Goal: Task Accomplishment & Management: Manage account settings

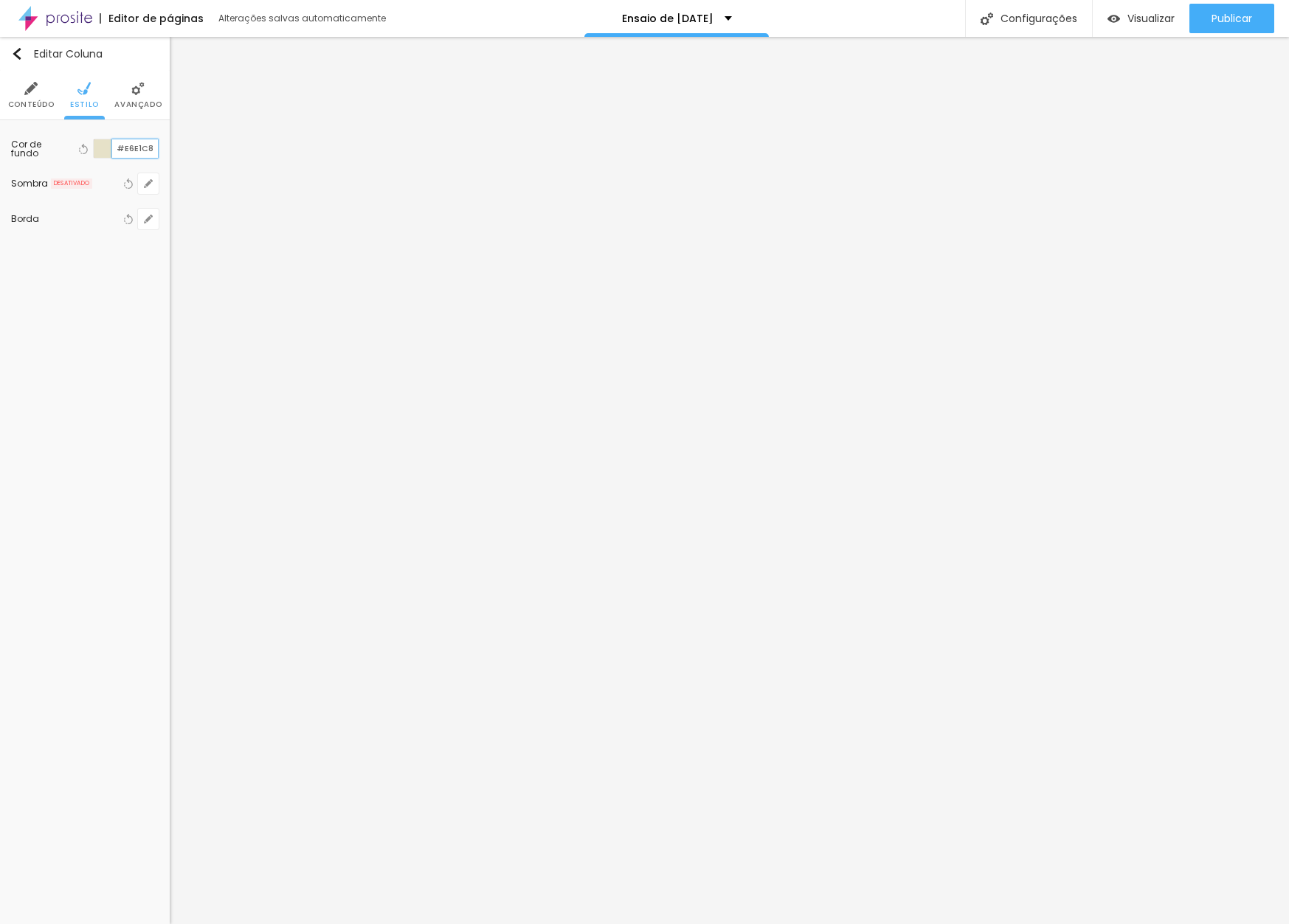
click at [127, 148] on input "#E6E1C8" at bounding box center [135, 148] width 45 height 18
click at [135, 149] on input "#E6E1C8" at bounding box center [135, 148] width 45 height 18
click at [89, 101] on span "Estilo" at bounding box center [84, 105] width 28 height 8
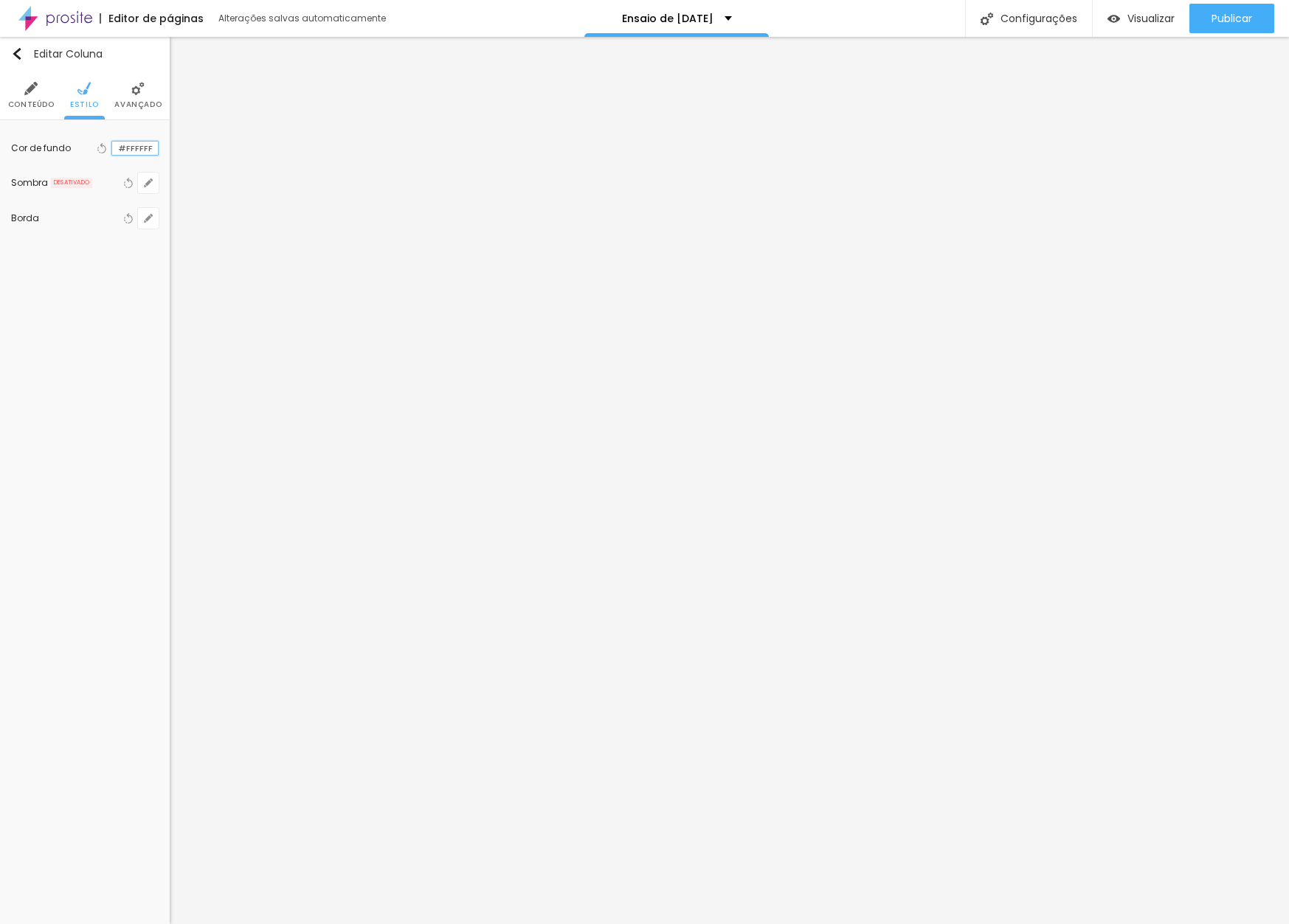
click at [135, 150] on input "#FFFFFF" at bounding box center [135, 148] width 45 height 14
paste input "E6E1C8"
type input "#E6E1C8"
click at [75, 88] on li "Estilo" at bounding box center [84, 95] width 28 height 48
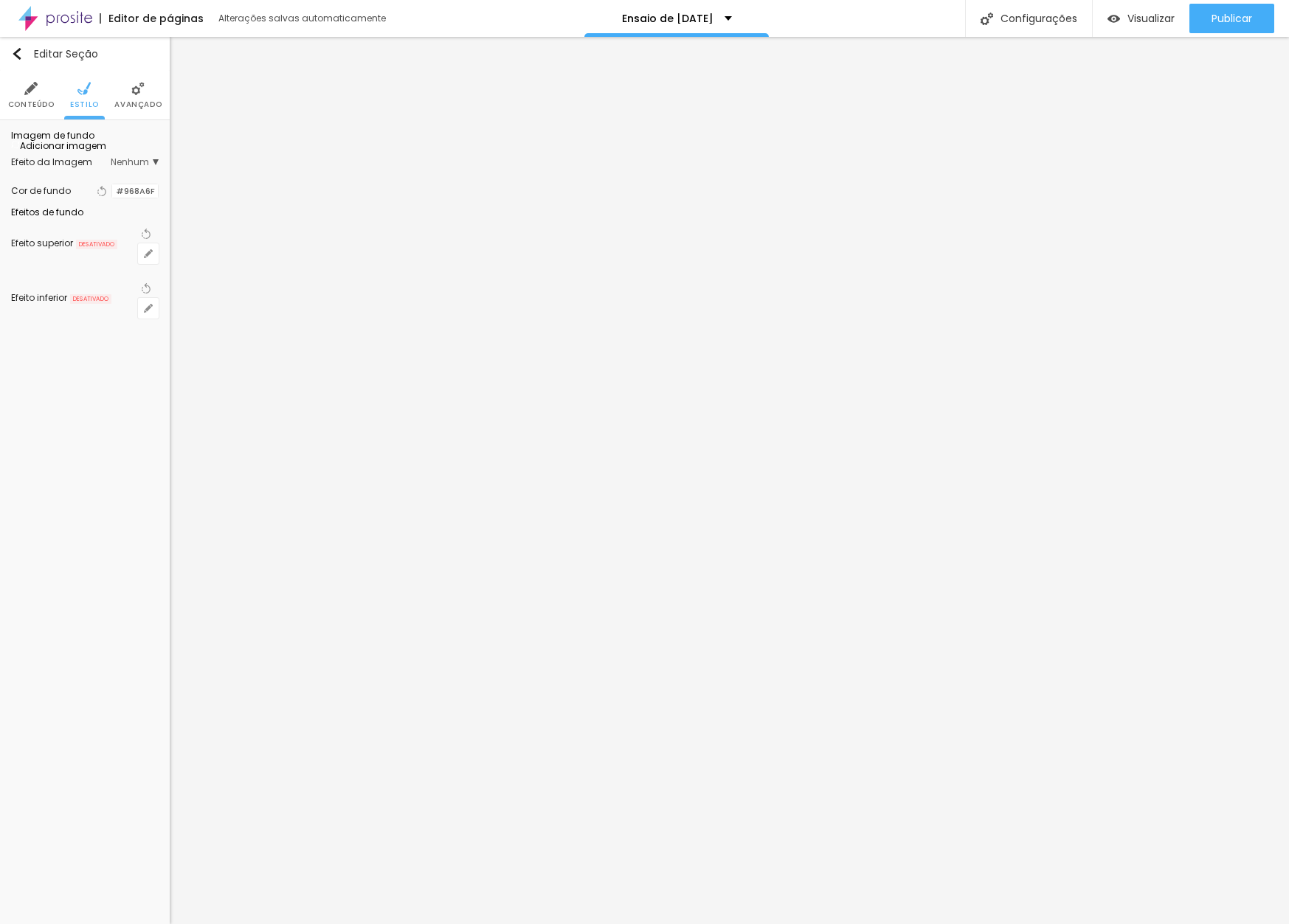
click at [137, 95] on li "Avançado" at bounding box center [138, 95] width 47 height 48
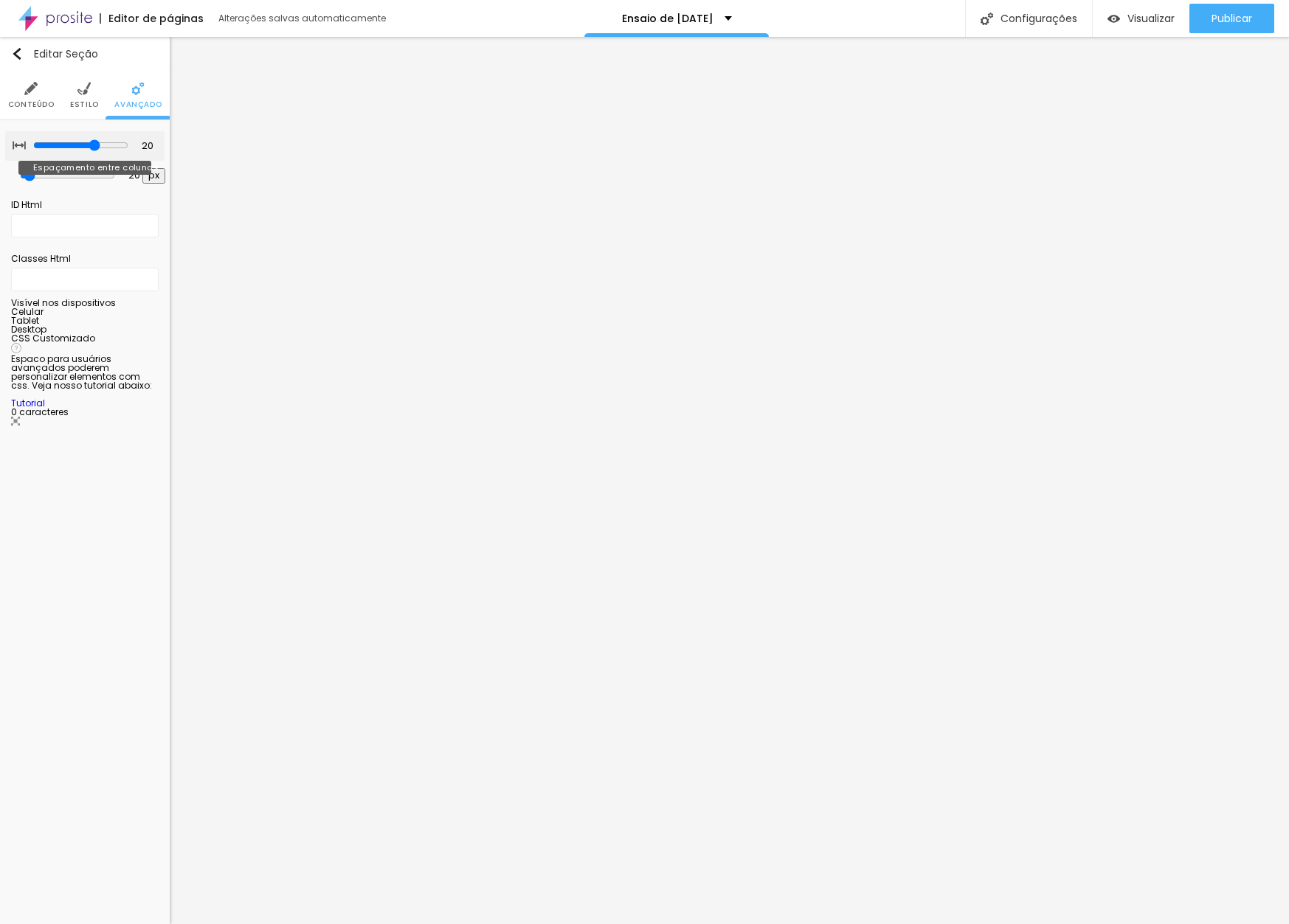
type input "15"
type input "10"
type input "5"
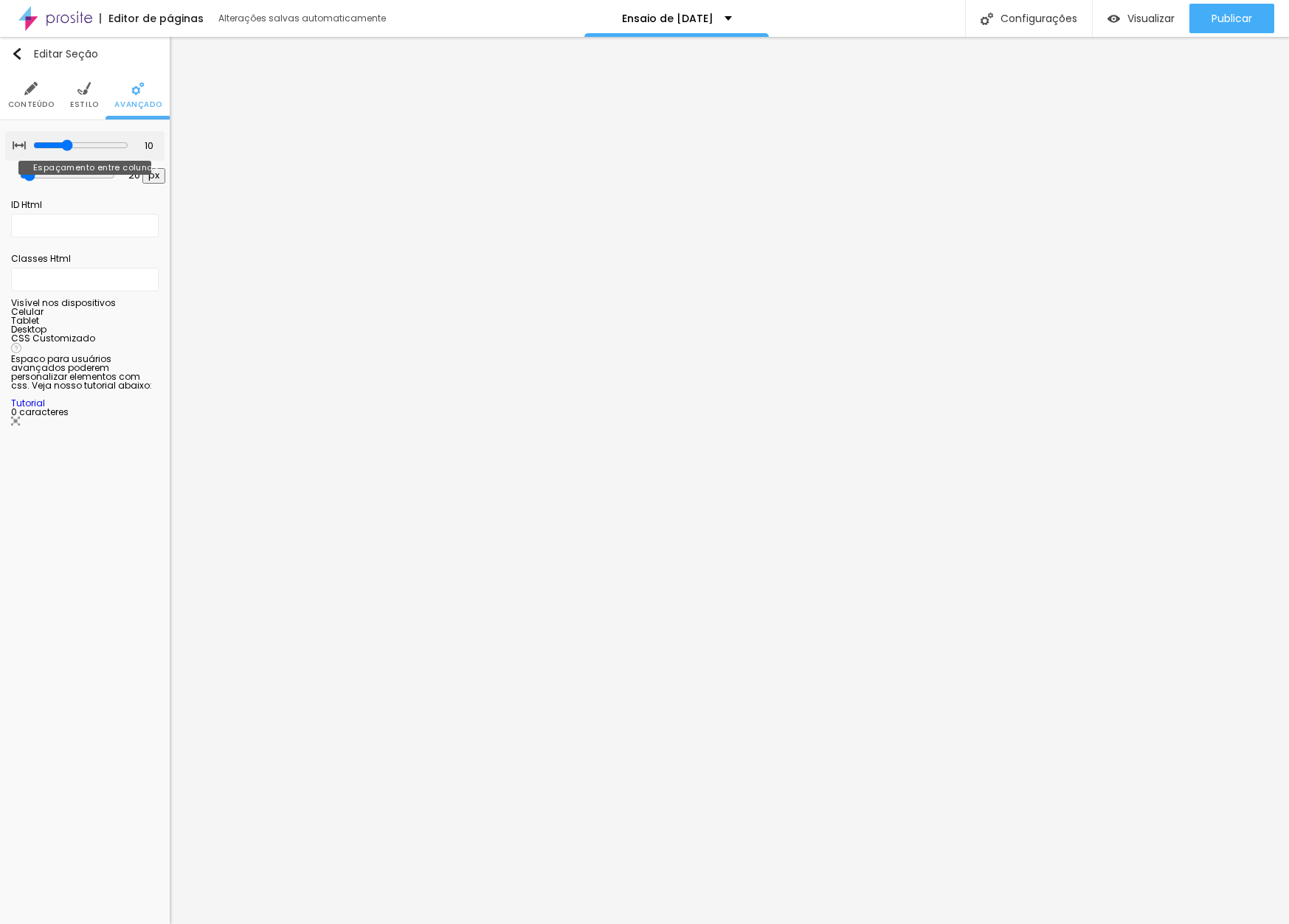
type input "5"
type input "0"
drag, startPoint x: 96, startPoint y: 145, endPoint x: 17, endPoint y: 143, distance: 79.0
type input "0"
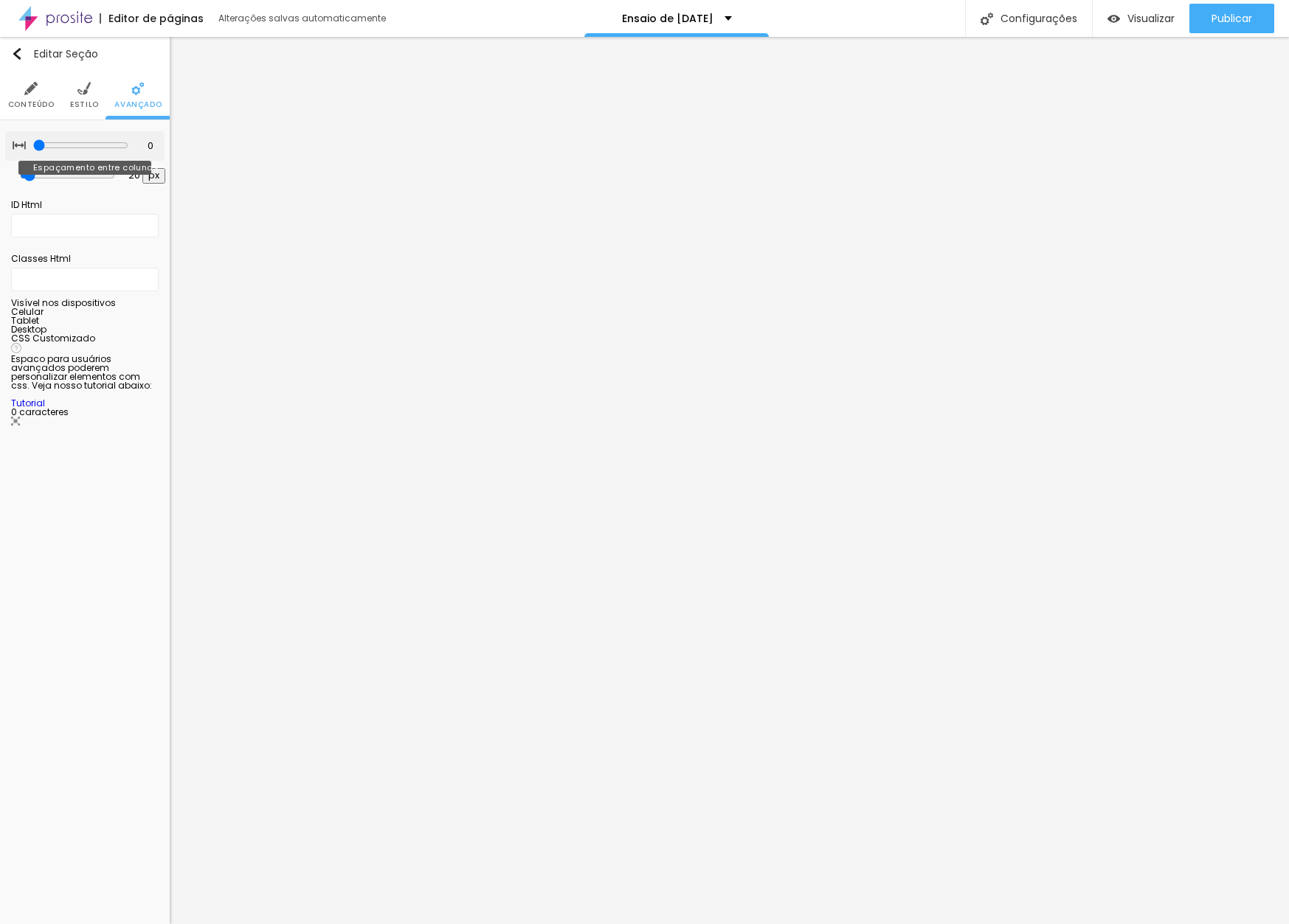
click at [17, 143] on div "0 Espaçamento entre colunas" at bounding box center [85, 146] width 159 height 29
type input "0"
drag, startPoint x: 32, startPoint y: 176, endPoint x: 11, endPoint y: 178, distance: 21.1
type input "0"
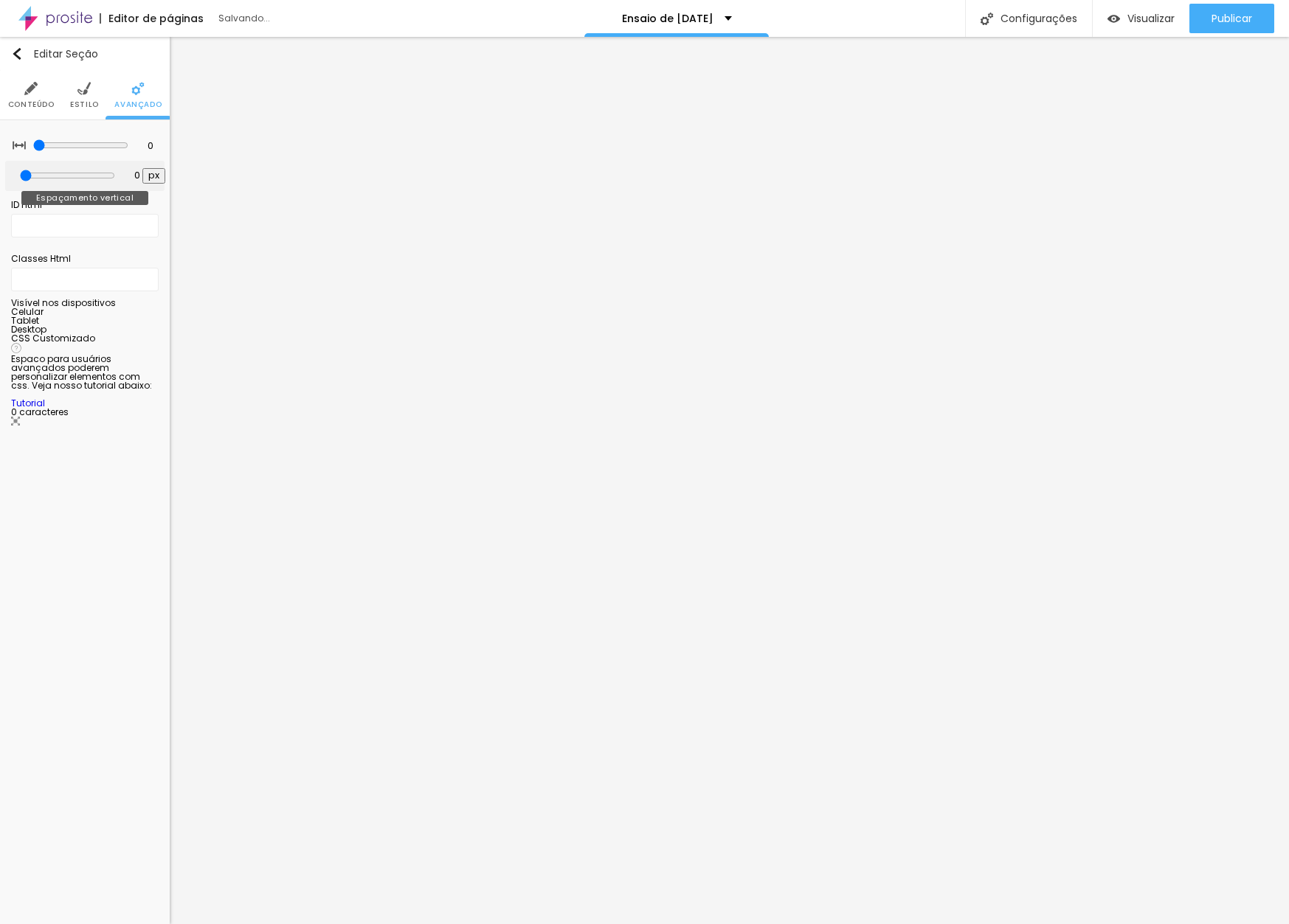
click at [11, 178] on div "0 px Espaçamento vertical" at bounding box center [85, 175] width 159 height 30
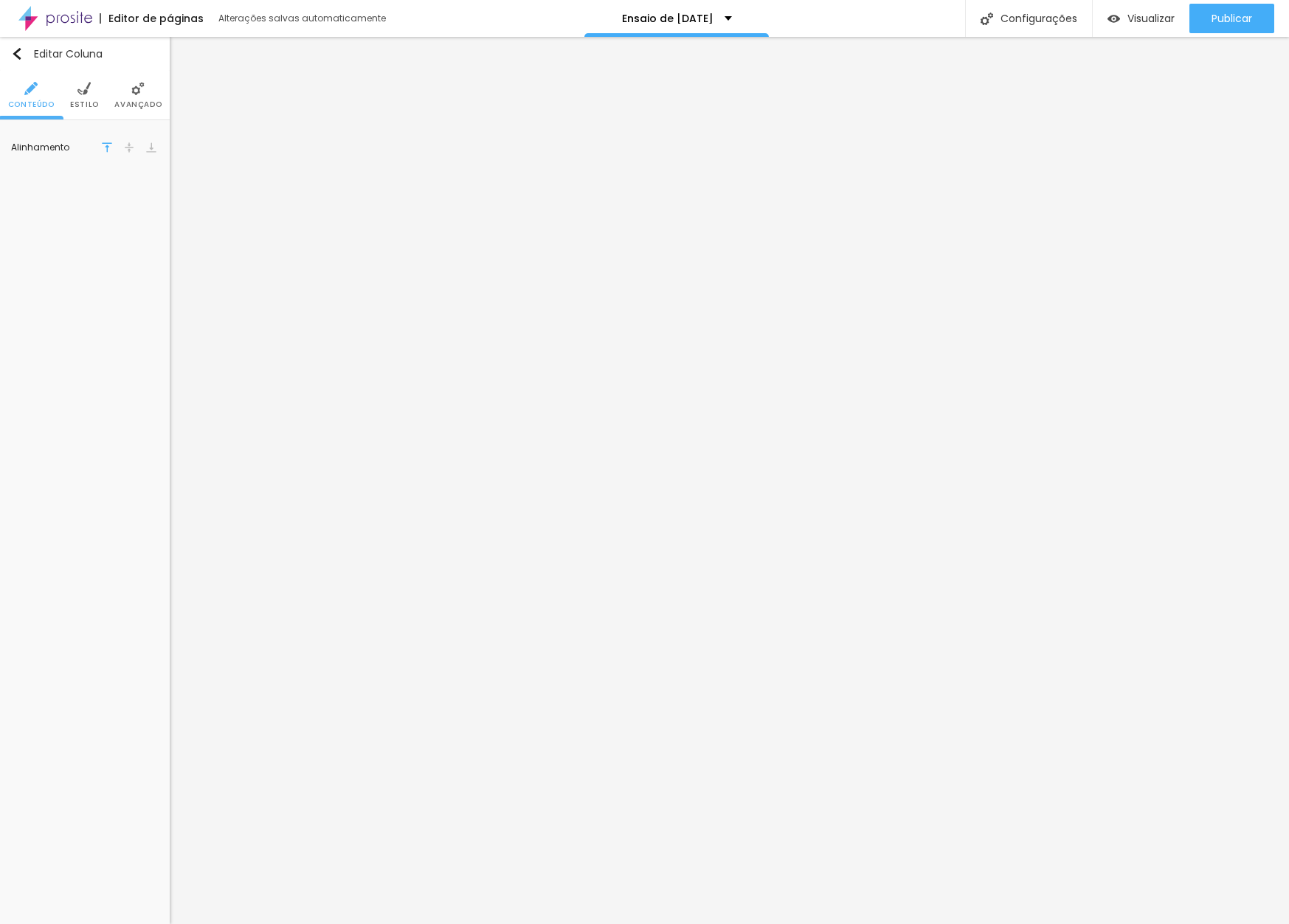
click at [137, 108] on span "Avançado" at bounding box center [138, 105] width 47 height 8
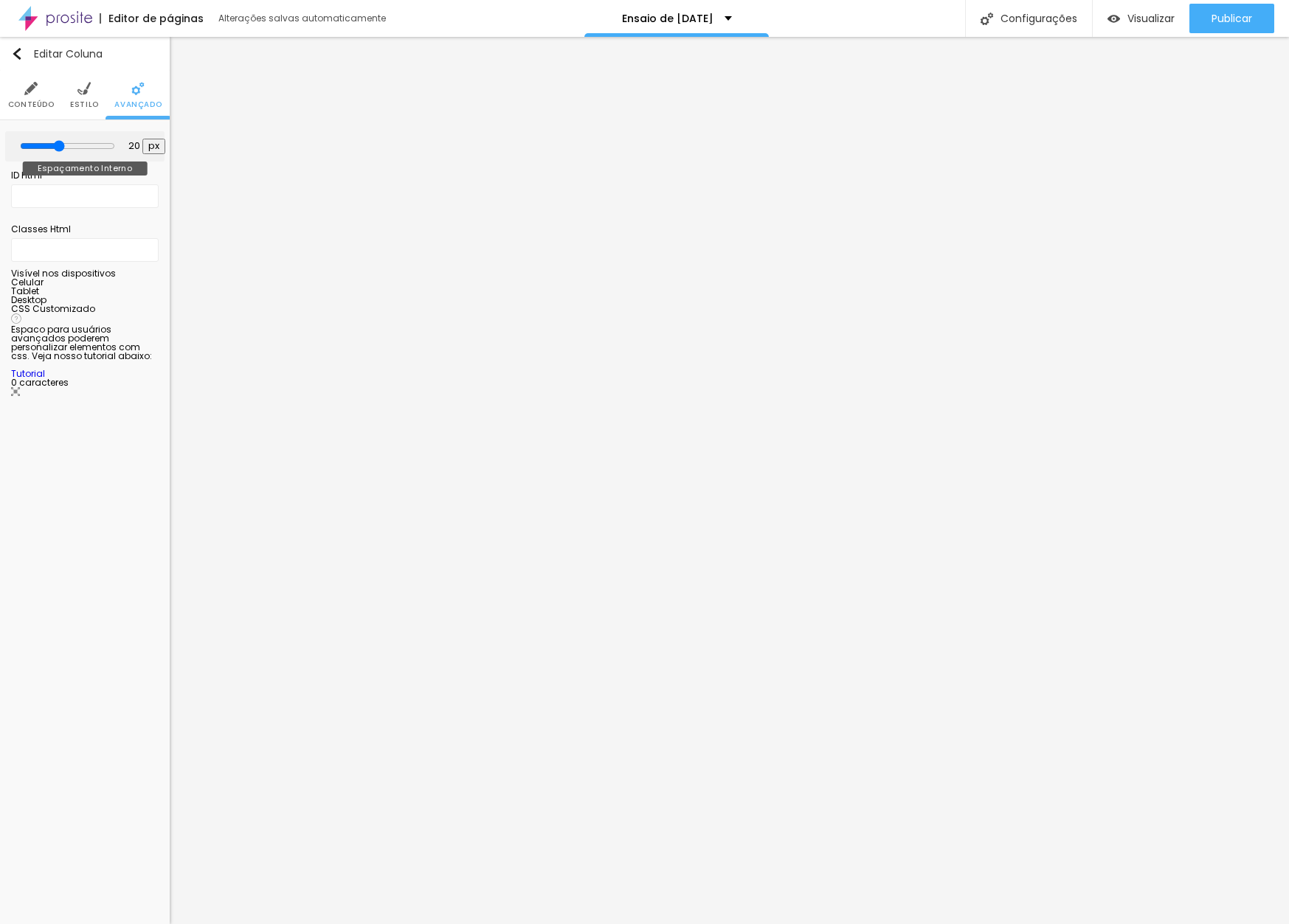
type input "15"
type input "0"
drag, startPoint x: 62, startPoint y: 143, endPoint x: 0, endPoint y: 145, distance: 62.0
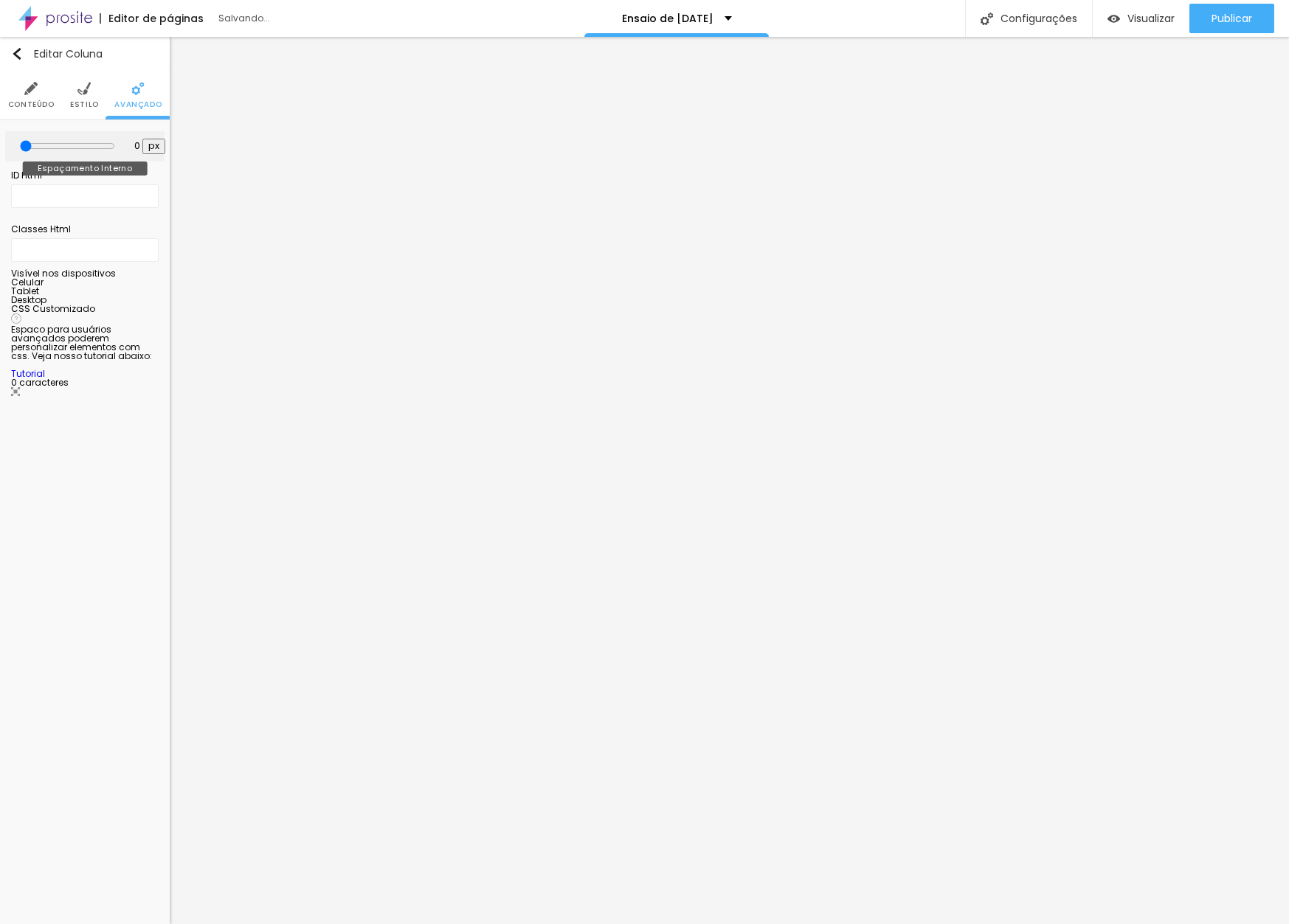
type input "0"
click at [0, 145] on div "0 px Espaçamento Interno ID Html Classes Html Visível nos dispositivos Celular …" at bounding box center [85, 264] width 170 height 288
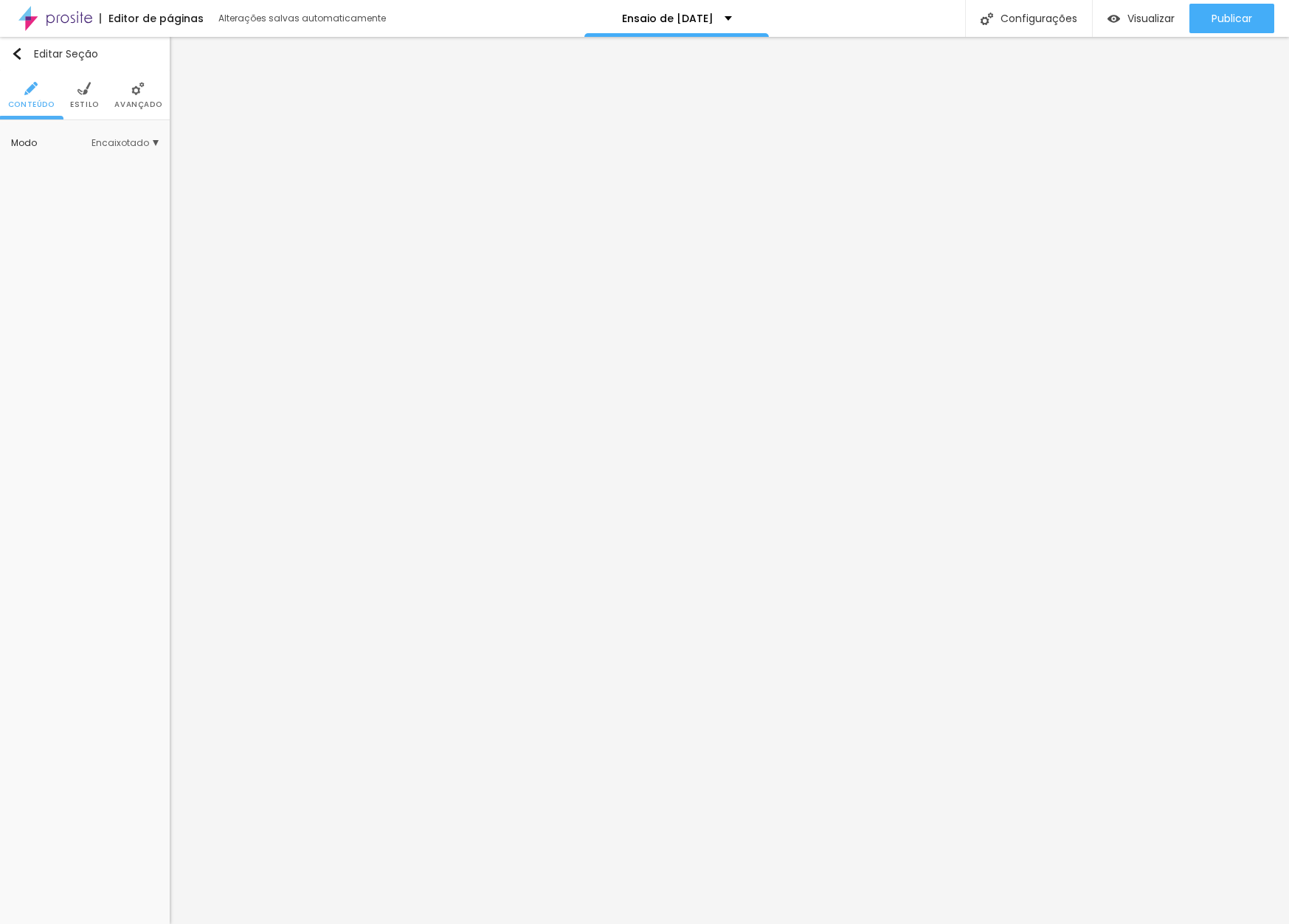
click at [145, 106] on span "Avançado" at bounding box center [138, 105] width 47 height 8
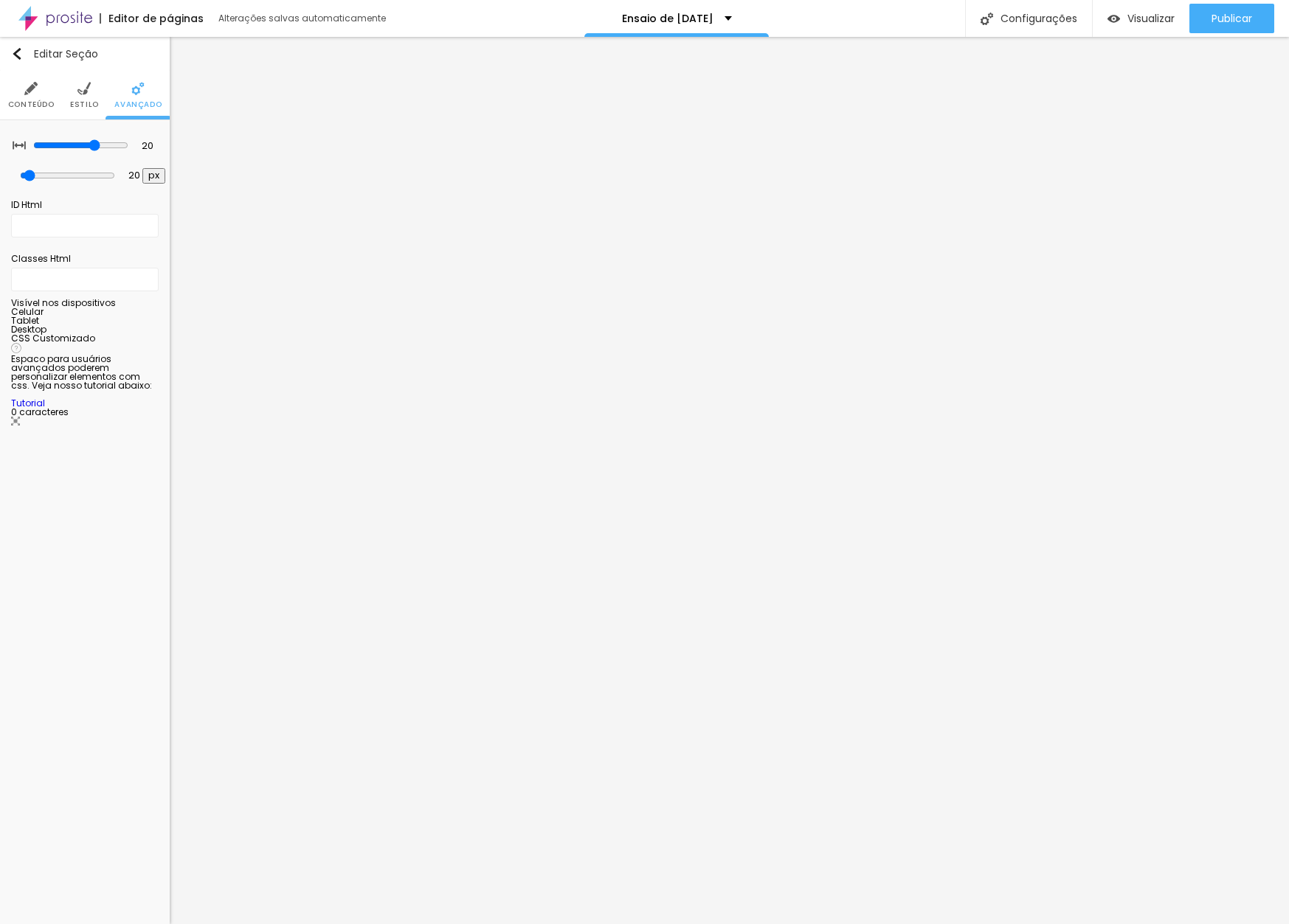
drag, startPoint x: 88, startPoint y: 142, endPoint x: 0, endPoint y: 145, distance: 88.1
click at [0, 145] on div "20 Espaçamento entre colunas 20 px Espaçamento vertical ID Html Classes Html Vi…" at bounding box center [85, 279] width 170 height 318
type input "15"
type input "10"
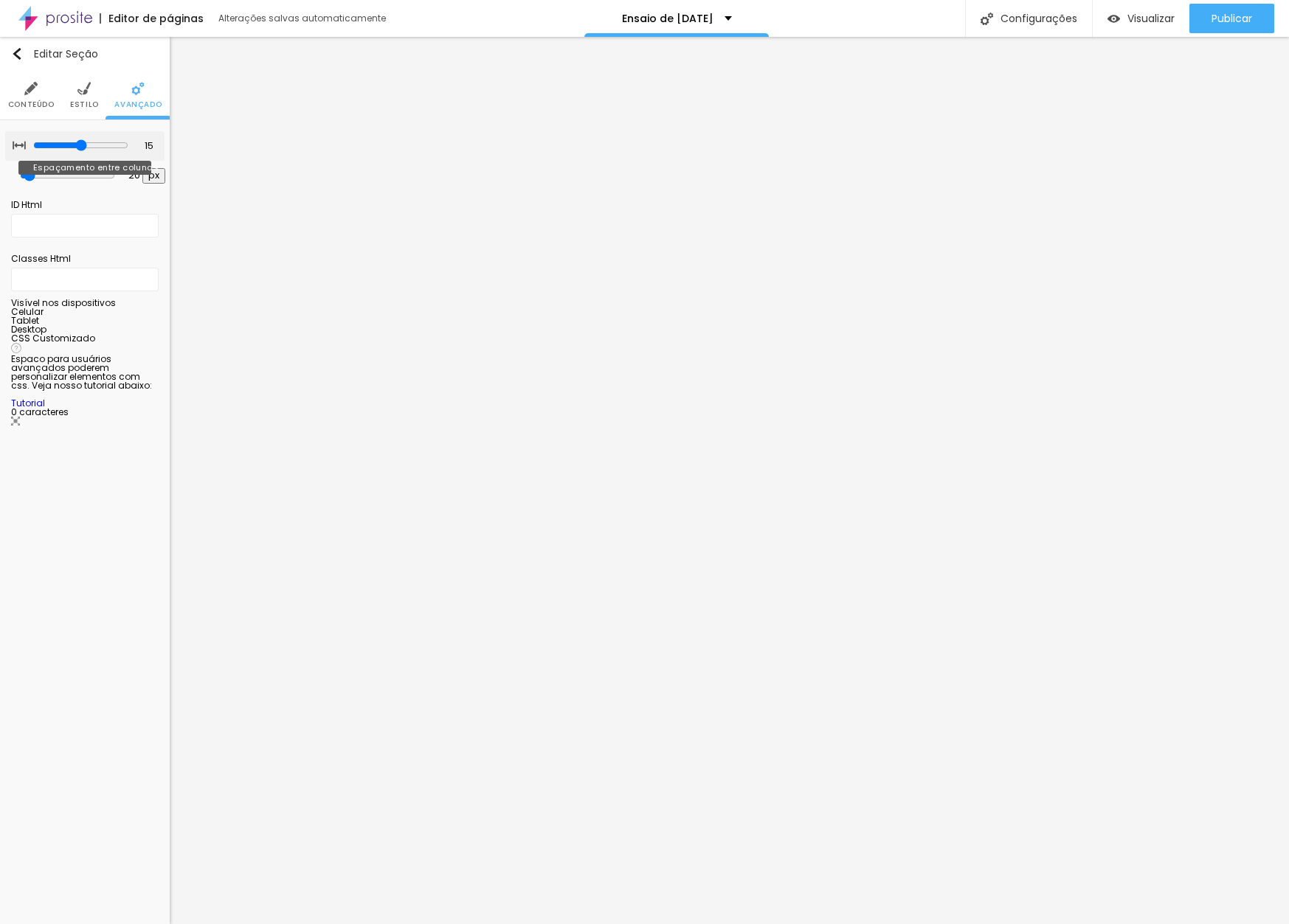
type input "10"
type input "5"
type input "0"
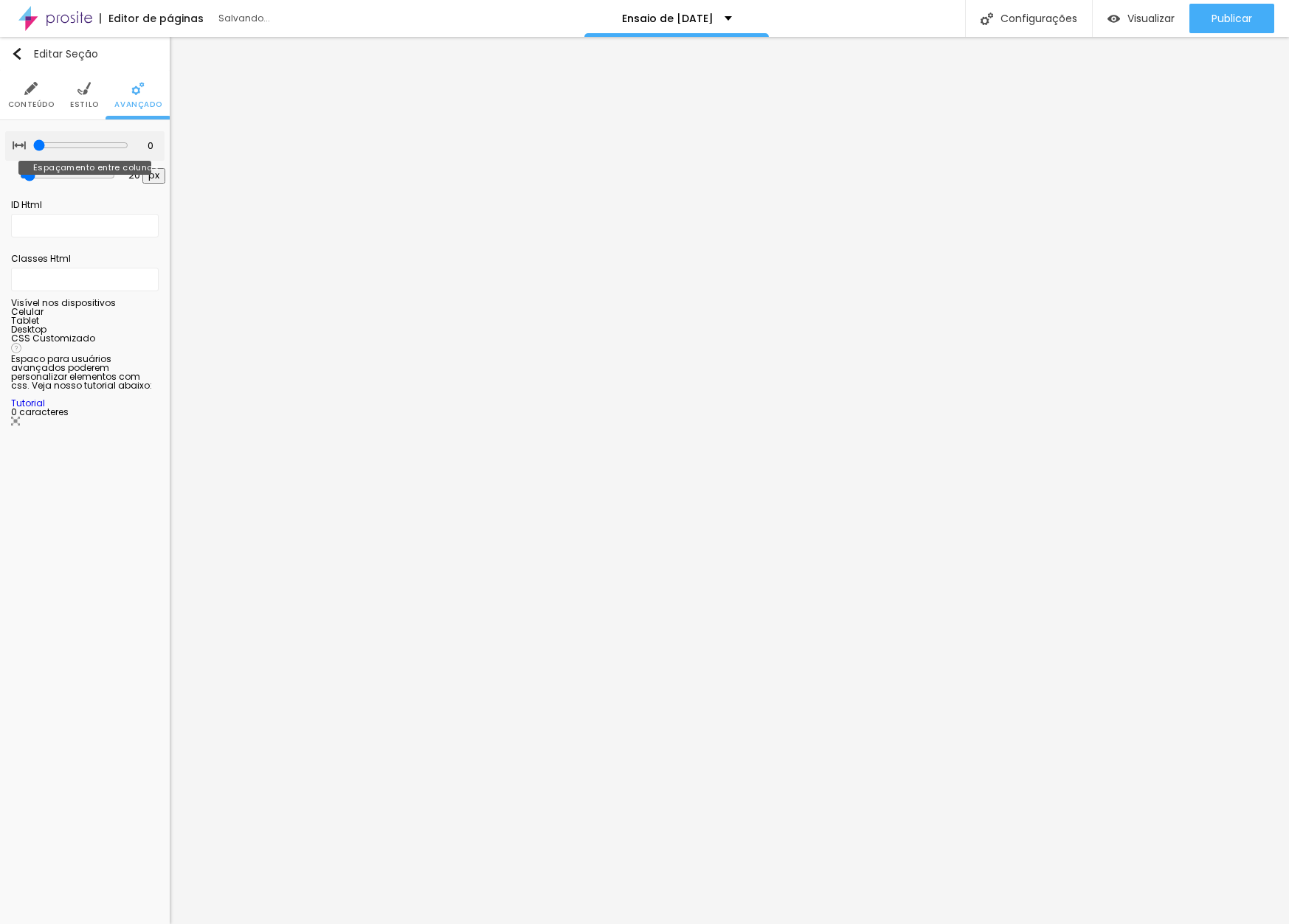
drag, startPoint x: 92, startPoint y: 145, endPoint x: 24, endPoint y: 150, distance: 68.2
type input "0"
click at [24, 150] on div "0 Espaçamento entre colunas" at bounding box center [85, 146] width 159 height 29
type input "2"
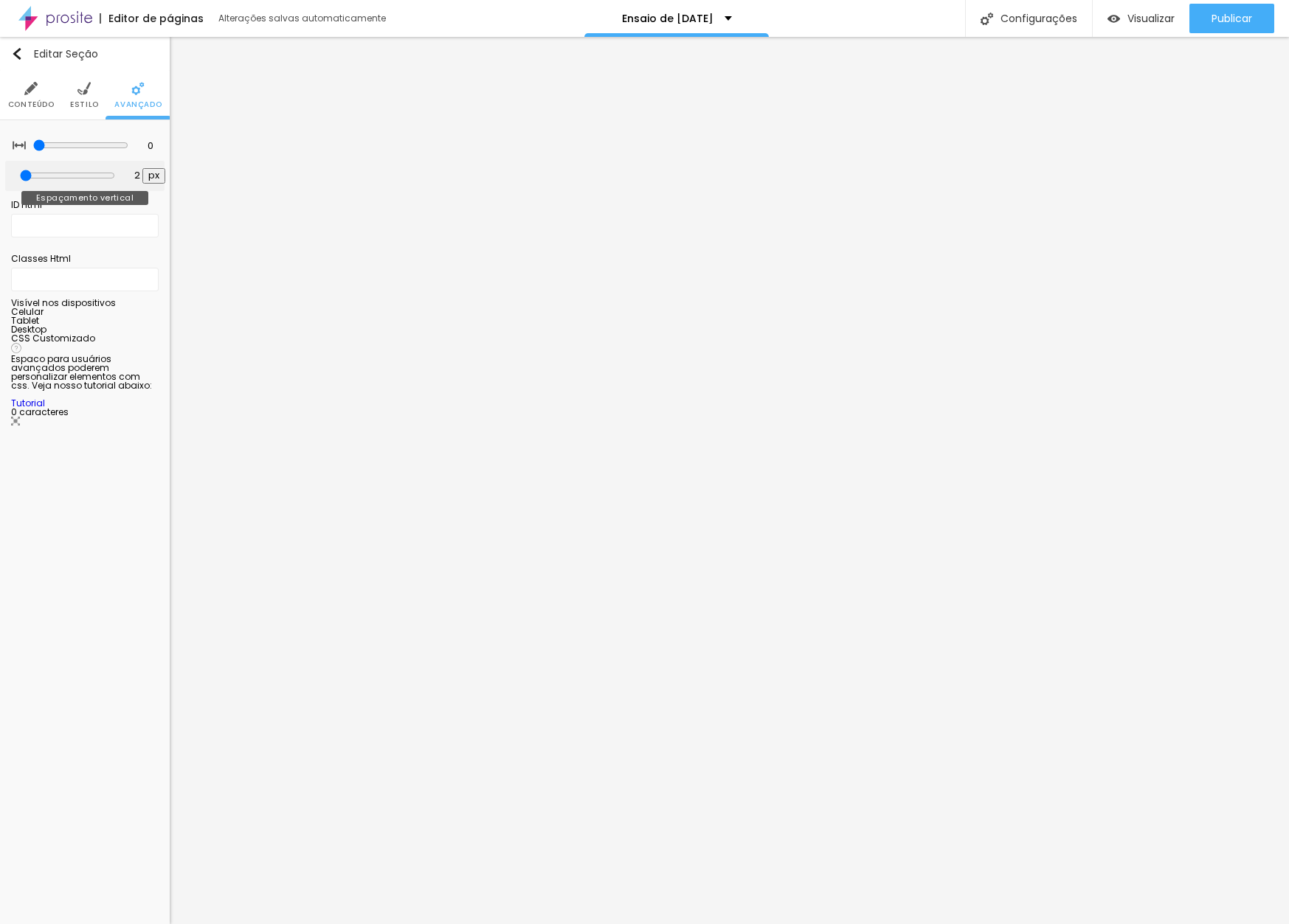
type input "0"
drag, startPoint x: 33, startPoint y: 181, endPoint x: 20, endPoint y: 178, distance: 13.3
type input "0"
click at [20, 178] on div "0 px Espaçamento vertical" at bounding box center [85, 175] width 159 height 30
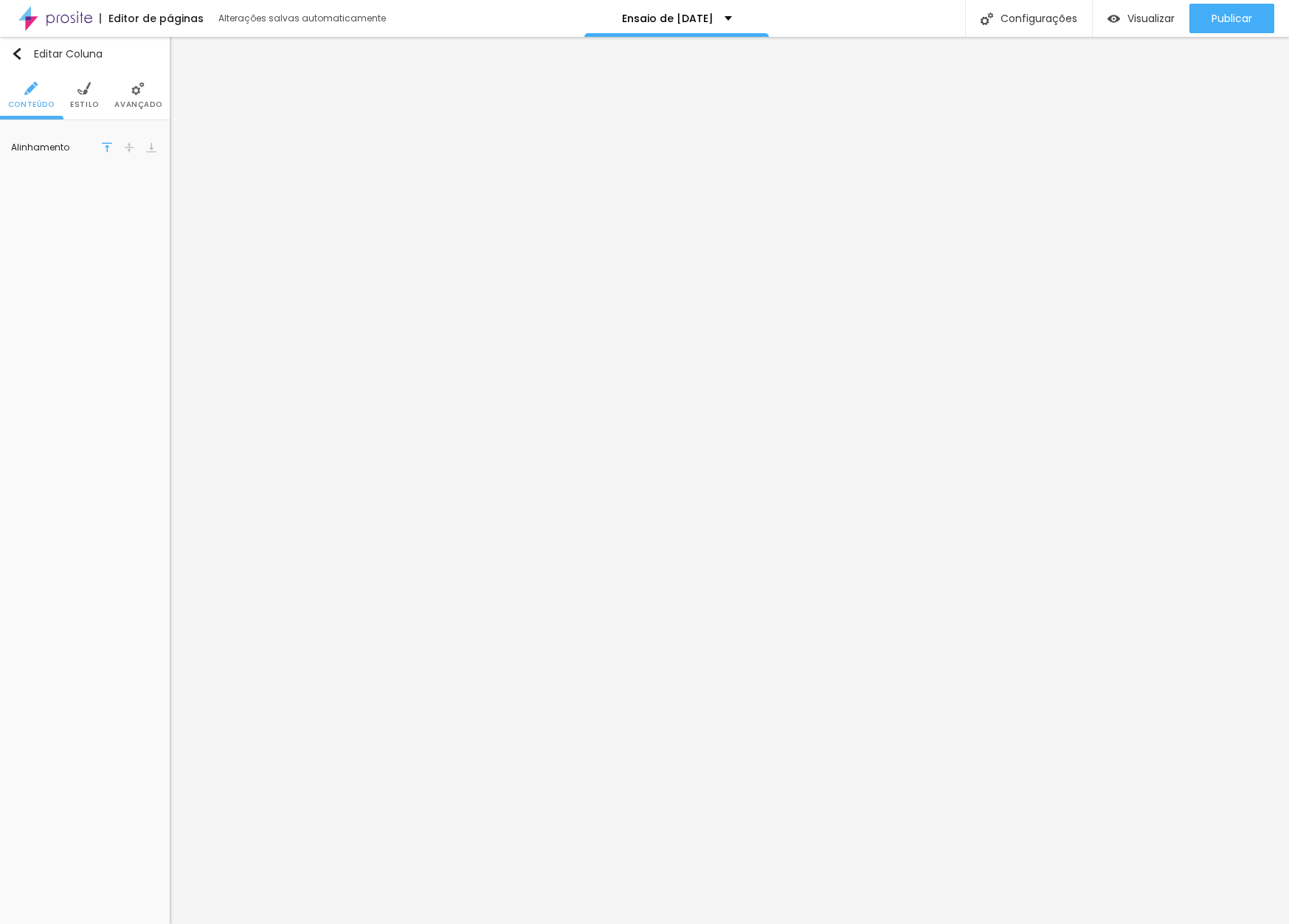
click at [130, 105] on span "Avançado" at bounding box center [138, 105] width 47 height 8
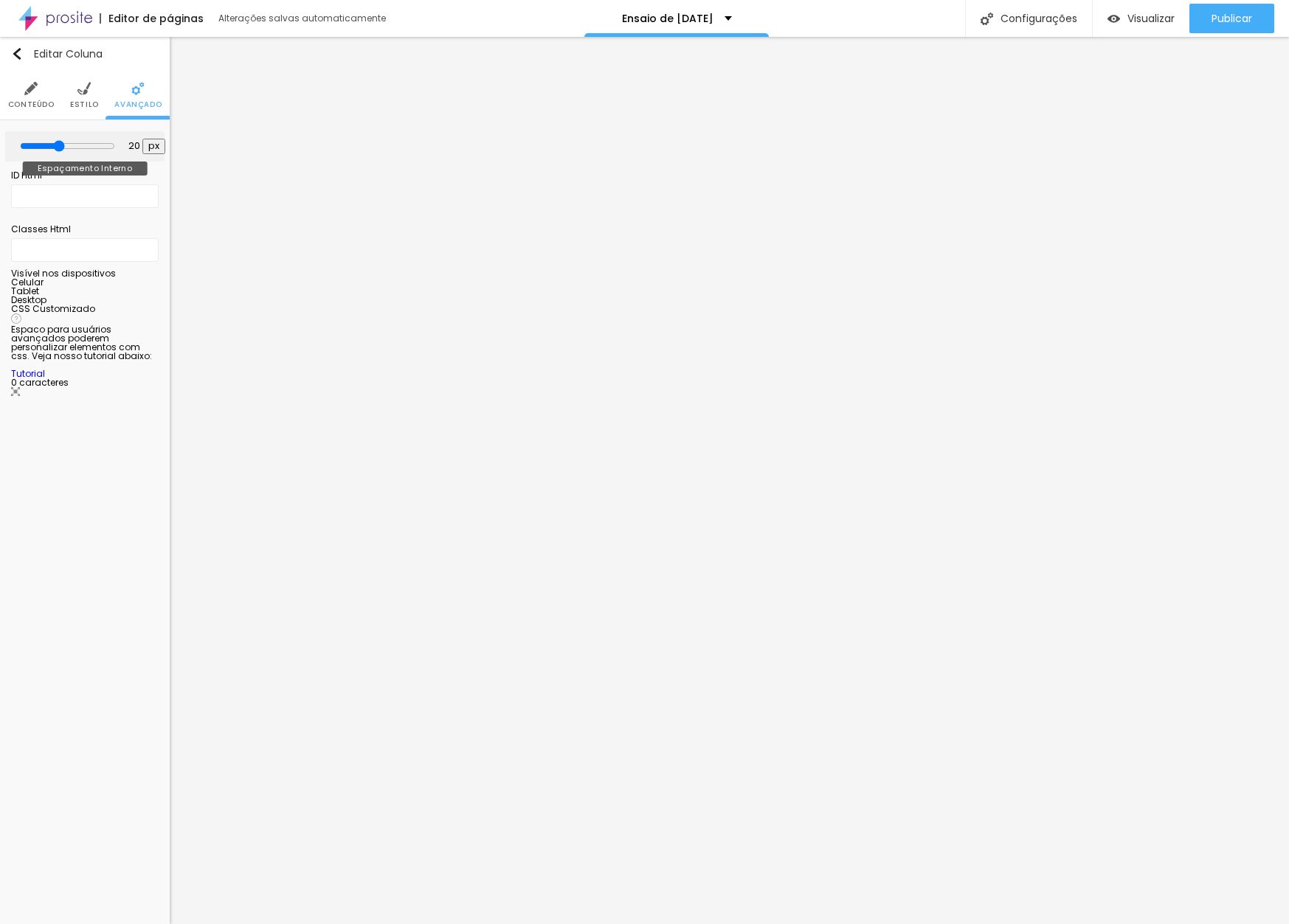
type input "15"
type input "0"
type input "5"
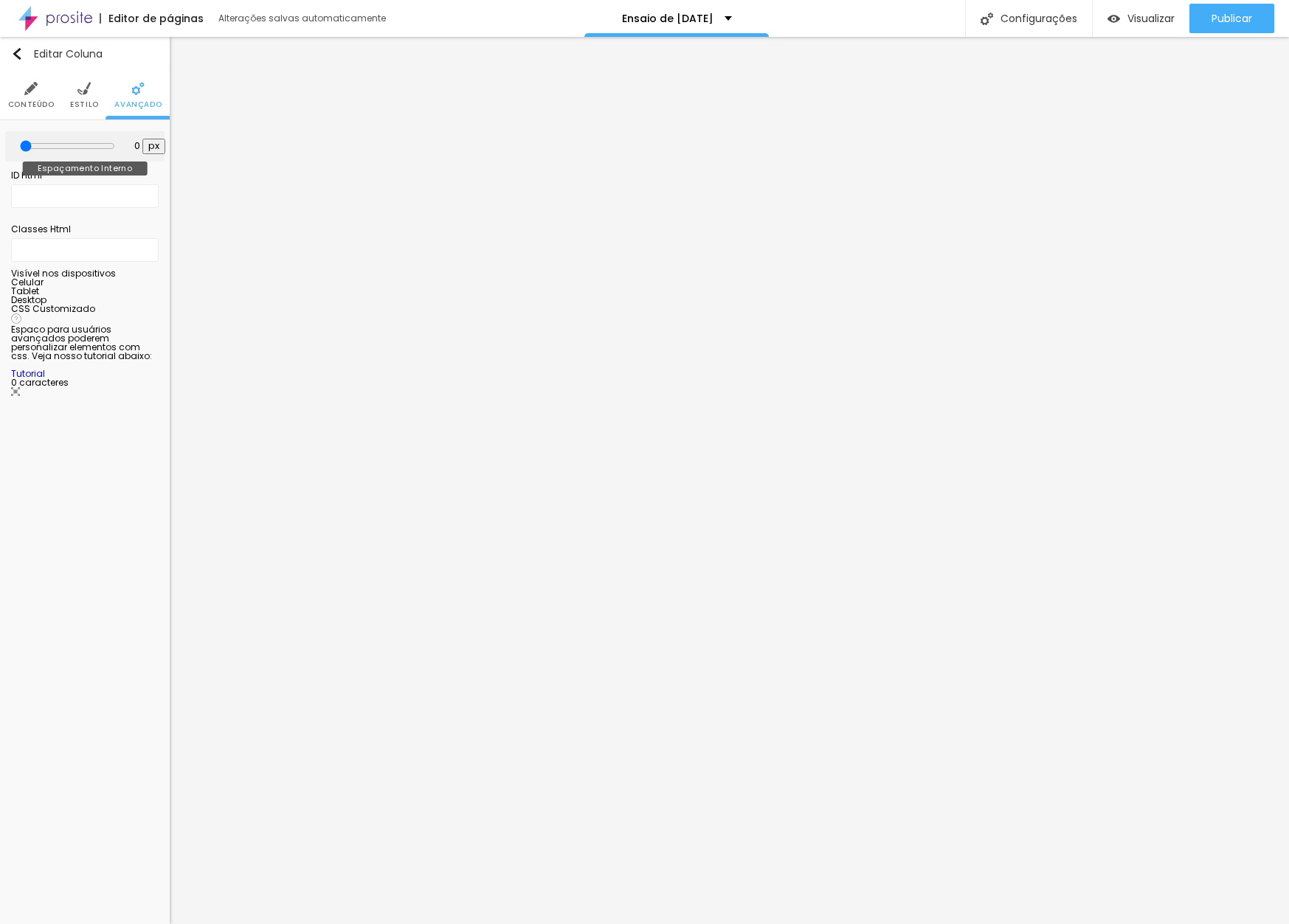
type input "5"
type input "15"
type input "10"
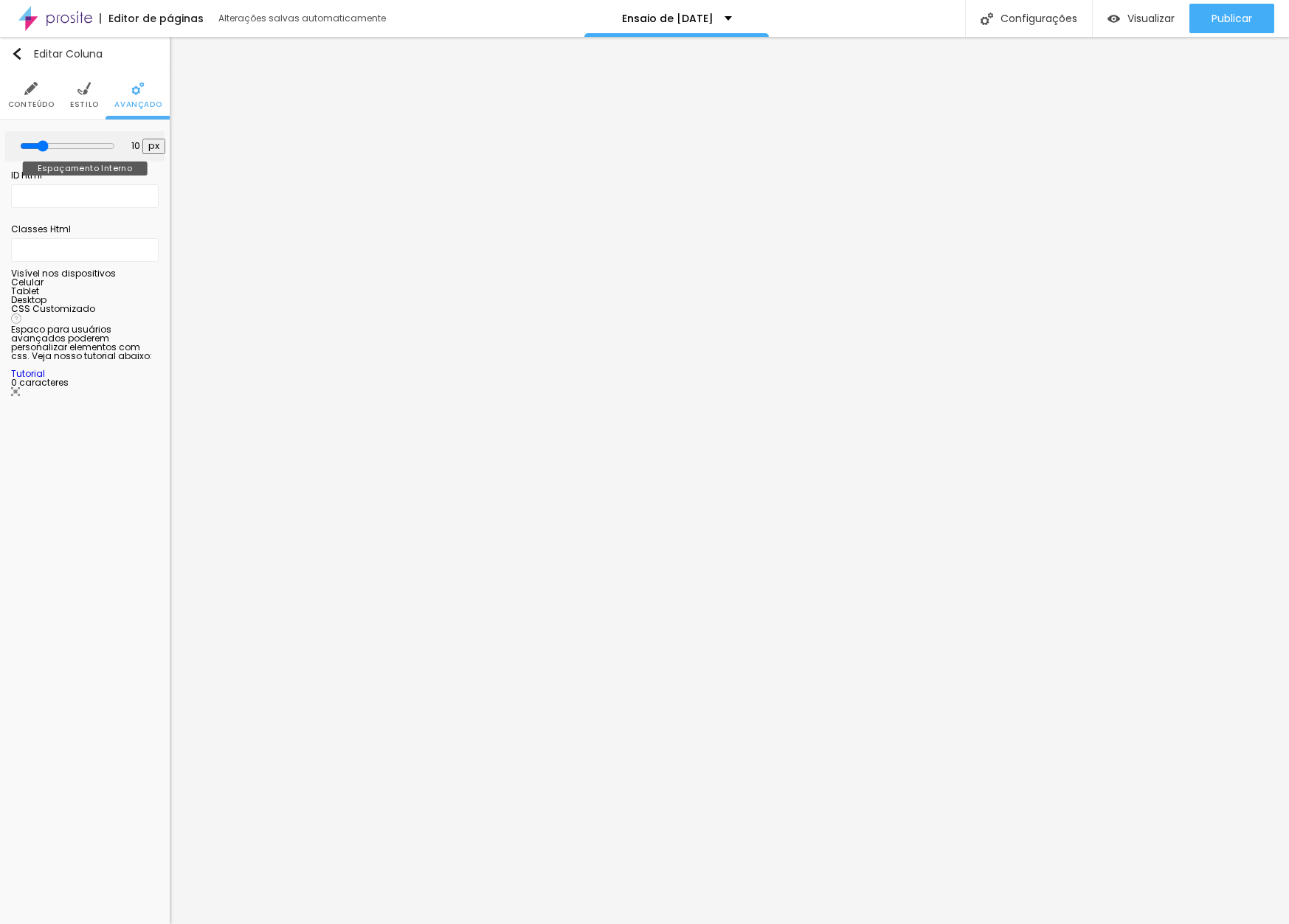
type input "5"
type input "0"
drag, startPoint x: 60, startPoint y: 148, endPoint x: 24, endPoint y: 153, distance: 36.3
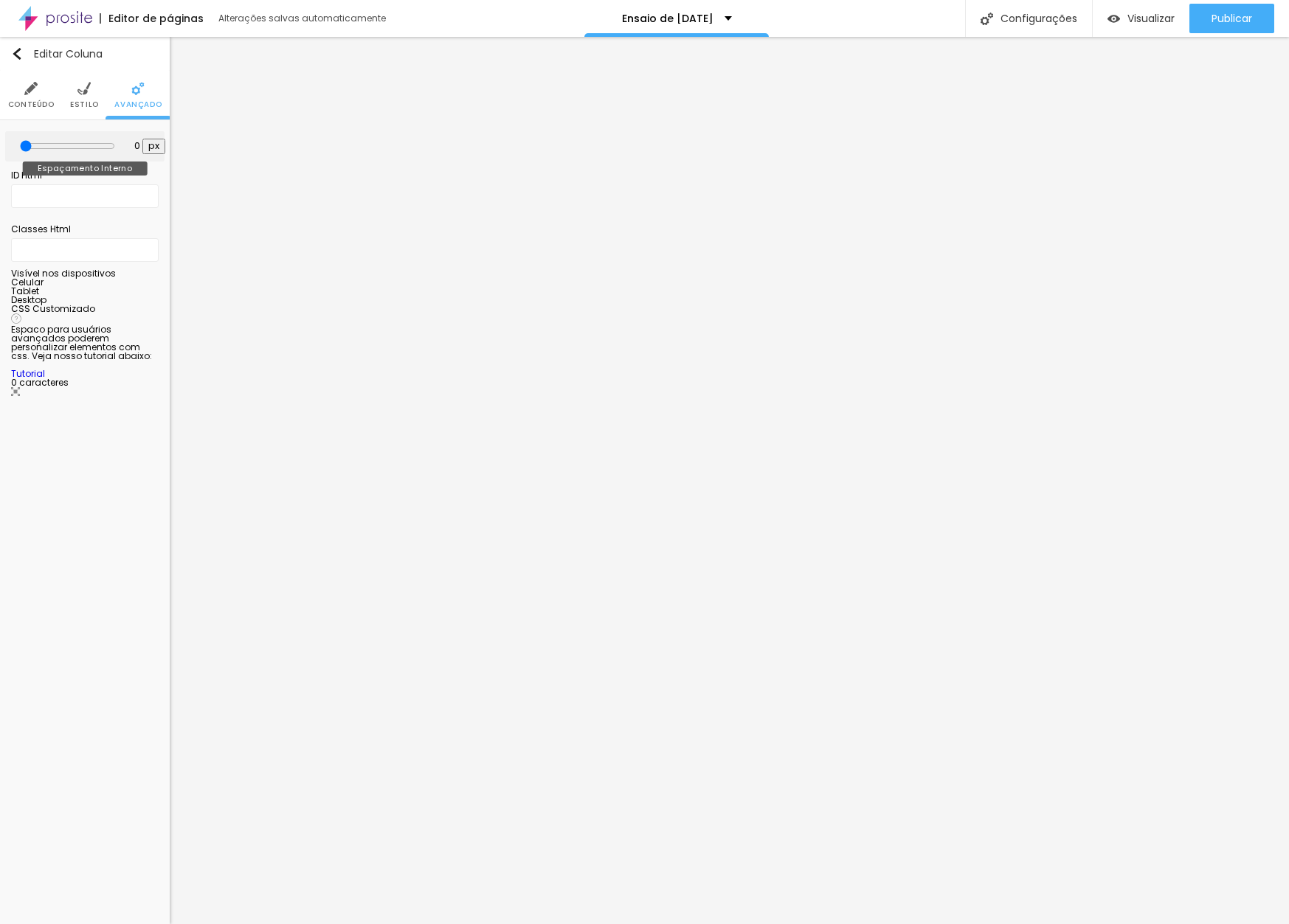
type input "0"
click at [25, 154] on div "0 px Espaçamento Interno" at bounding box center [85, 146] width 159 height 30
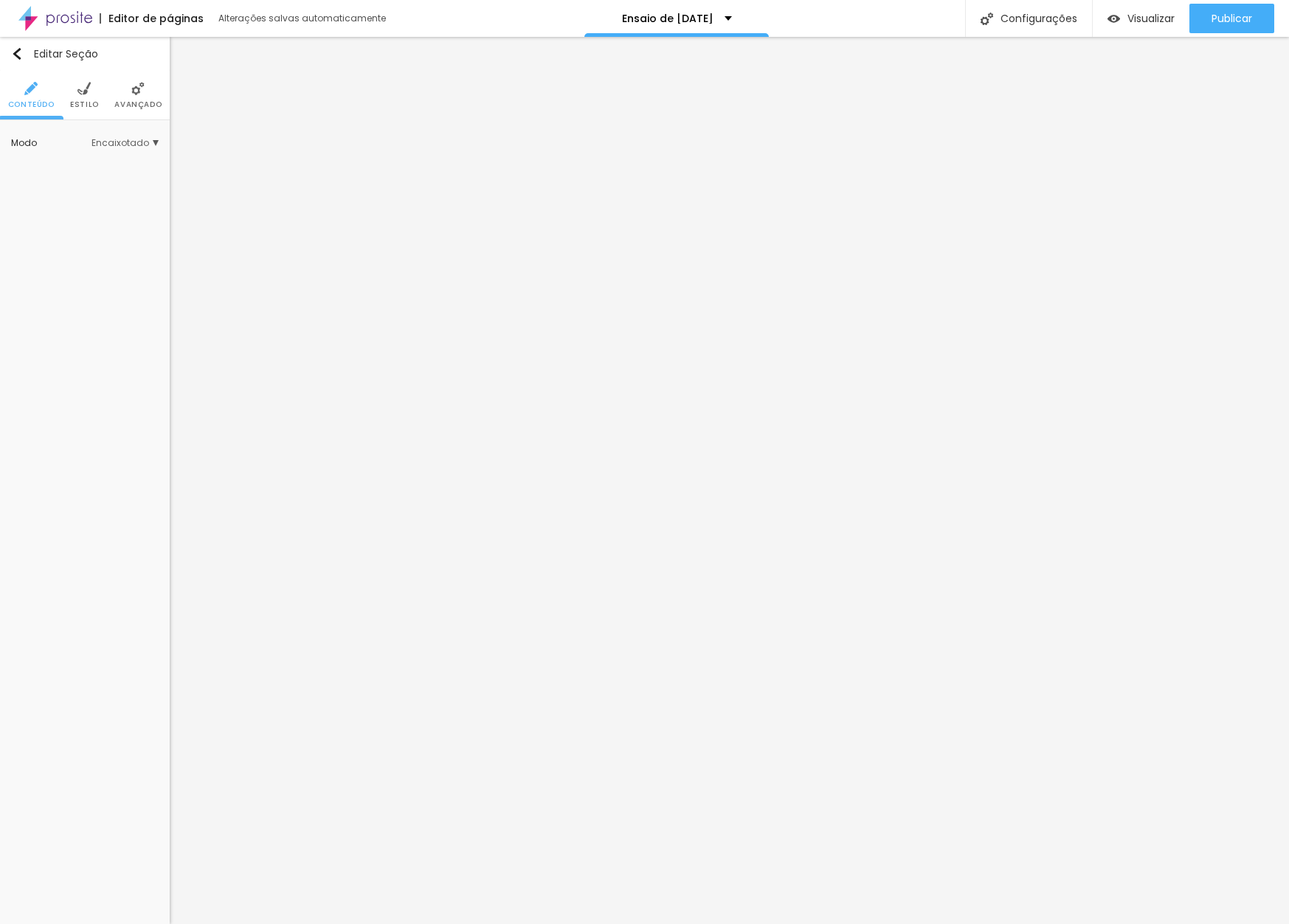
click at [116, 101] on span "Avançado" at bounding box center [138, 105] width 47 height 8
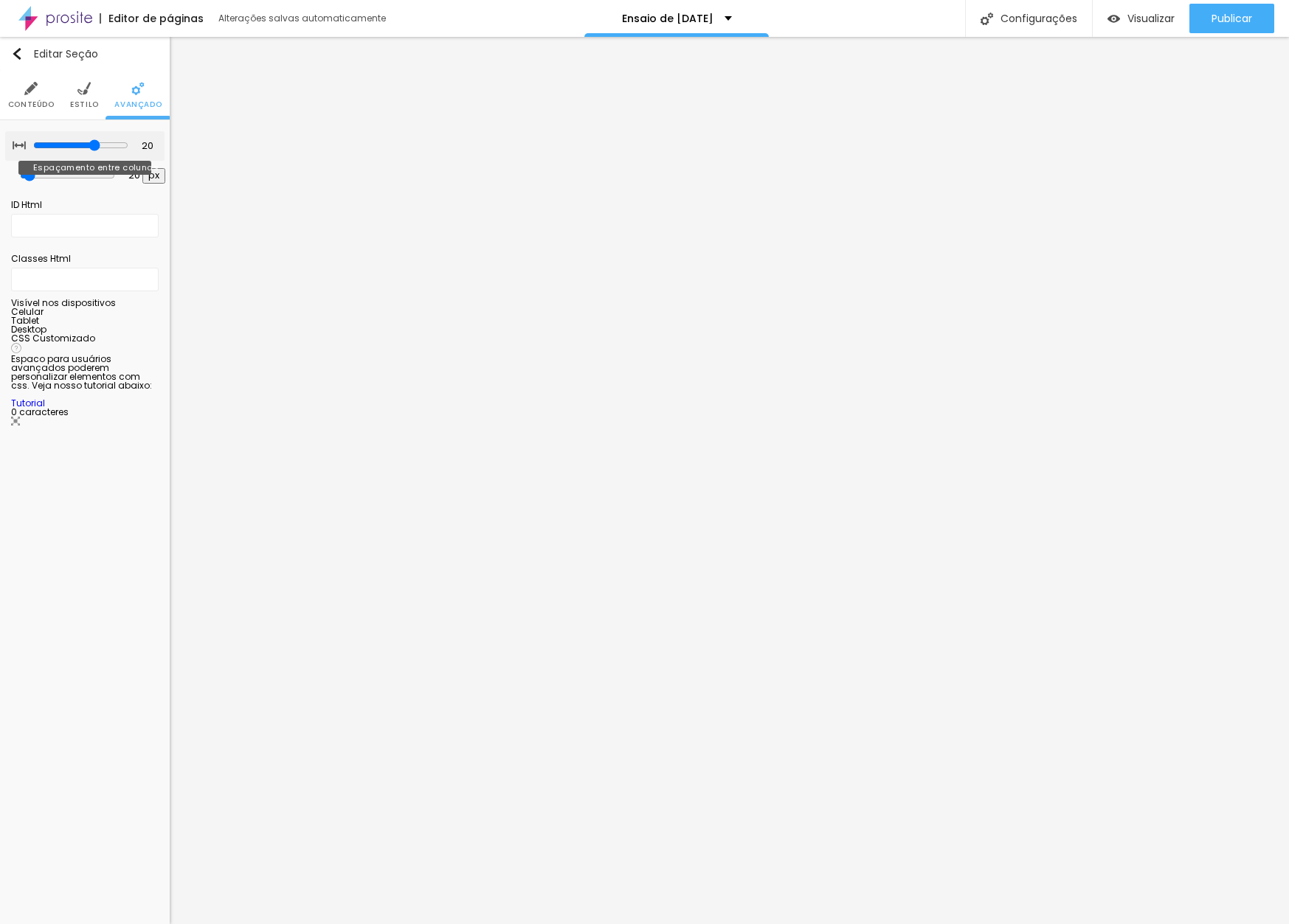
drag, startPoint x: 61, startPoint y: 141, endPoint x: 6, endPoint y: 144, distance: 55.1
click at [6, 144] on div "20 Espaçamento entre colunas" at bounding box center [85, 146] width 159 height 29
type input "15"
type input "10"
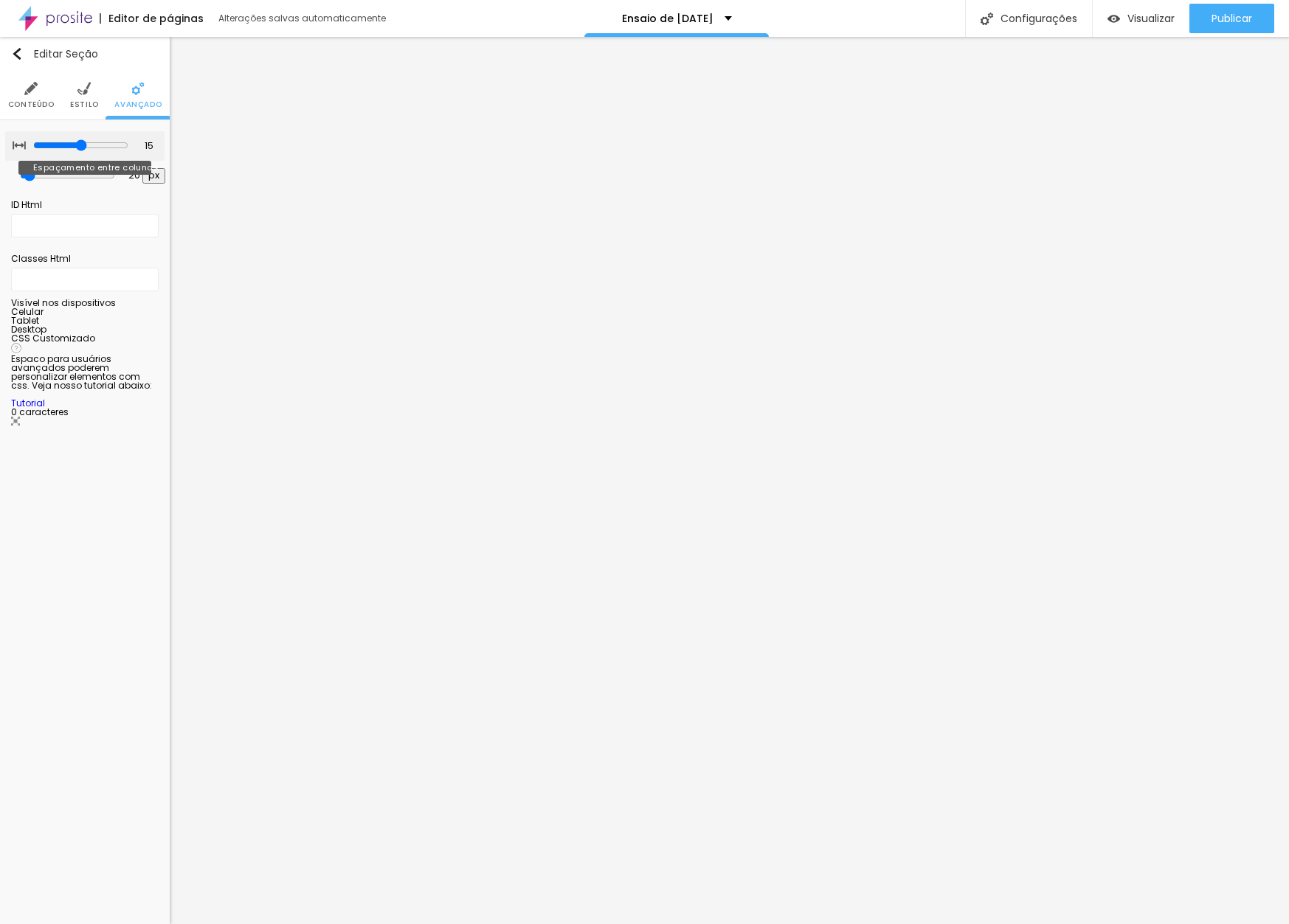
type input "10"
type input "5"
type input "0"
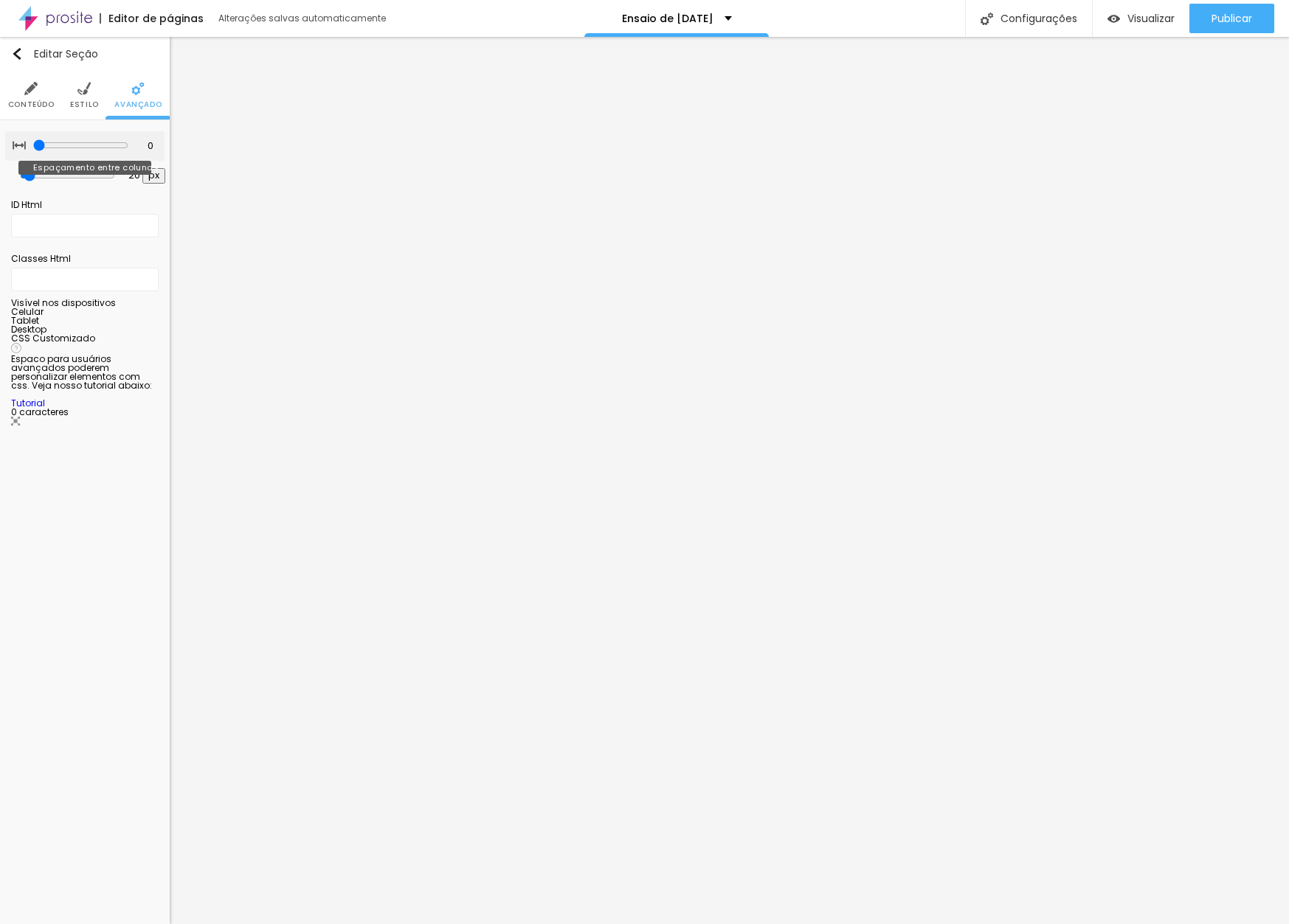
drag, startPoint x: 95, startPoint y: 150, endPoint x: 15, endPoint y: 151, distance: 80.0
type input "0"
click at [15, 151] on div "0 Espaçamento entre colunas" at bounding box center [85, 146] width 159 height 29
type input "13"
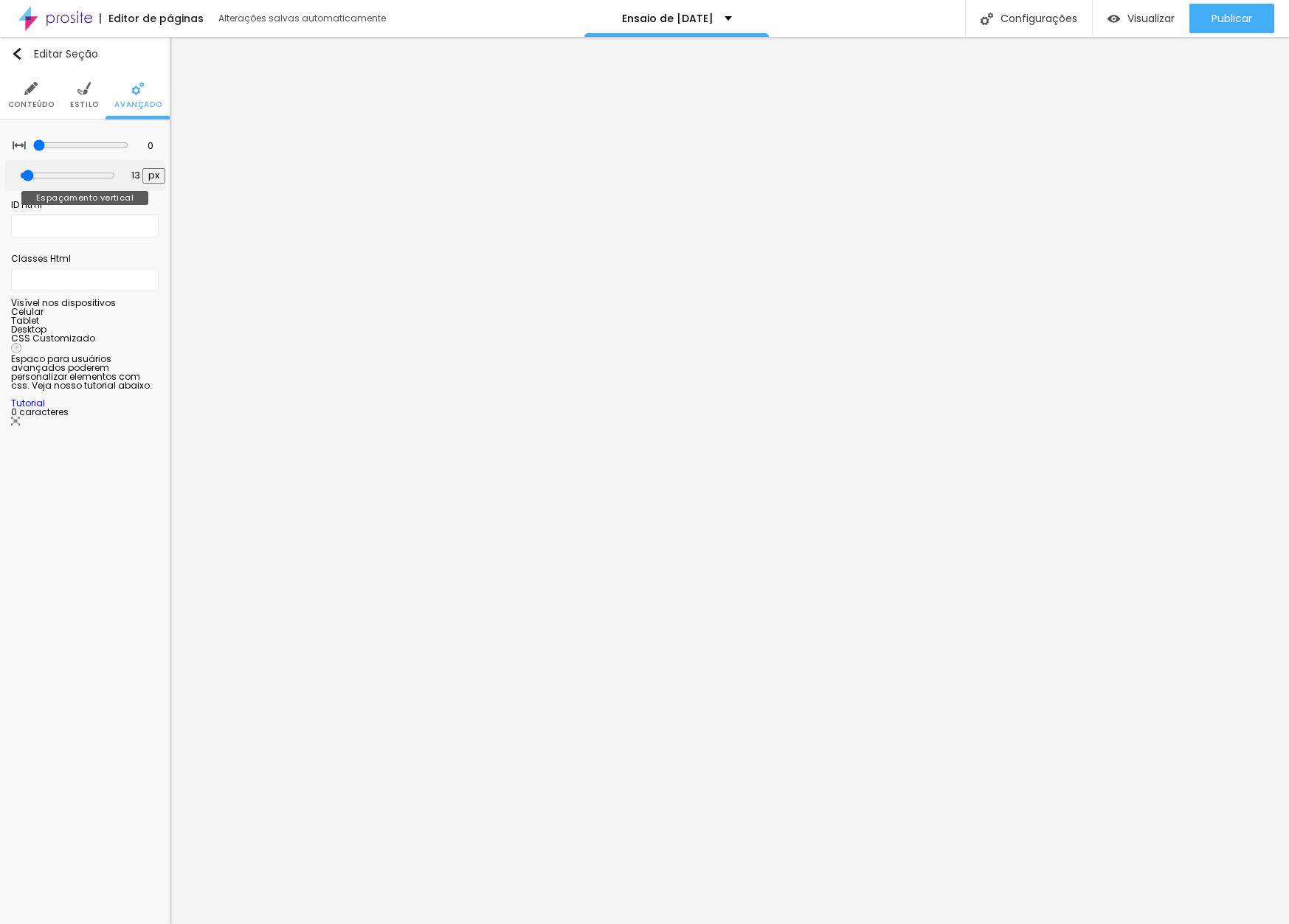
type input "7"
type input "0"
drag, startPoint x: 35, startPoint y: 177, endPoint x: 14, endPoint y: 175, distance: 21.1
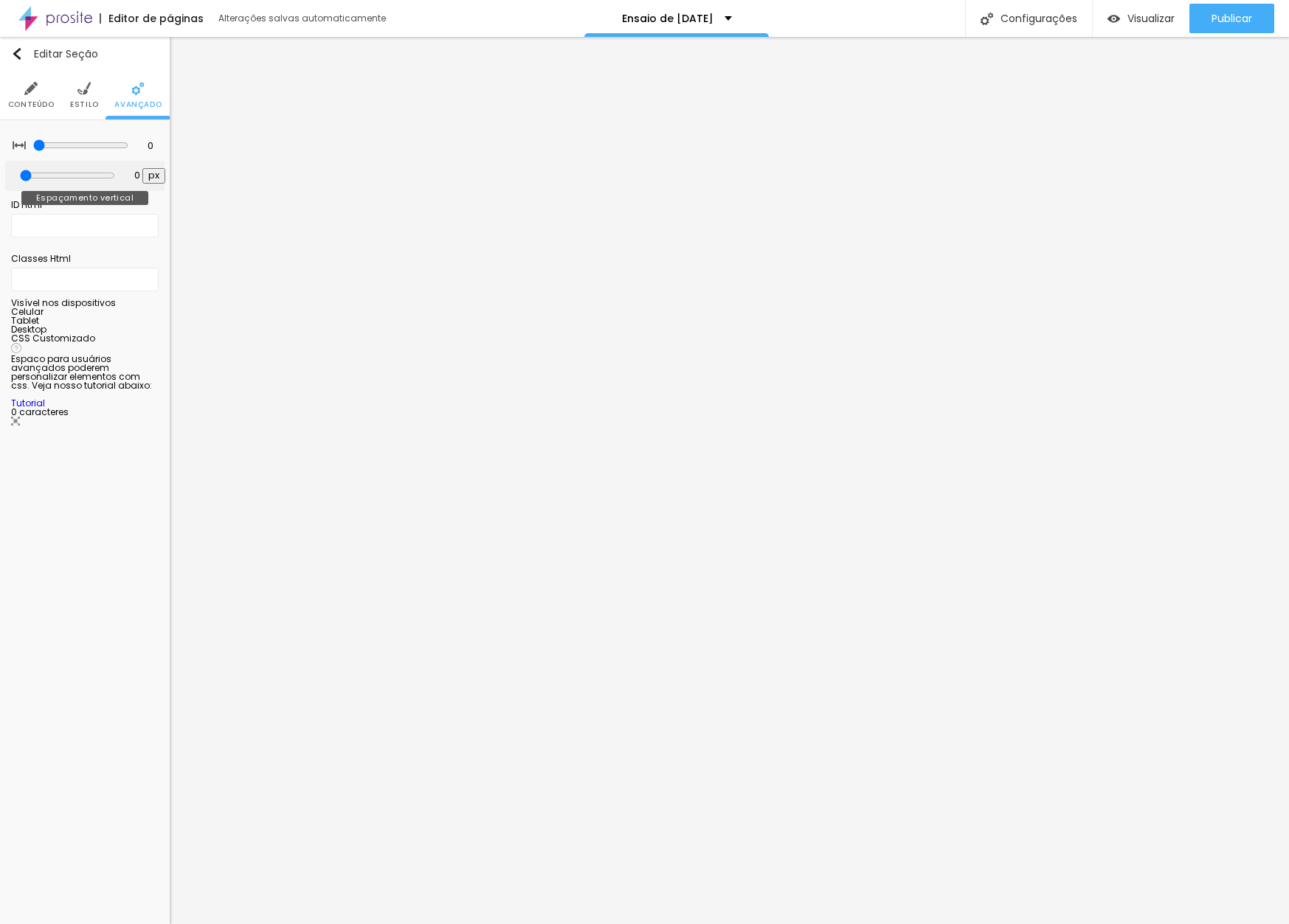
type input "0"
click at [14, 175] on div "0 px Espaçamento vertical" at bounding box center [85, 175] width 159 height 30
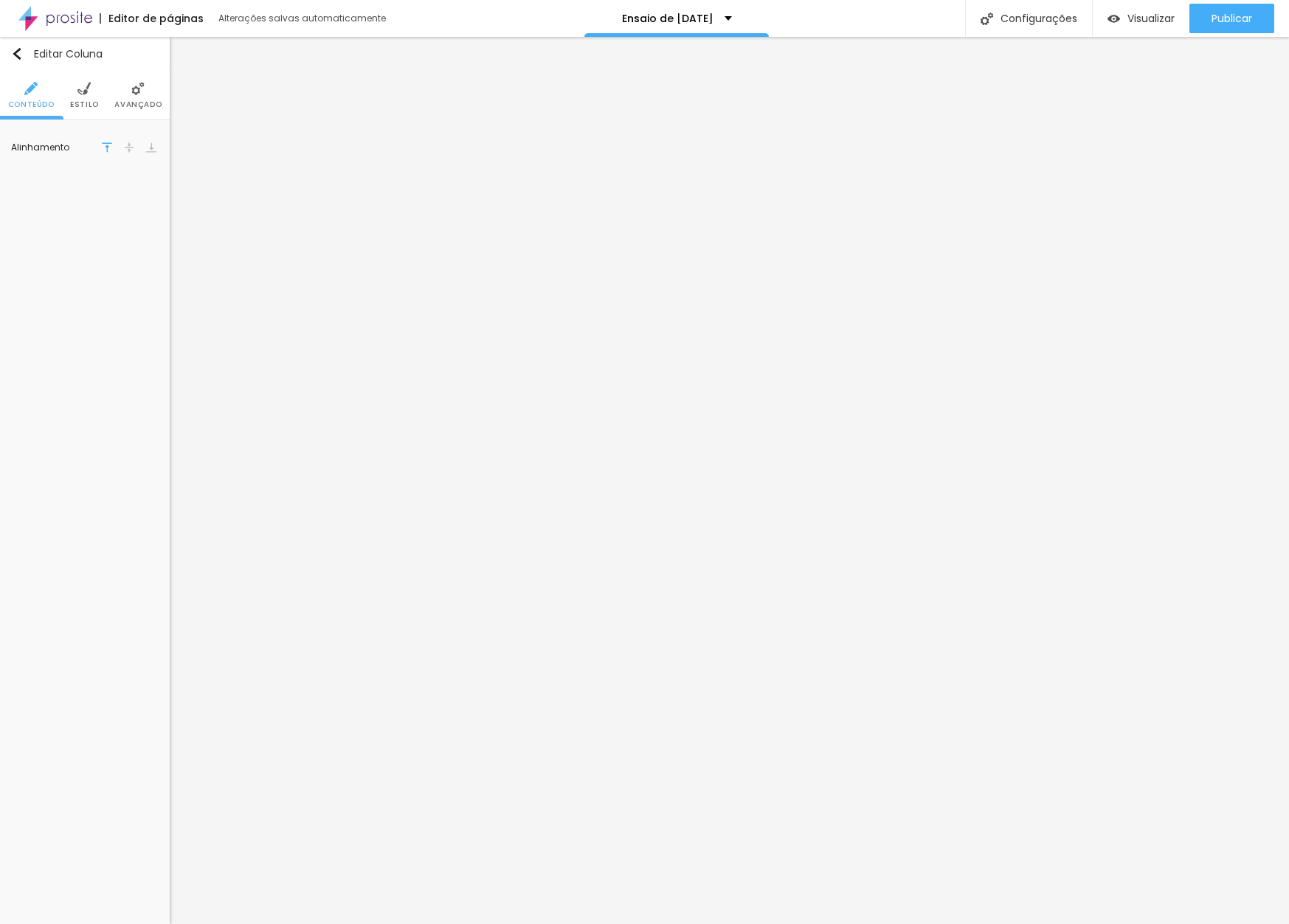
click at [138, 101] on span "Avançado" at bounding box center [138, 105] width 47 height 8
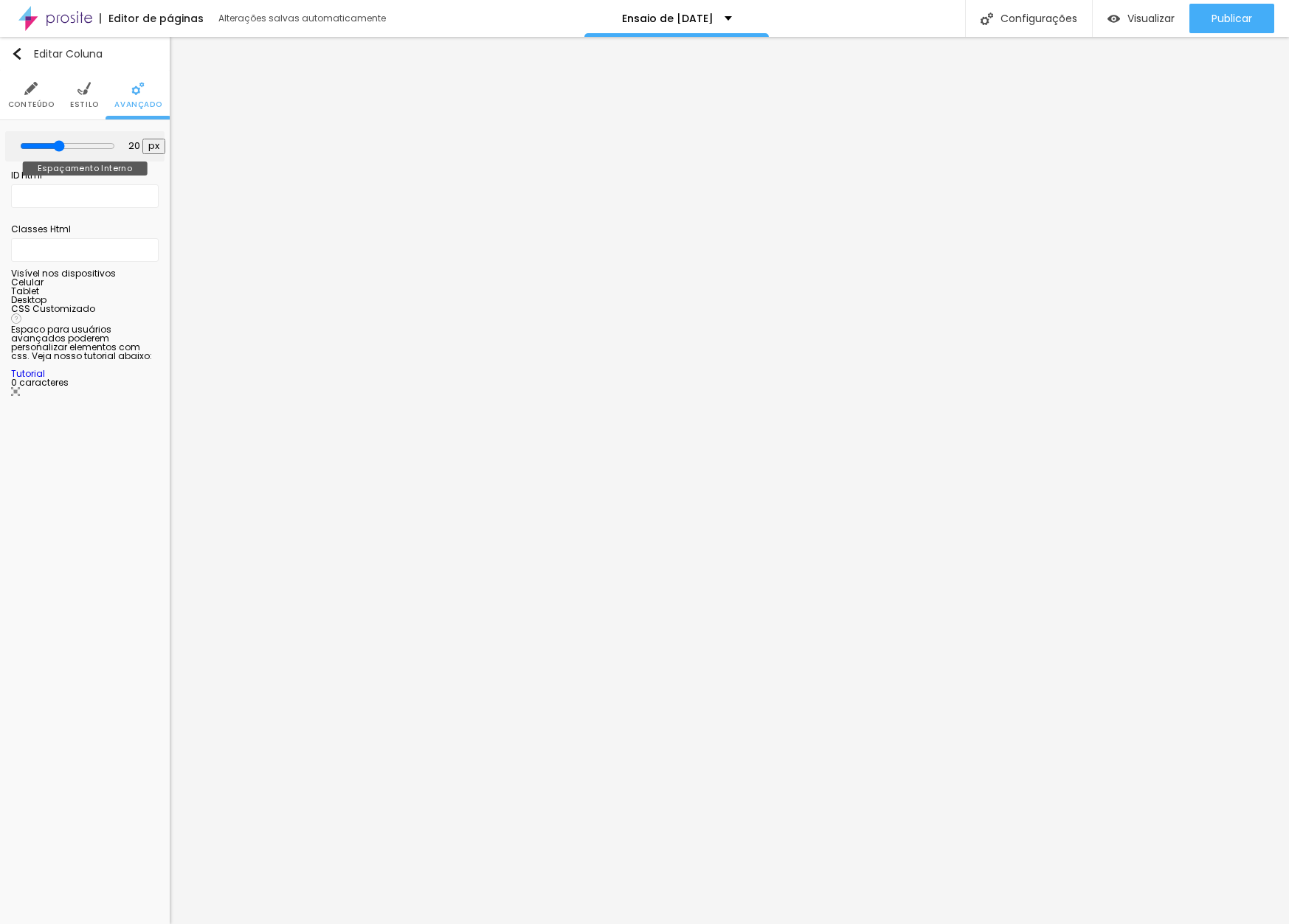
type input "15"
type input "10"
type input "5"
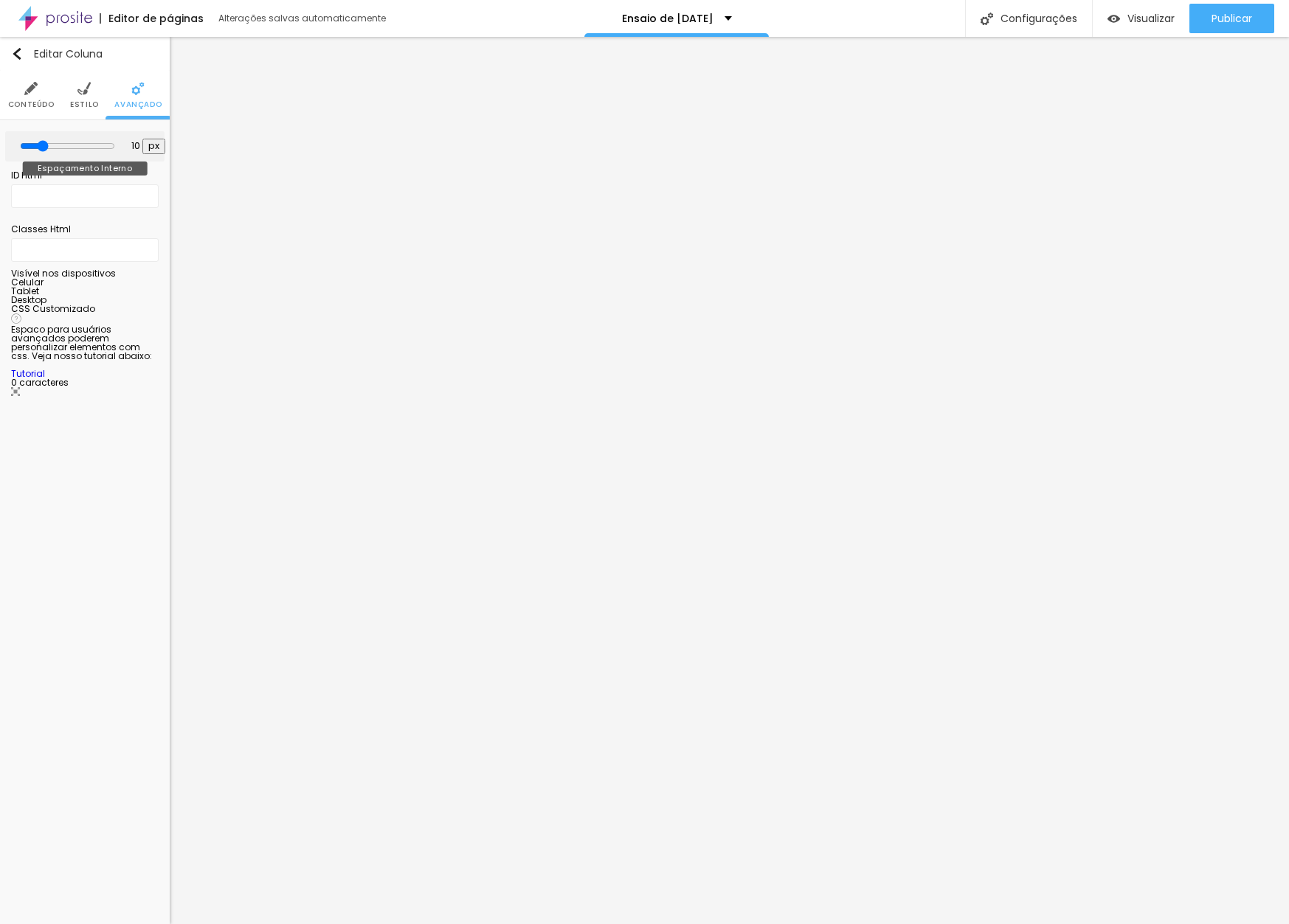
type input "5"
type input "0"
drag, startPoint x: 57, startPoint y: 148, endPoint x: 13, endPoint y: 141, distance: 44.6
type input "0"
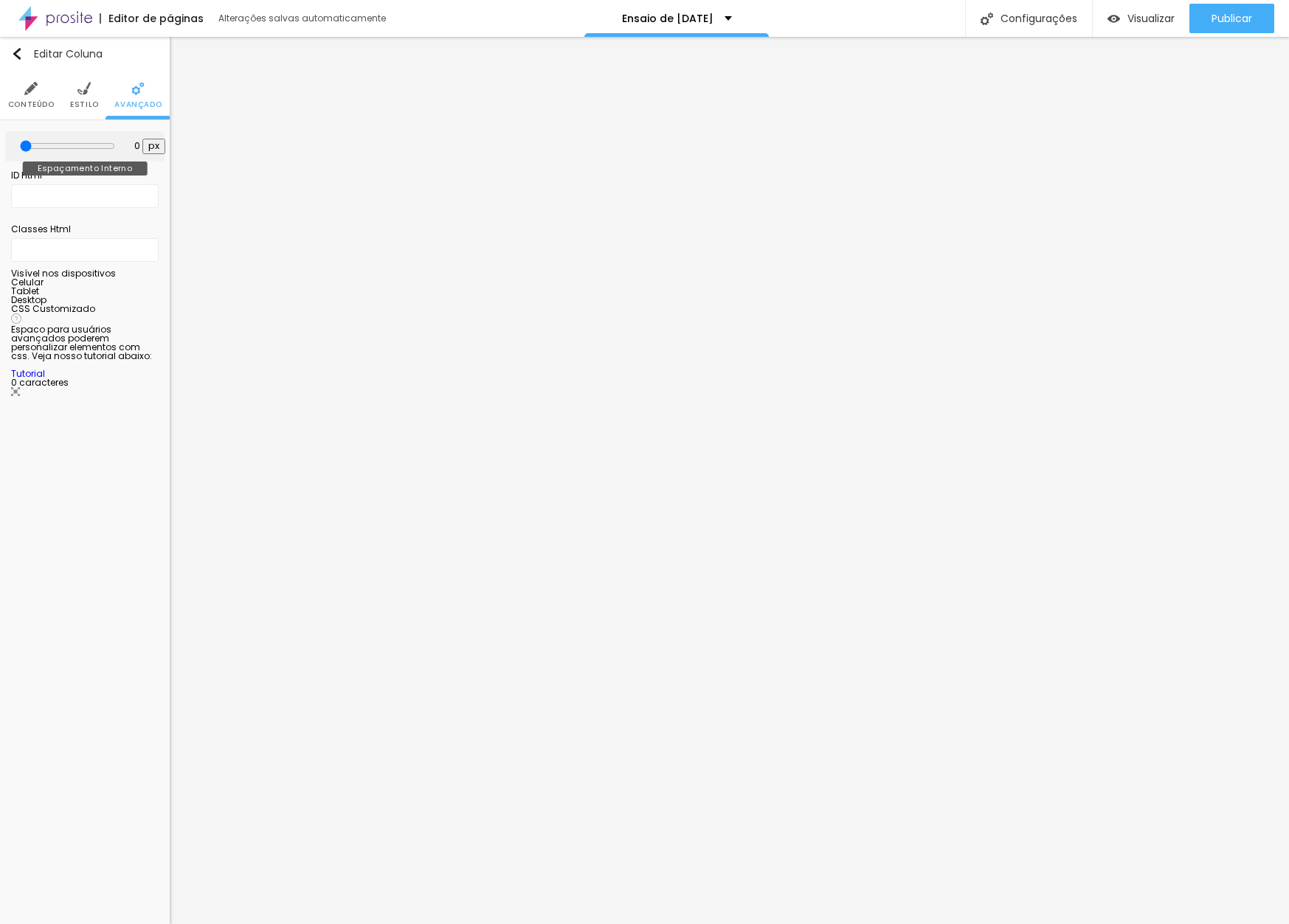
click at [13, 141] on div "0 px Espaçamento Interno" at bounding box center [85, 146] width 159 height 30
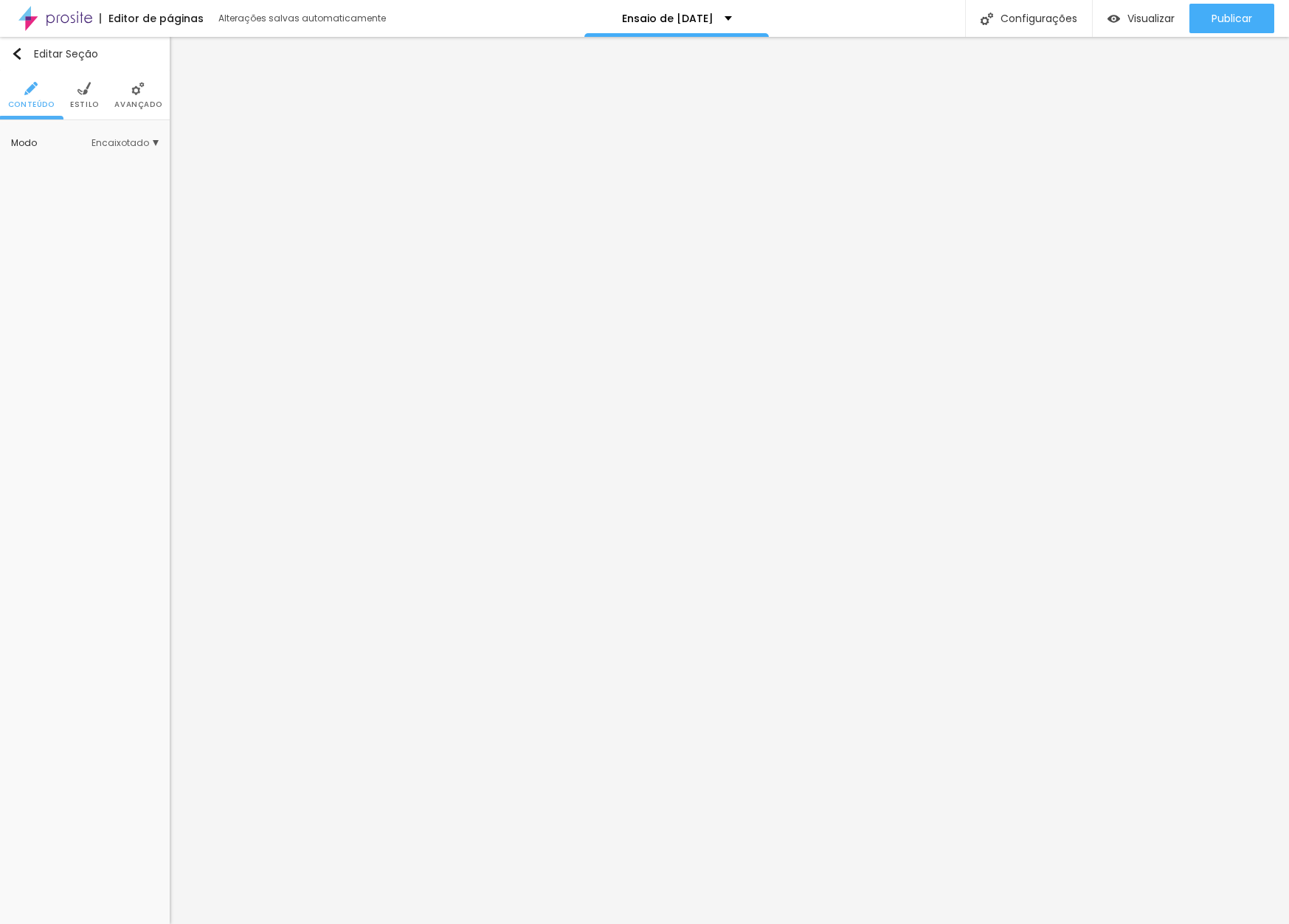
click at [79, 97] on li "Estilo" at bounding box center [84, 95] width 28 height 48
click at [138, 198] on input "#968A6F" at bounding box center [135, 191] width 45 height 14
click at [141, 101] on span "Avançado" at bounding box center [138, 105] width 47 height 8
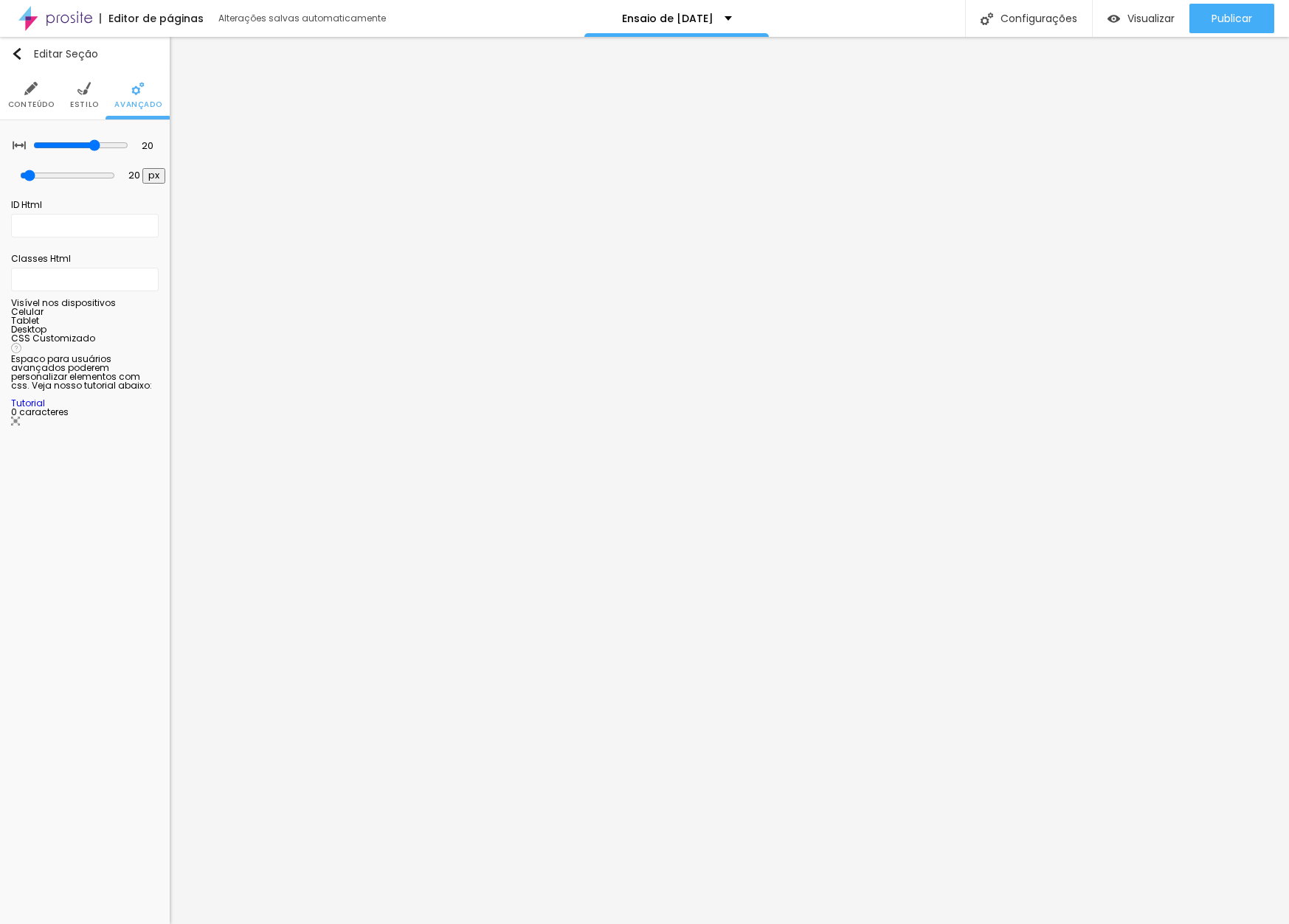
click at [78, 101] on span "Estilo" at bounding box center [84, 105] width 28 height 8
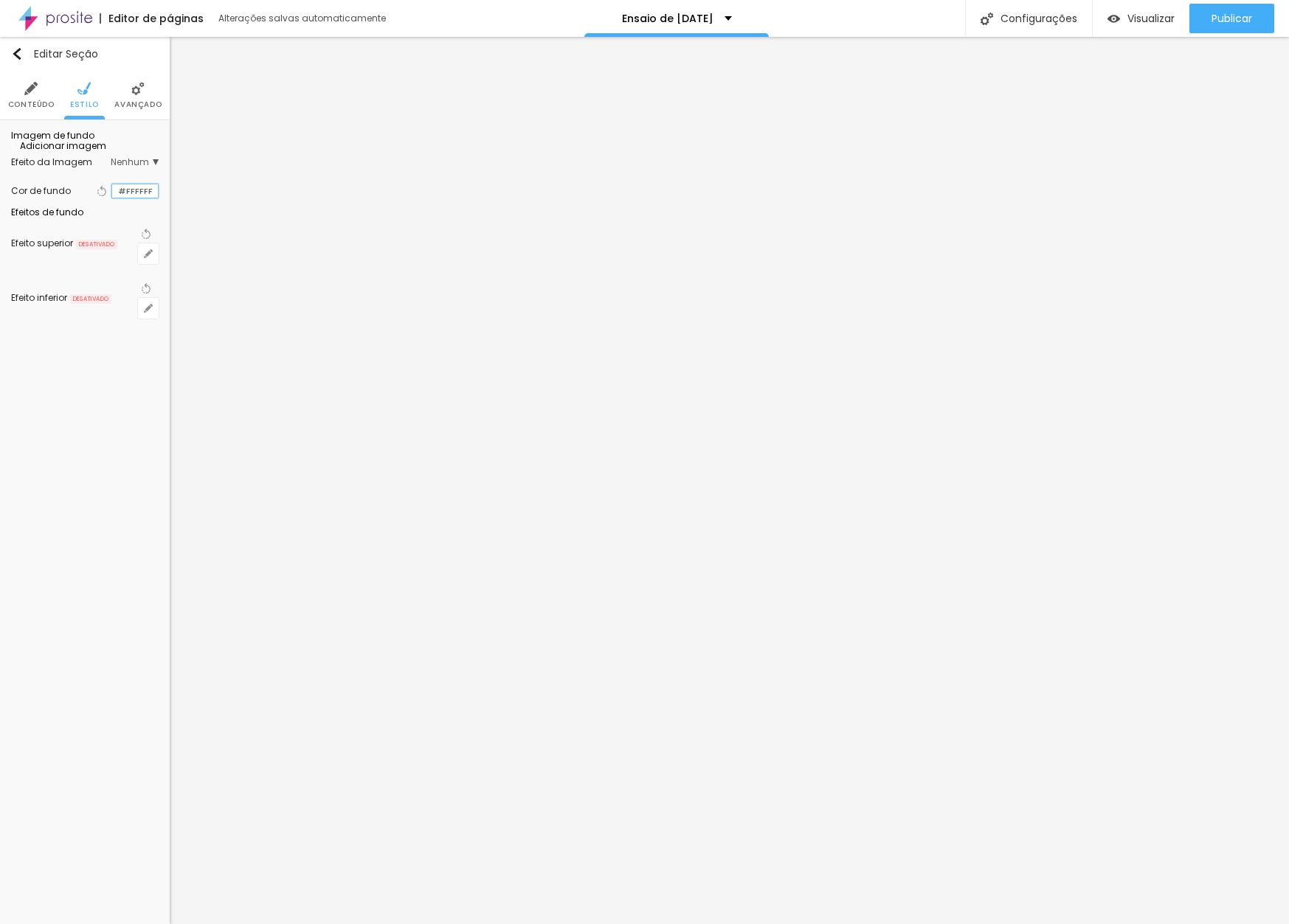
click at [133, 198] on input "#FFFFFF" at bounding box center [135, 191] width 45 height 14
click at [138, 198] on input "#FFFFFF" at bounding box center [135, 191] width 45 height 14
click at [138, 198] on input "#FFFFFF" at bounding box center [135, 191] width 45 height 14
click at [134, 98] on li "Avançado" at bounding box center [138, 95] width 47 height 48
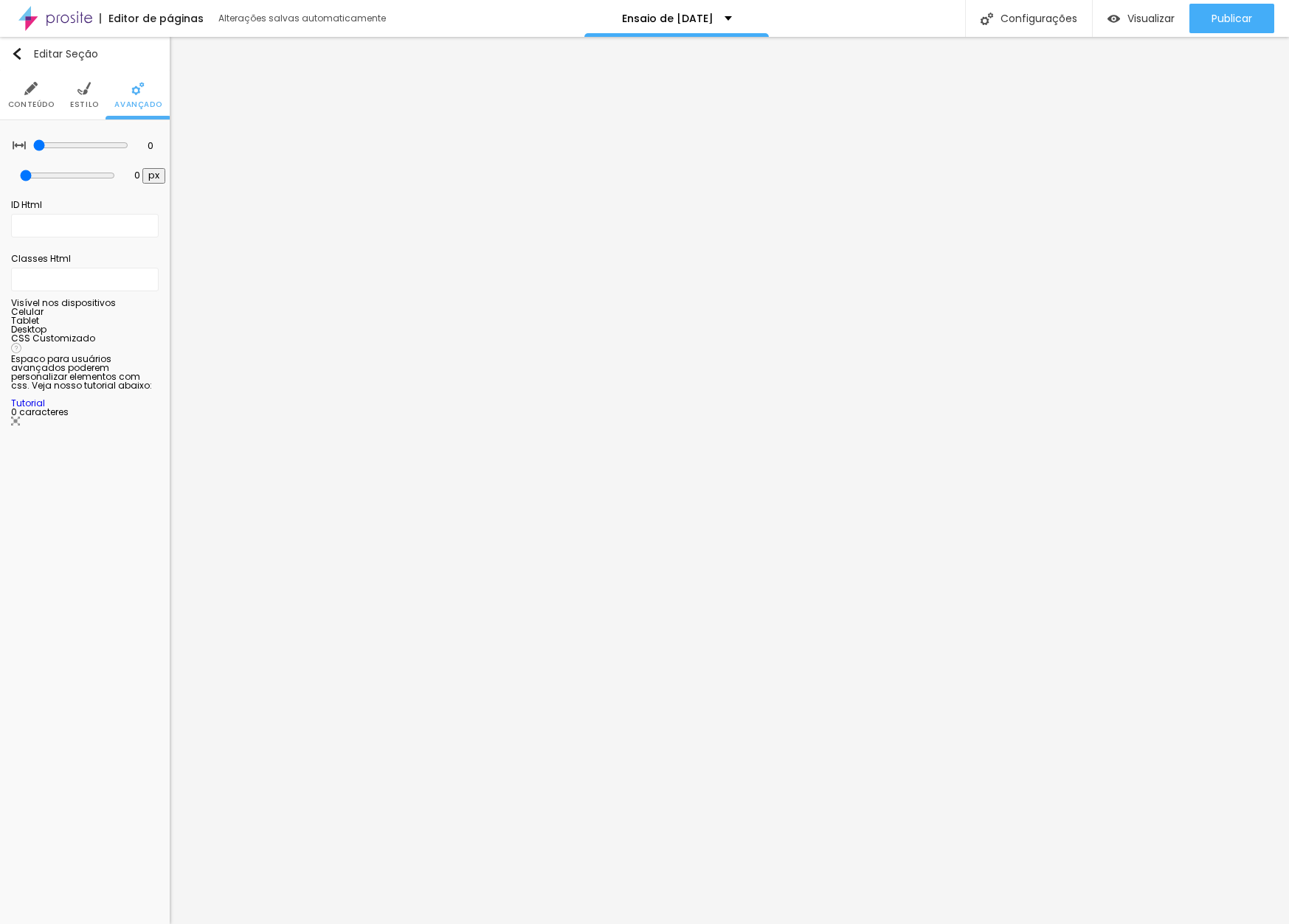
click at [90, 98] on li "Estilo" at bounding box center [84, 95] width 28 height 48
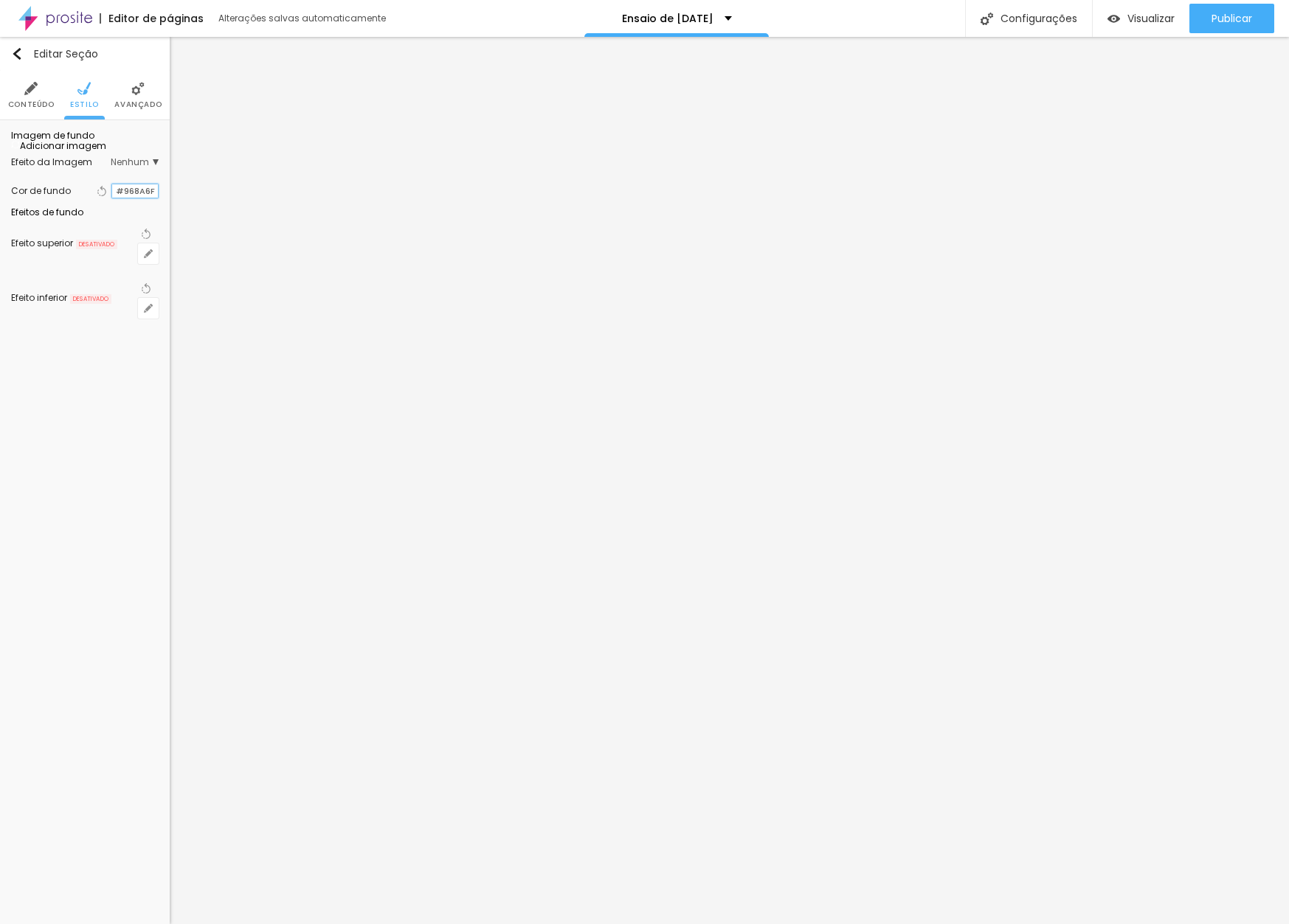
click at [142, 198] on input "#968A6F" at bounding box center [135, 191] width 45 height 14
click at [68, 106] on ul "Conteúdo Estilo Avançado" at bounding box center [85, 95] width 170 height 49
click at [82, 105] on span "Estilo" at bounding box center [84, 105] width 28 height 8
click at [138, 198] on input "#FFFFFF" at bounding box center [135, 191] width 45 height 14
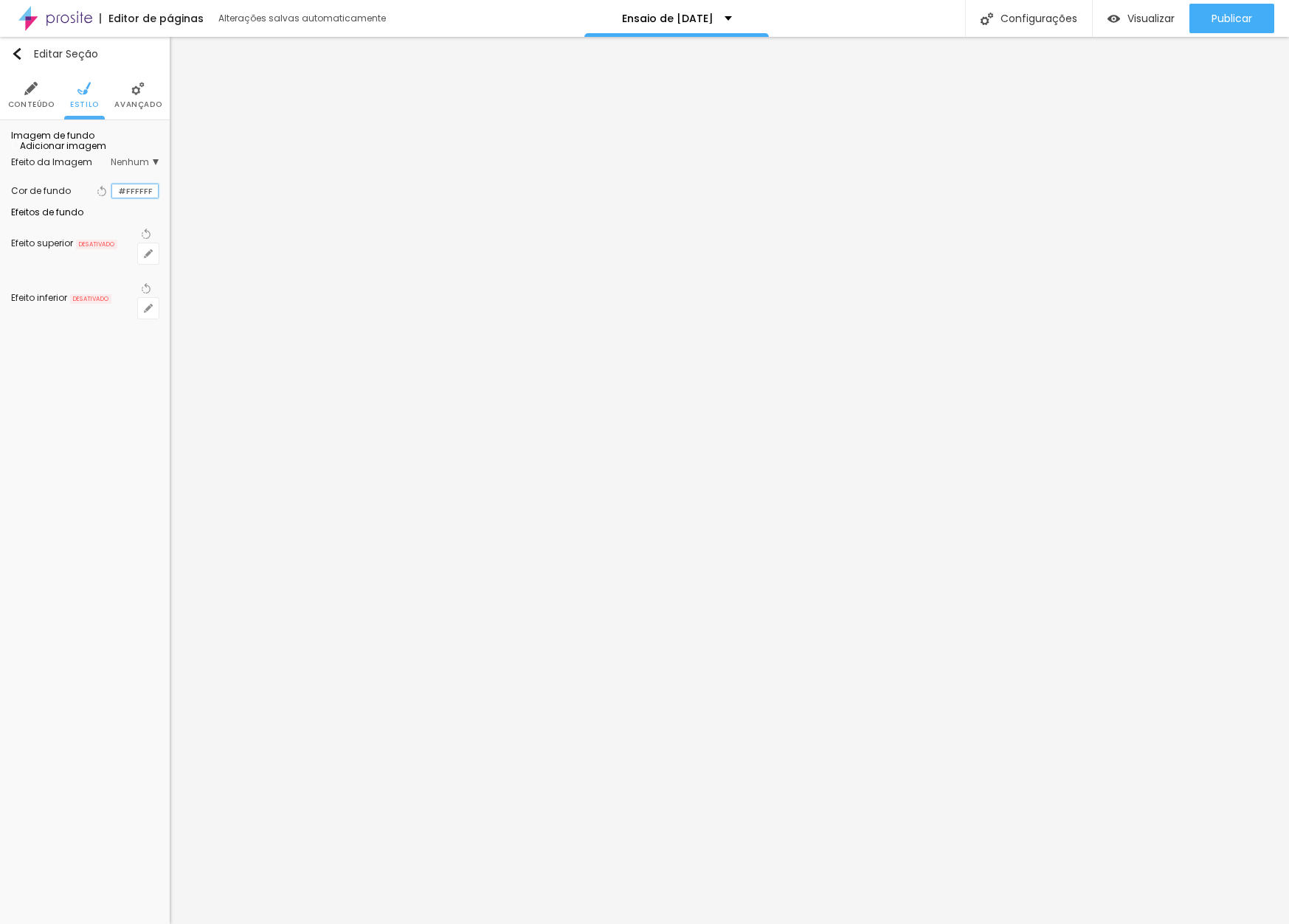
click at [139, 198] on input "#FFFFFF" at bounding box center [135, 191] width 45 height 14
paste input "968A6"
type input "#968A6F"
click at [88, 101] on span "Estilo" at bounding box center [84, 105] width 28 height 8
click at [132, 143] on input "#786842" at bounding box center [135, 148] width 45 height 14
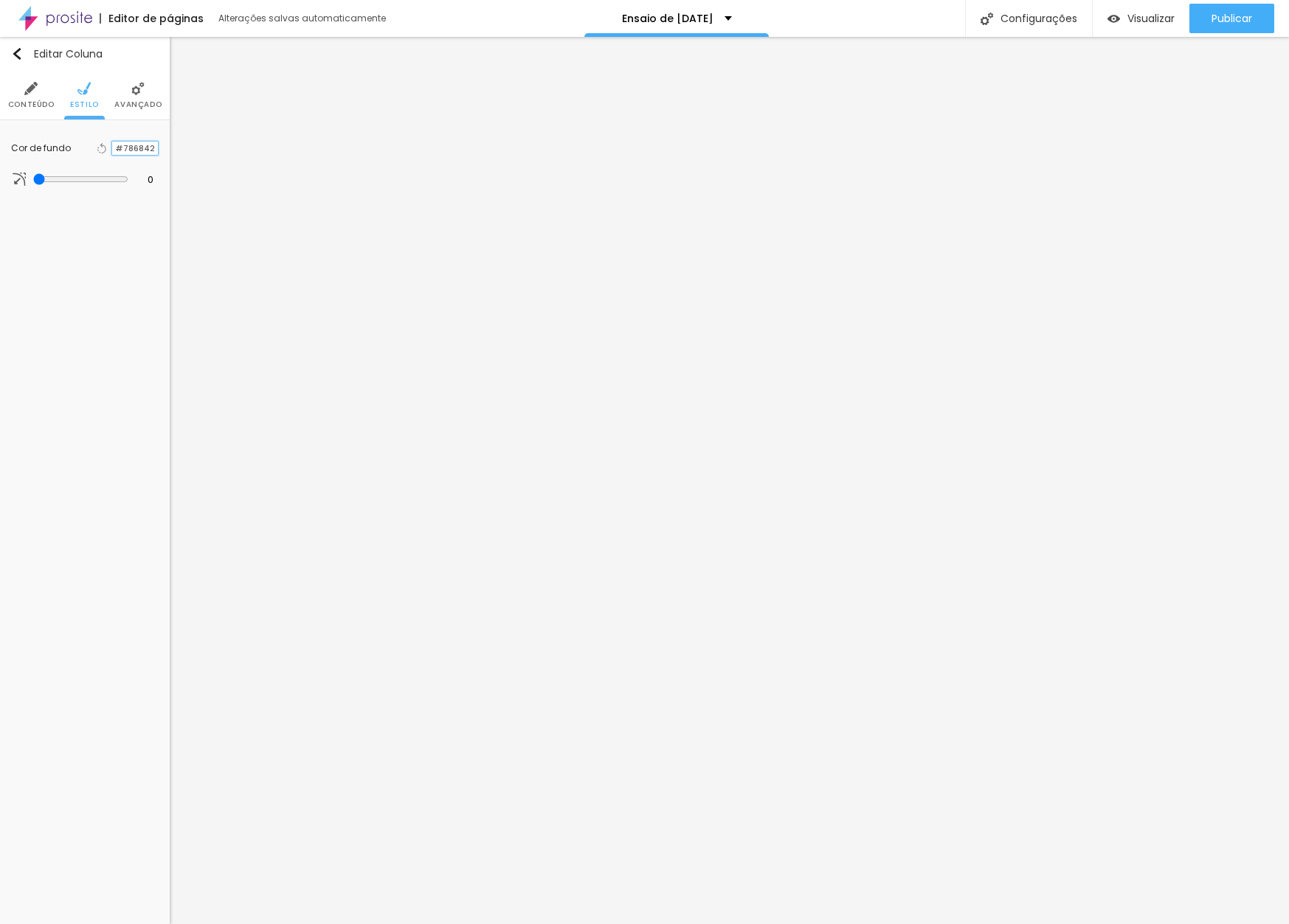
click at [132, 143] on input "#786842" at bounding box center [135, 148] width 45 height 14
click at [136, 145] on input "#786842" at bounding box center [135, 148] width 45 height 14
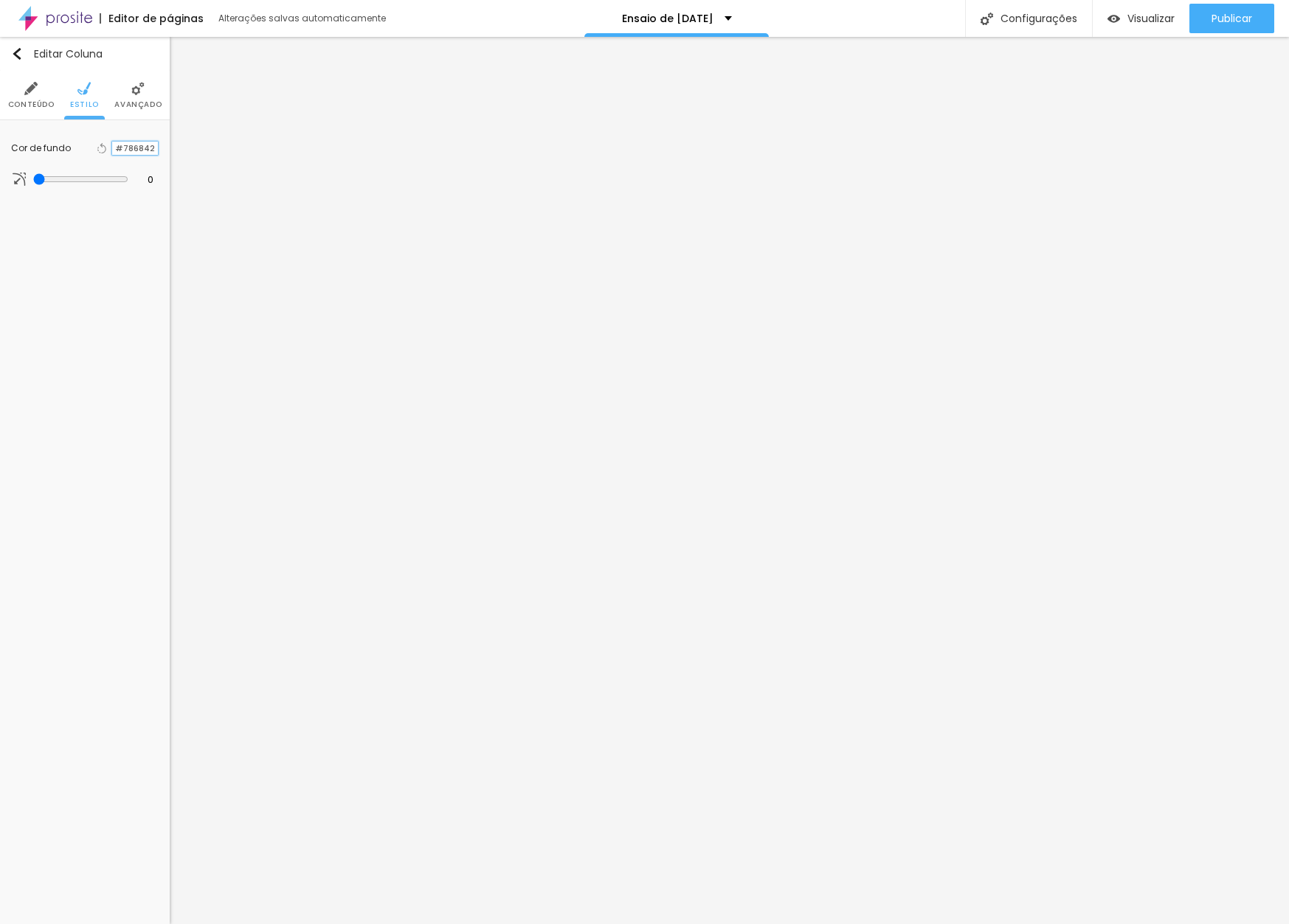
click at [141, 149] on input "#786842" at bounding box center [135, 148] width 45 height 14
click at [142, 149] on input "#786842" at bounding box center [135, 148] width 45 height 14
click at [150, 151] on input "#786842" at bounding box center [135, 148] width 45 height 14
click at [162, 174] on div "0 Borda arredondada" at bounding box center [85, 180] width 159 height 29
click at [138, 150] on input "#786842" at bounding box center [135, 148] width 45 height 14
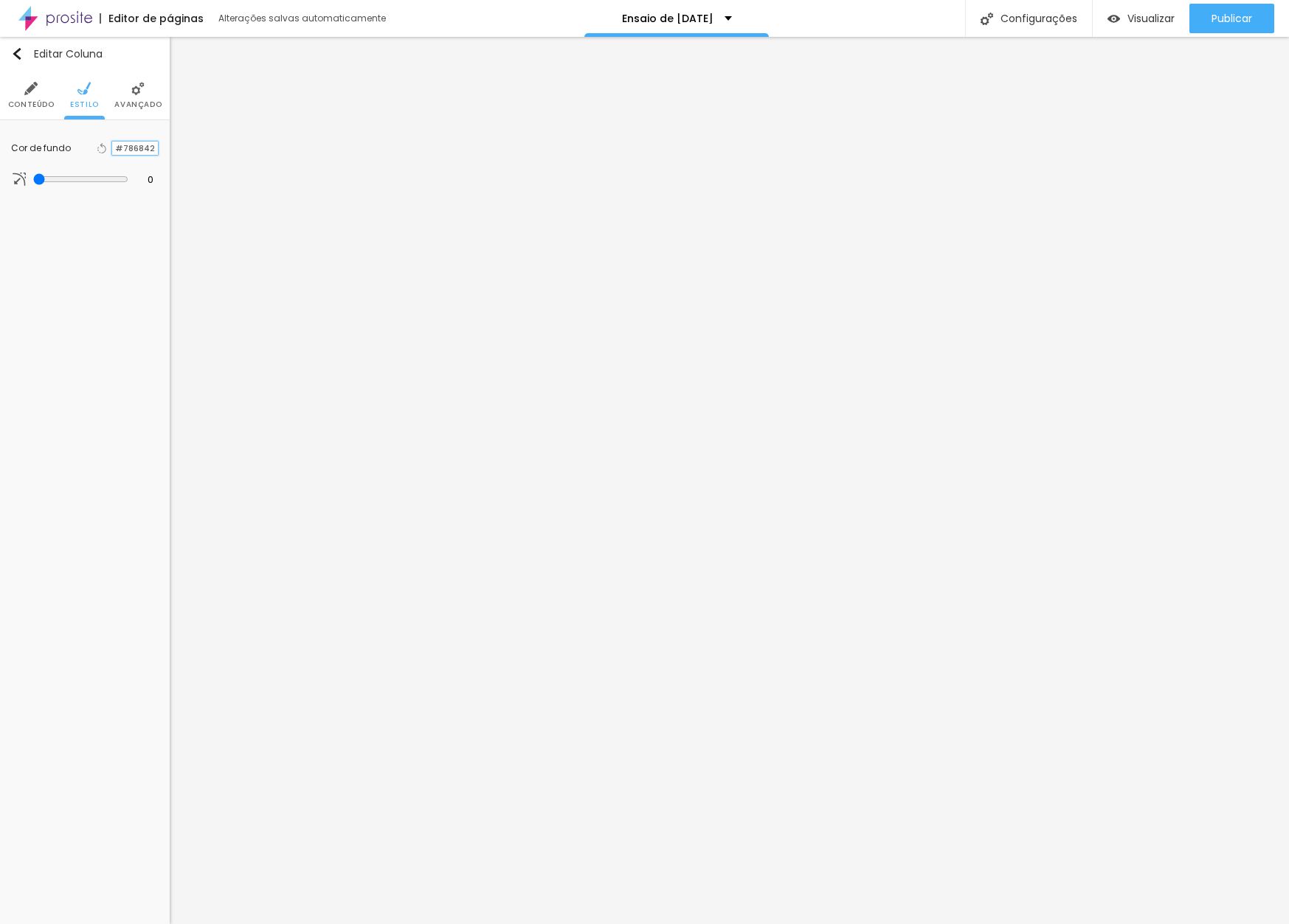
click at [138, 150] on input "#786842" at bounding box center [135, 148] width 45 height 14
paste input "968A6F"
type input "#968A6F"
click at [83, 96] on li "Estilo" at bounding box center [84, 95] width 28 height 48
click at [138, 198] on input "#786842" at bounding box center [135, 191] width 45 height 14
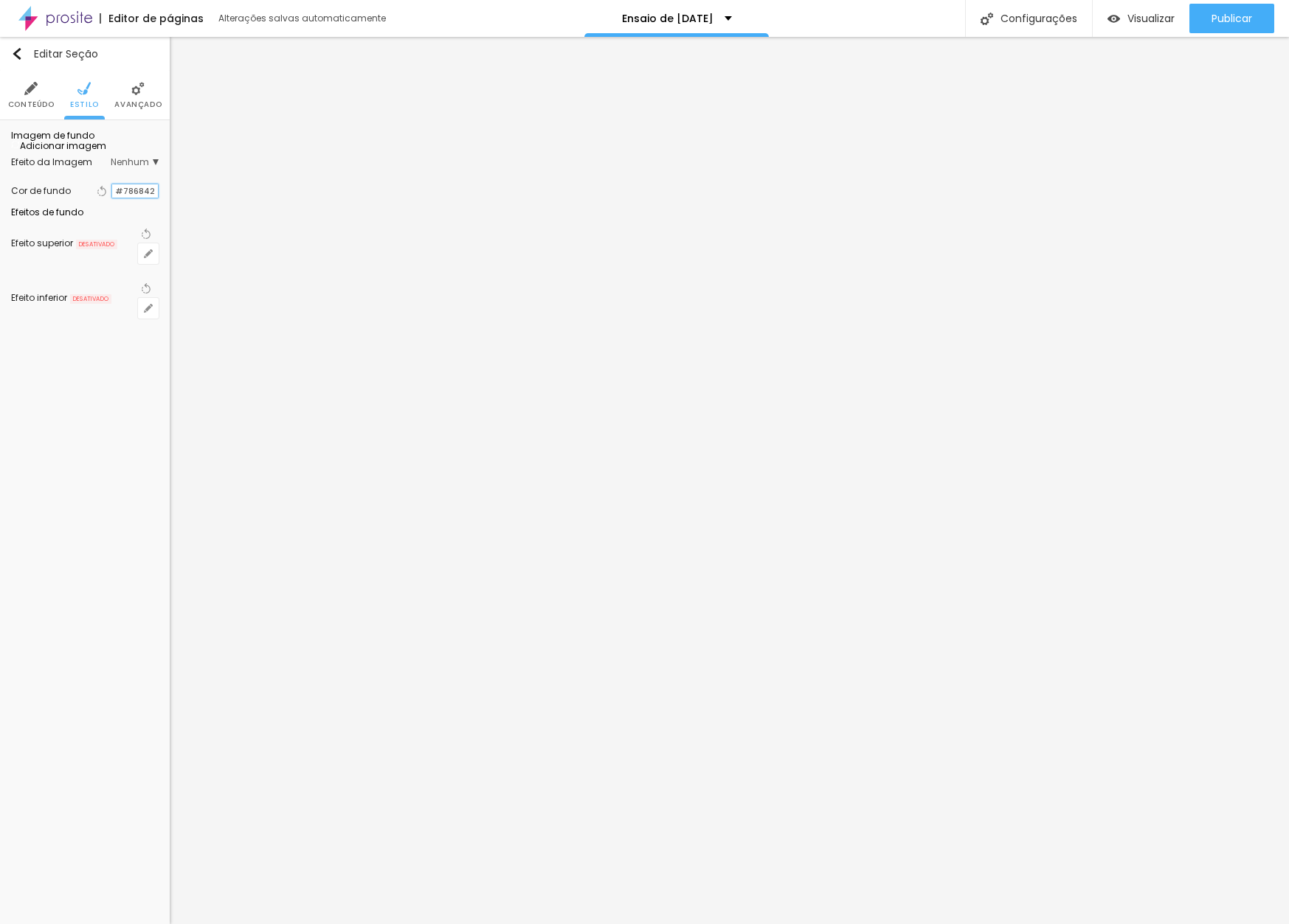
click at [138, 198] on input "#786842" at bounding box center [135, 191] width 45 height 14
paste input "968A6F"
type input "#968A6F"
click at [88, 105] on span "Estilo" at bounding box center [84, 105] width 28 height 8
click at [140, 148] on input "#E6E1C8" at bounding box center [135, 148] width 45 height 18
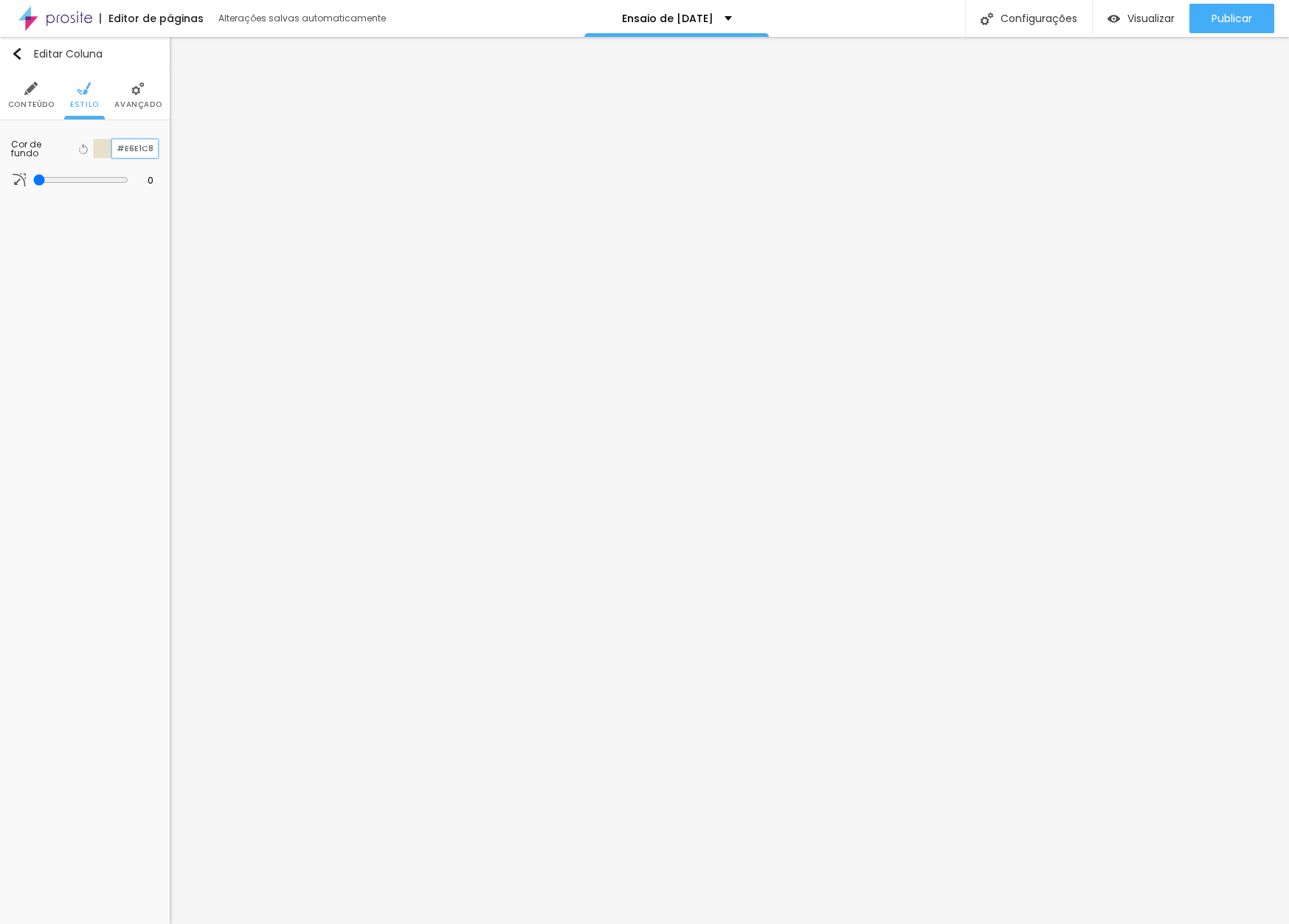
click at [140, 148] on input "#E6E1C8" at bounding box center [135, 148] width 45 height 18
click at [138, 102] on span "Avançado" at bounding box center [138, 105] width 47 height 8
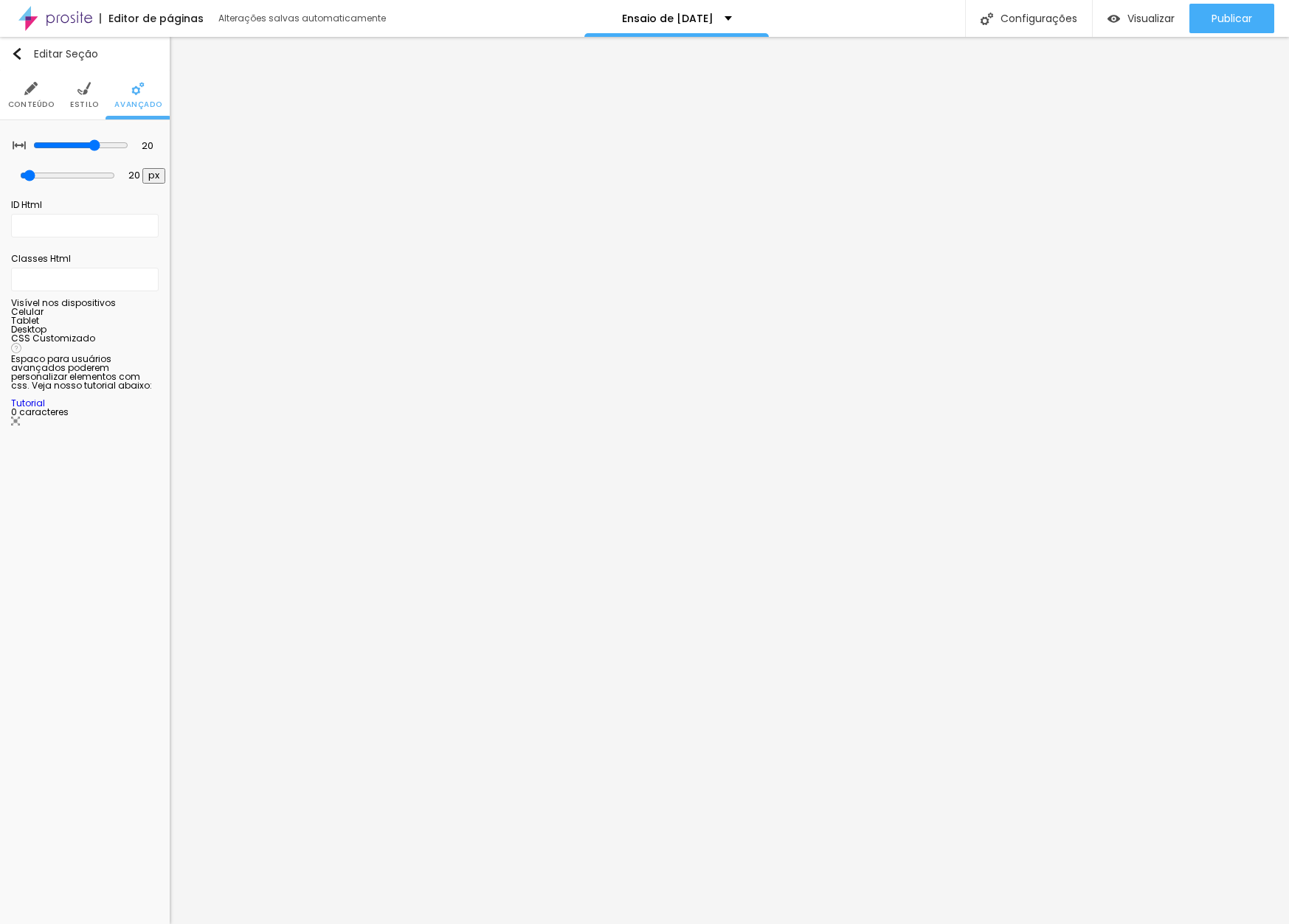
click at [71, 98] on li "Estilo" at bounding box center [84, 95] width 28 height 48
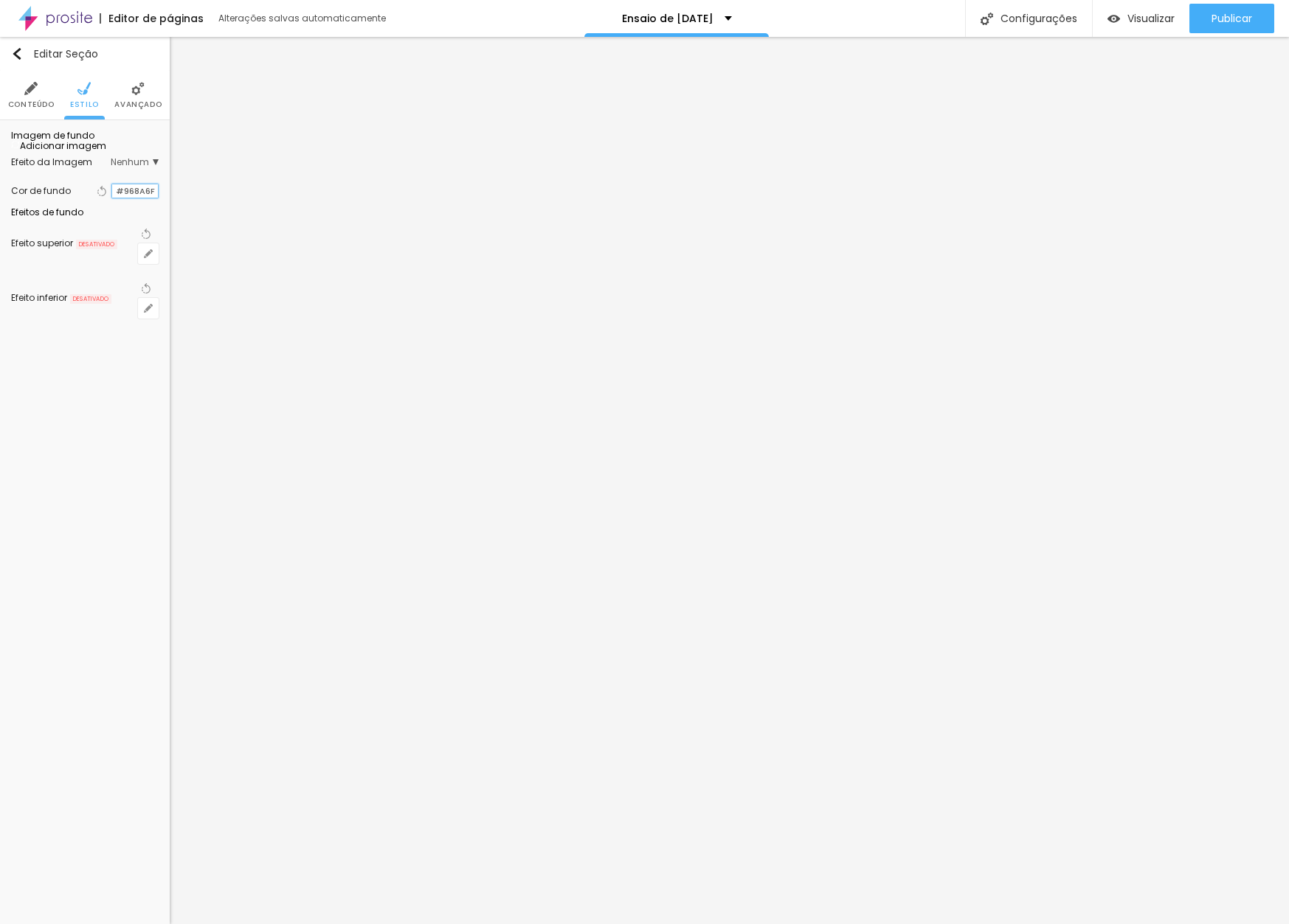
click at [128, 198] on input "#968A6F" at bounding box center [135, 191] width 45 height 14
click at [128, 198] on input "#968A6F" at bounding box center [135, 191] width 45 height 14
paste input "E6E1C8"
type input "#E6E1C8"
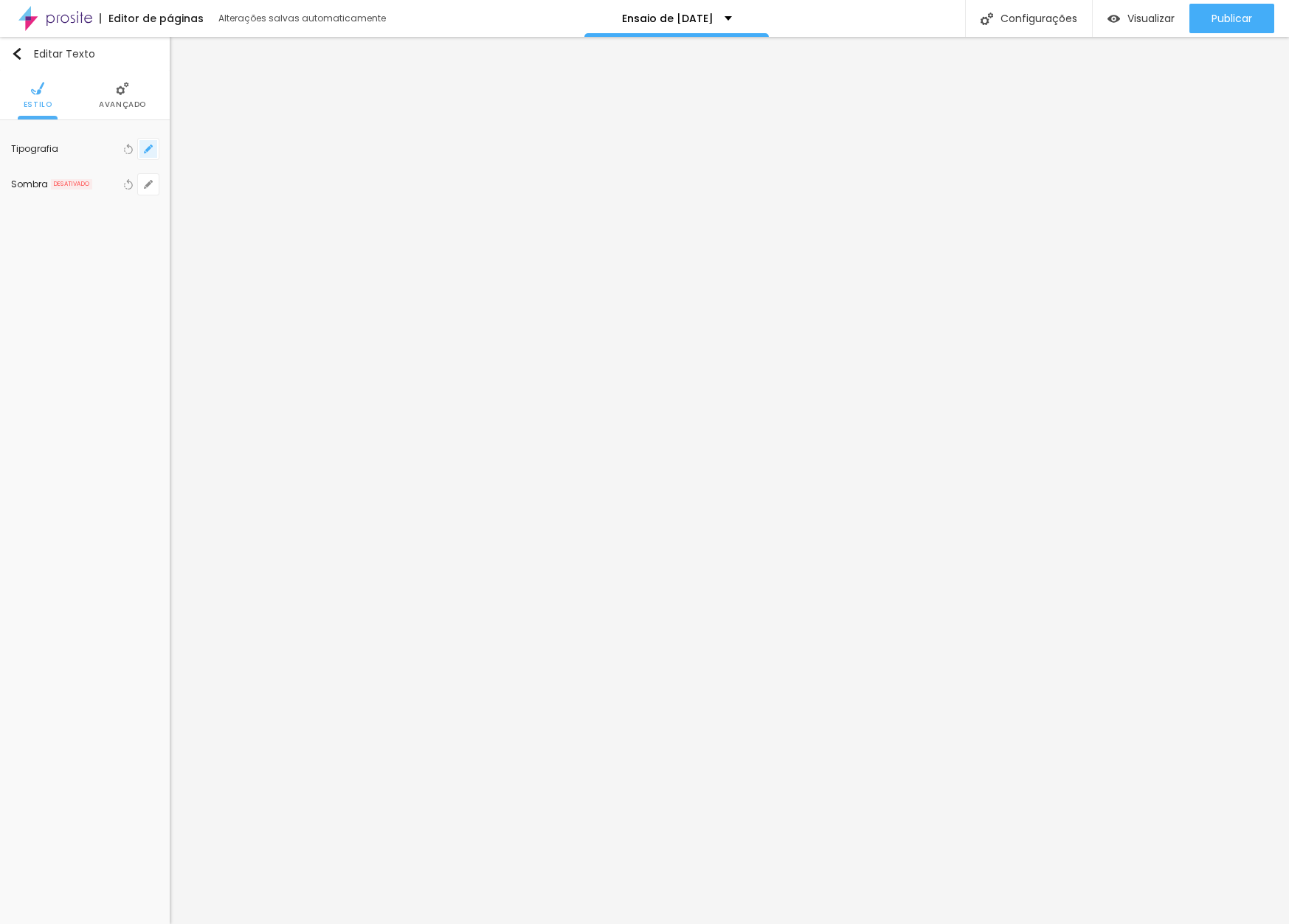
click at [153, 147] on button "button" at bounding box center [148, 148] width 21 height 21
type input "21"
type input "1"
type input "20"
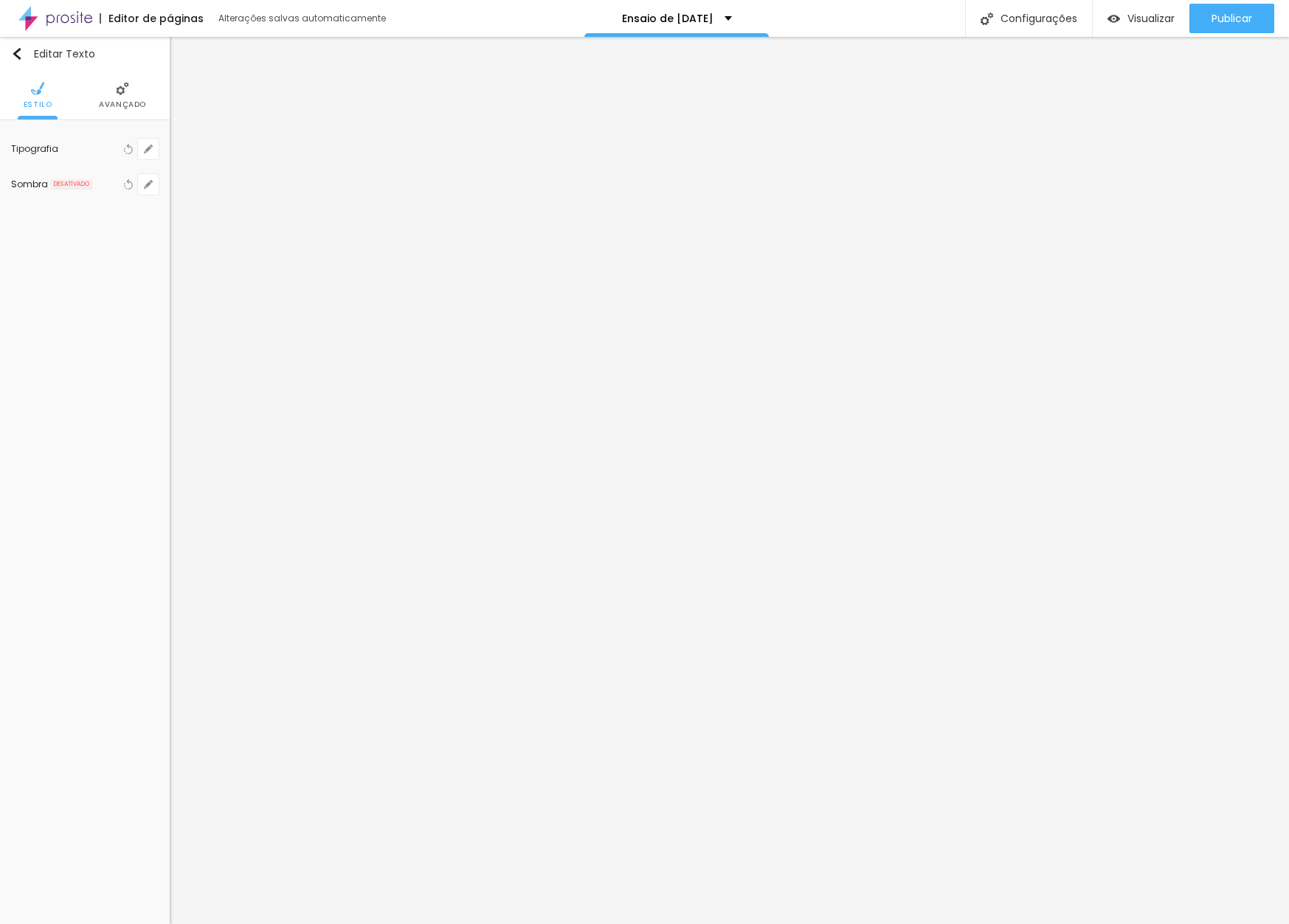
type input "20"
type input "1"
type input "20"
type input "1"
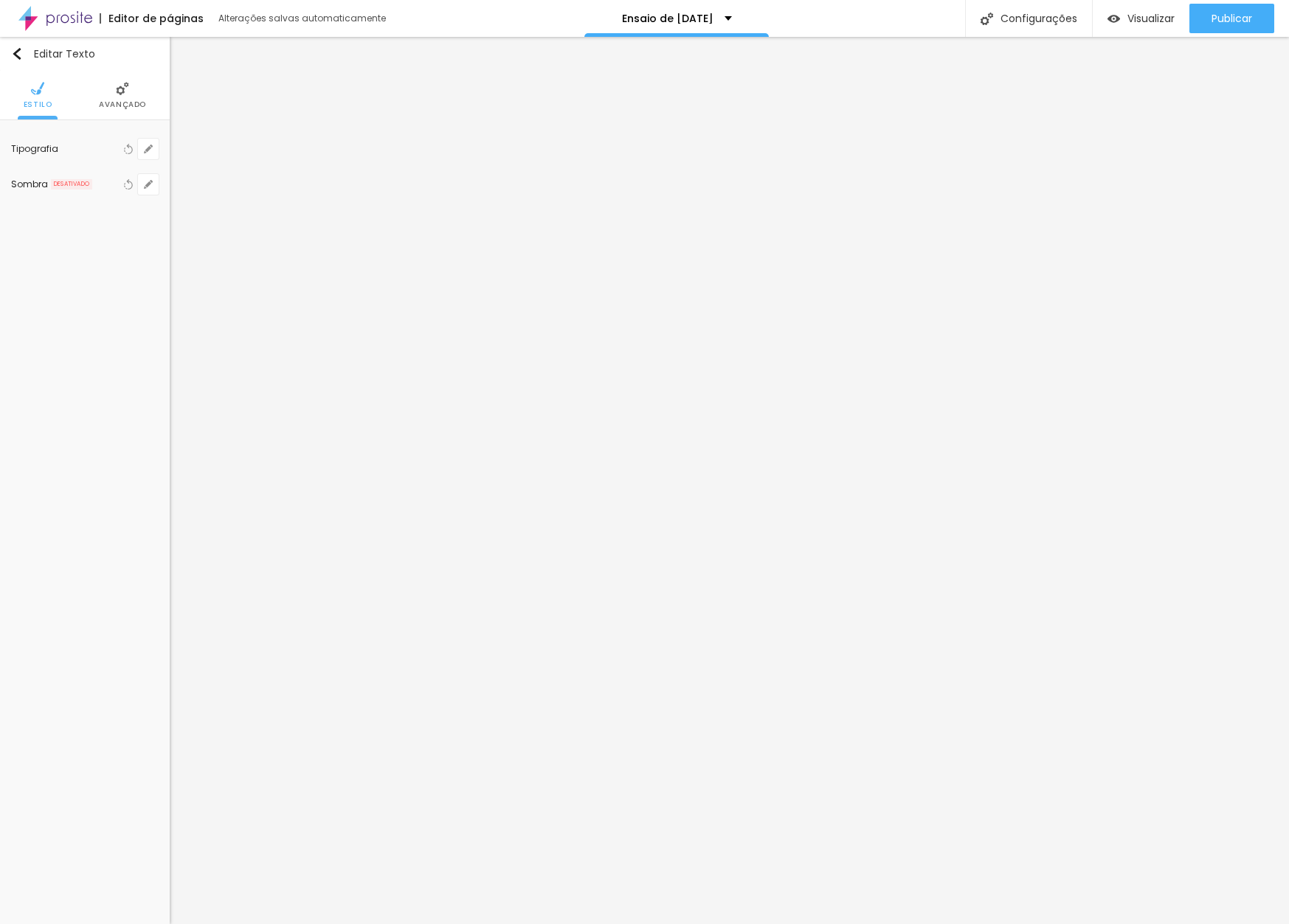
click at [688, 923] on div at bounding box center [644, 924] width 1289 height 0
click at [148, 148] on icon "button" at bounding box center [148, 149] width 6 height 6
type input "1"
type input "22"
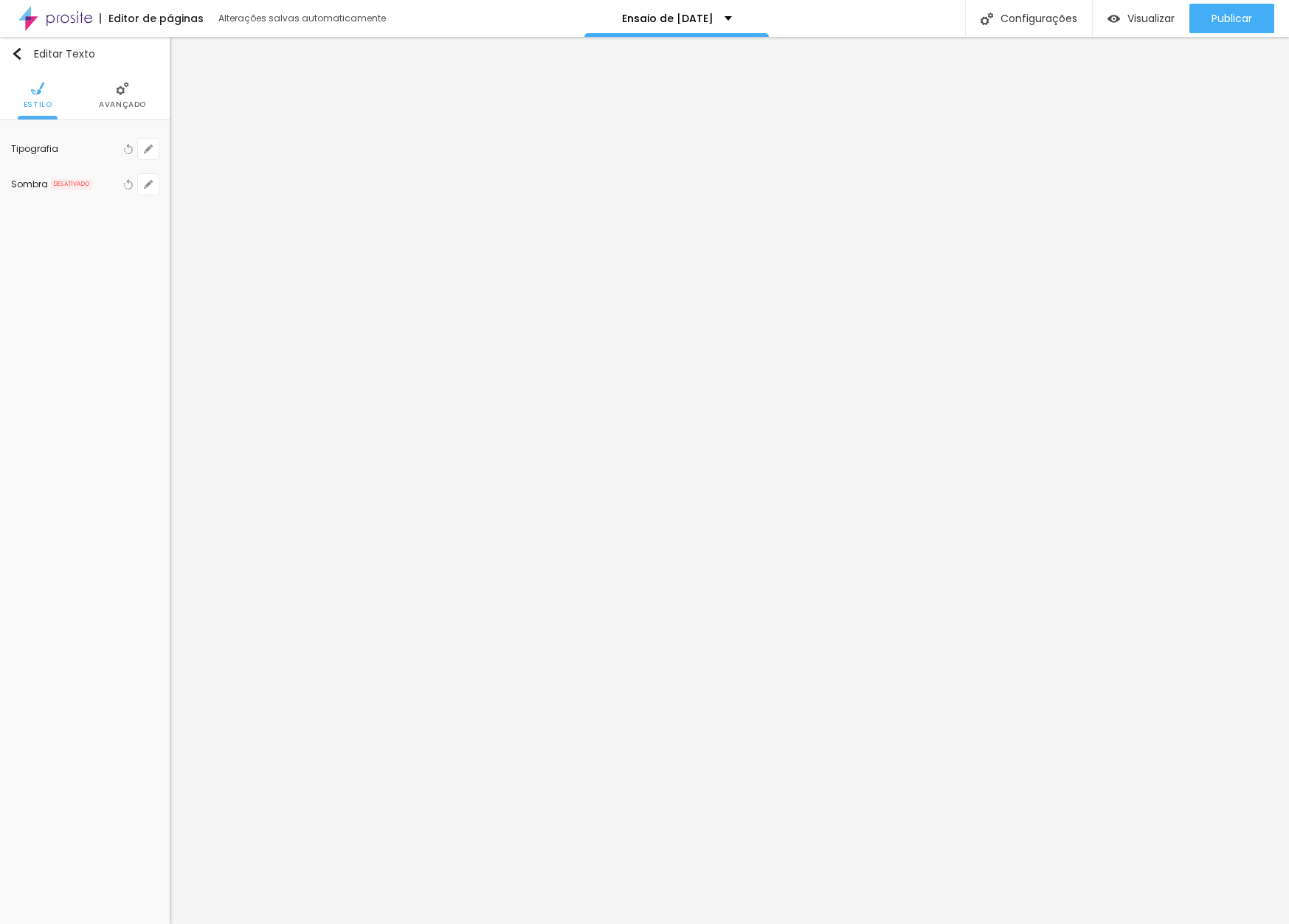
type input "1"
type input "21"
type input "1"
type input "20"
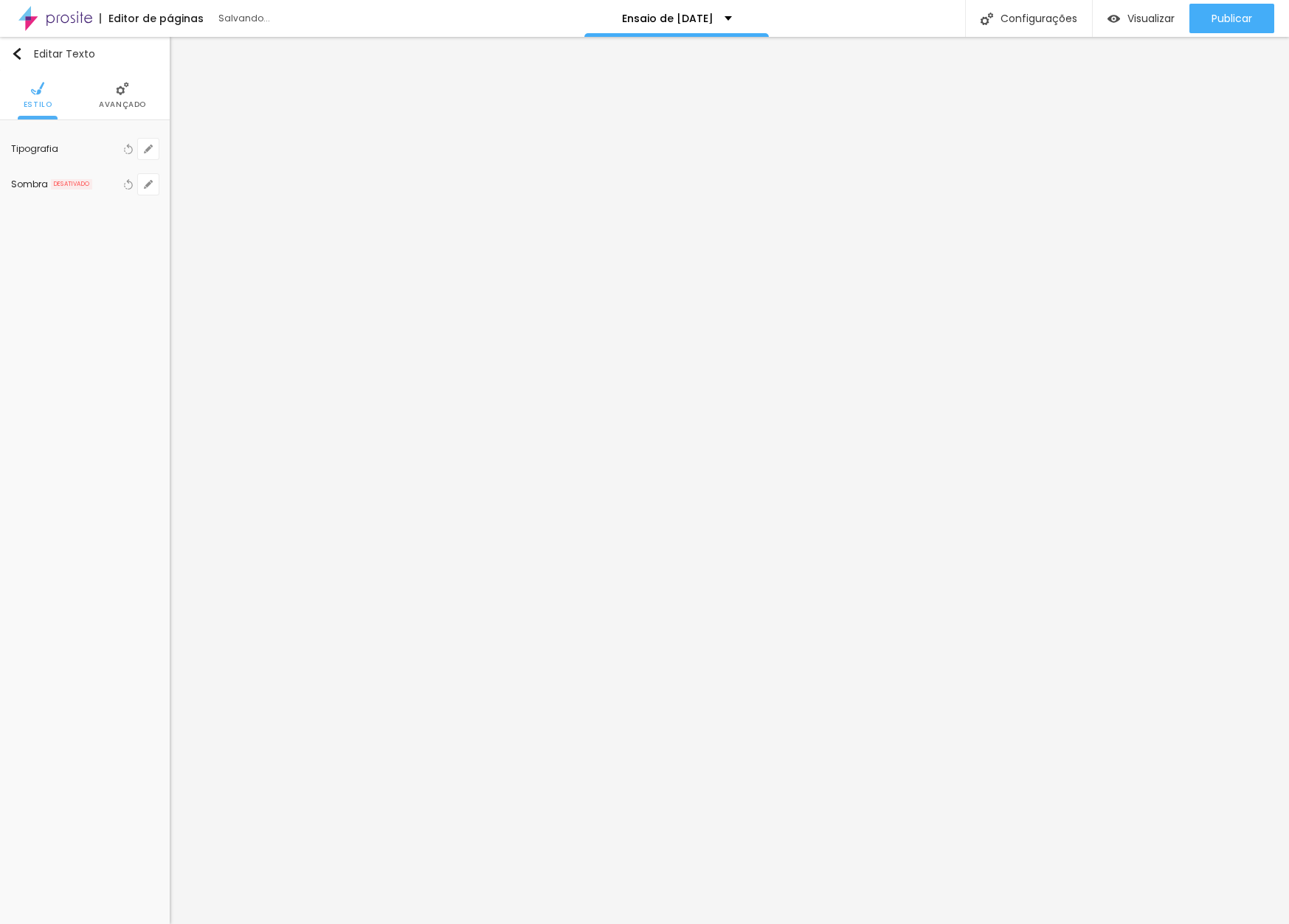
type input "20"
type input "1"
type input "20"
click at [226, 923] on div at bounding box center [644, 924] width 1289 height 0
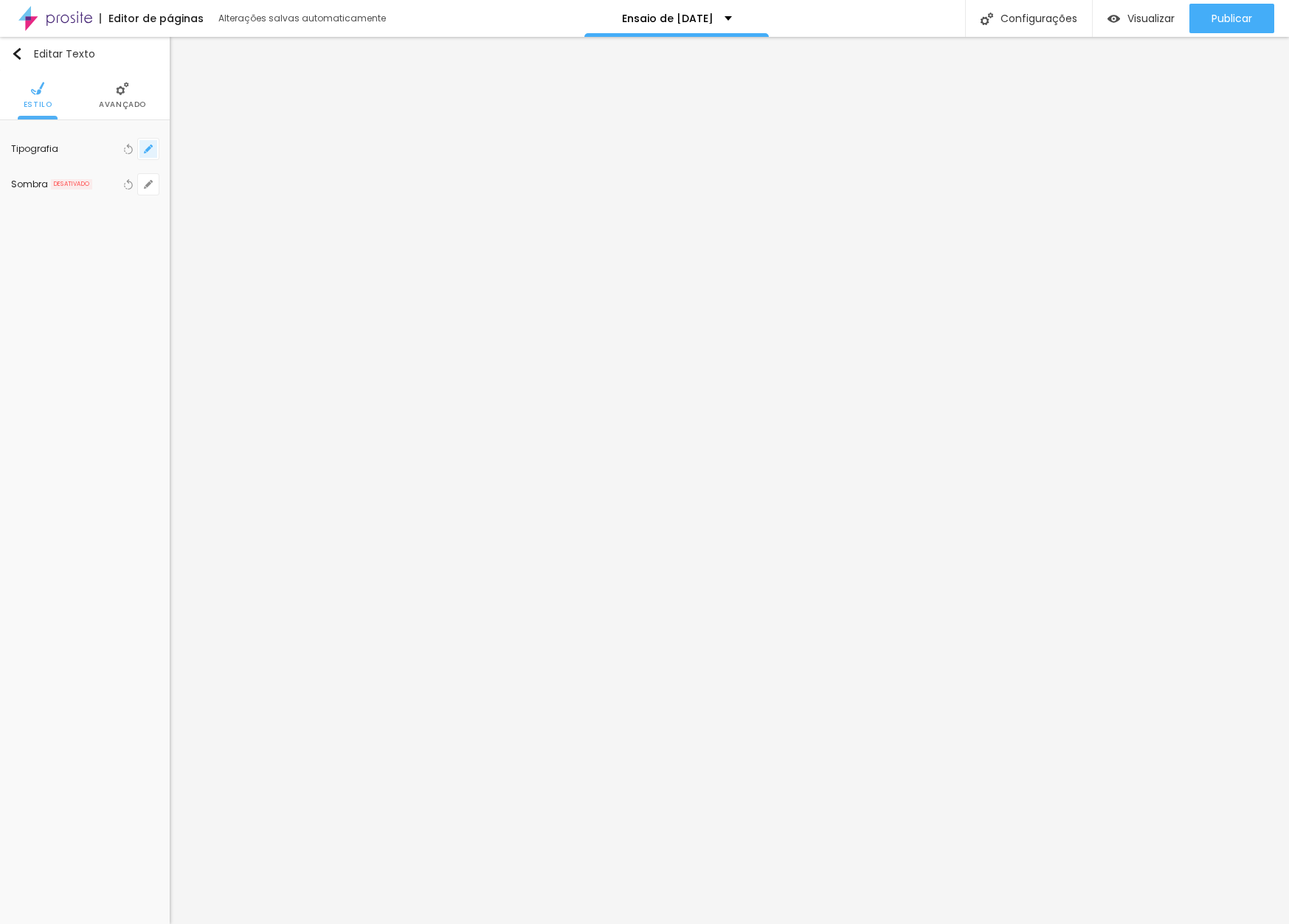
click at [149, 145] on icon "button" at bounding box center [148, 149] width 9 height 9
type input "1"
click at [1230, 923] on div at bounding box center [644, 924] width 1289 height 0
click at [80, 95] on li "Estilo" at bounding box center [84, 95] width 28 height 48
click at [81, 97] on li "Estilo" at bounding box center [84, 95] width 28 height 48
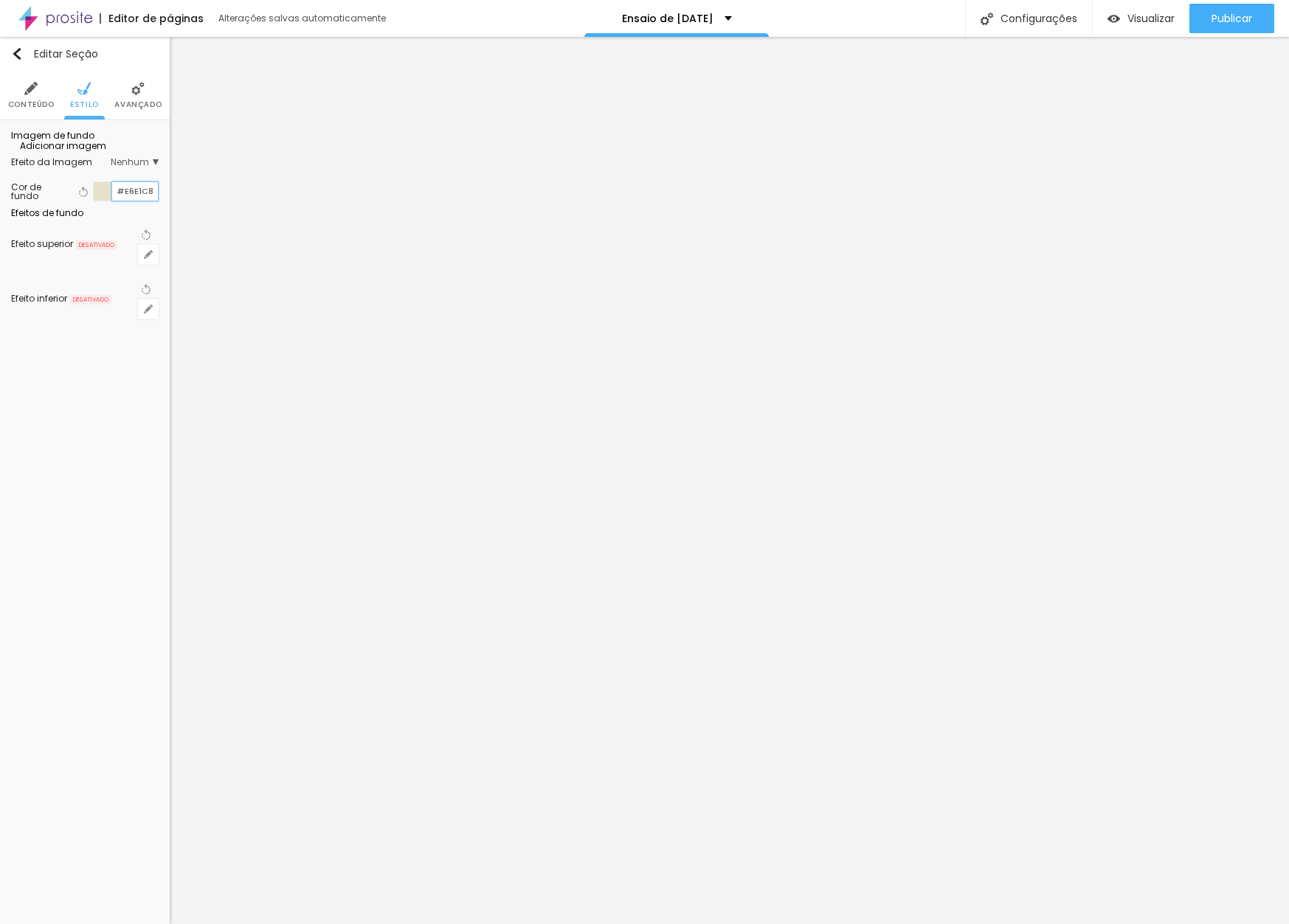
click at [141, 201] on input "#E6E1C8" at bounding box center [135, 191] width 45 height 18
click at [75, 96] on li "Estilo" at bounding box center [84, 95] width 28 height 48
click at [137, 198] on input "#FFFFFF" at bounding box center [135, 191] width 45 height 14
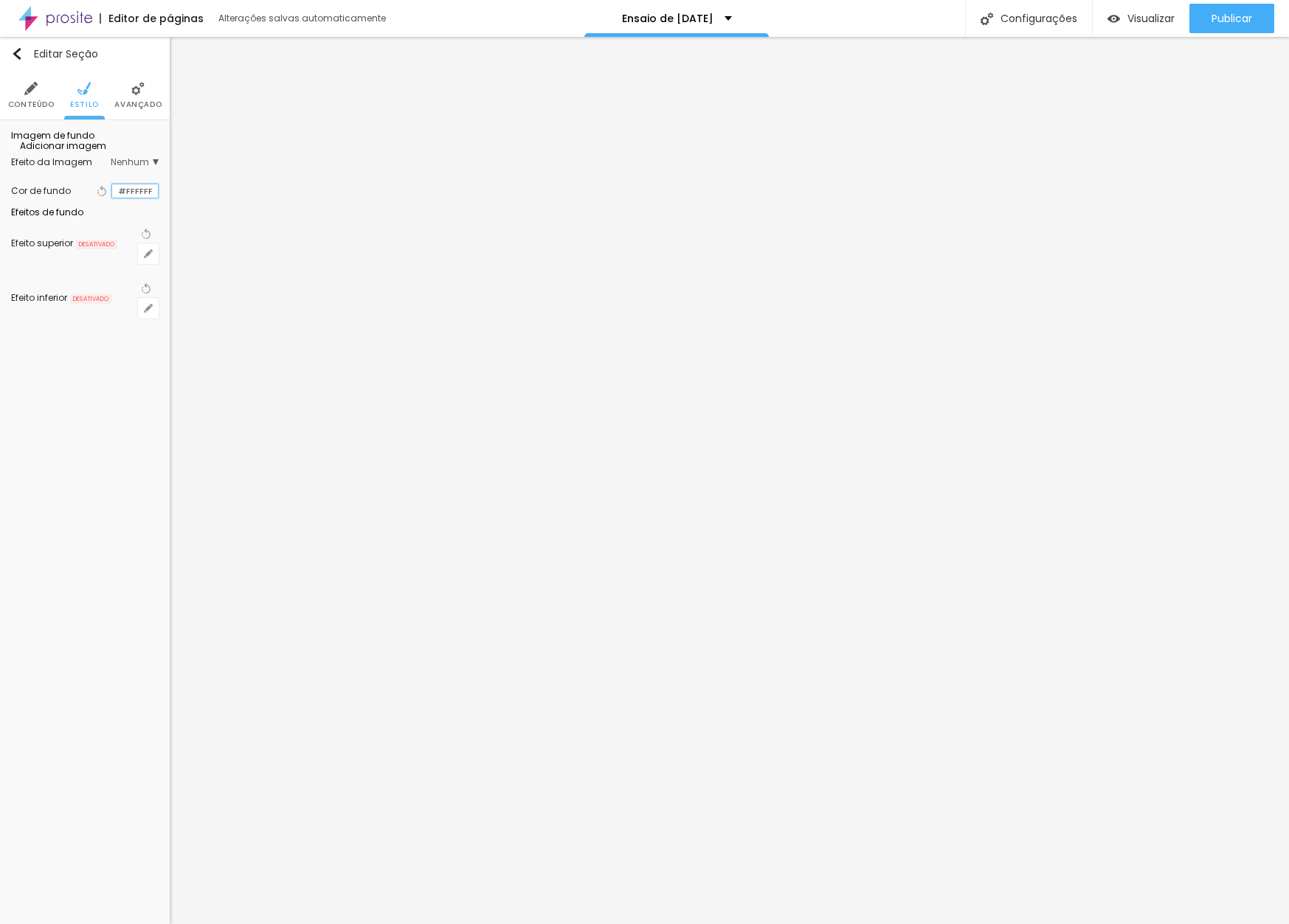
paste input "E6E1C8"
type input "#E6E1C8"
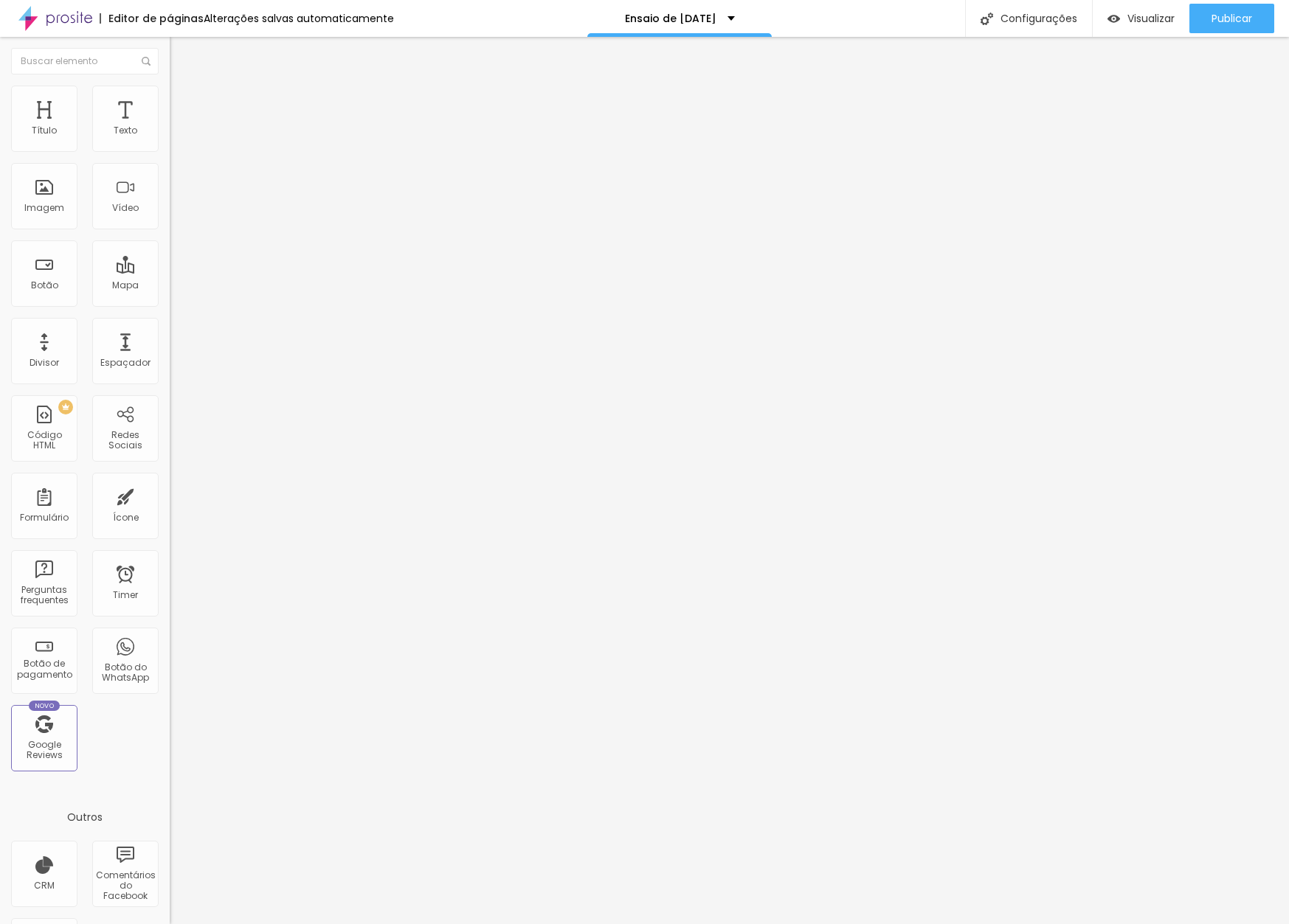
click at [170, 98] on li "Estilo" at bounding box center [255, 92] width 170 height 15
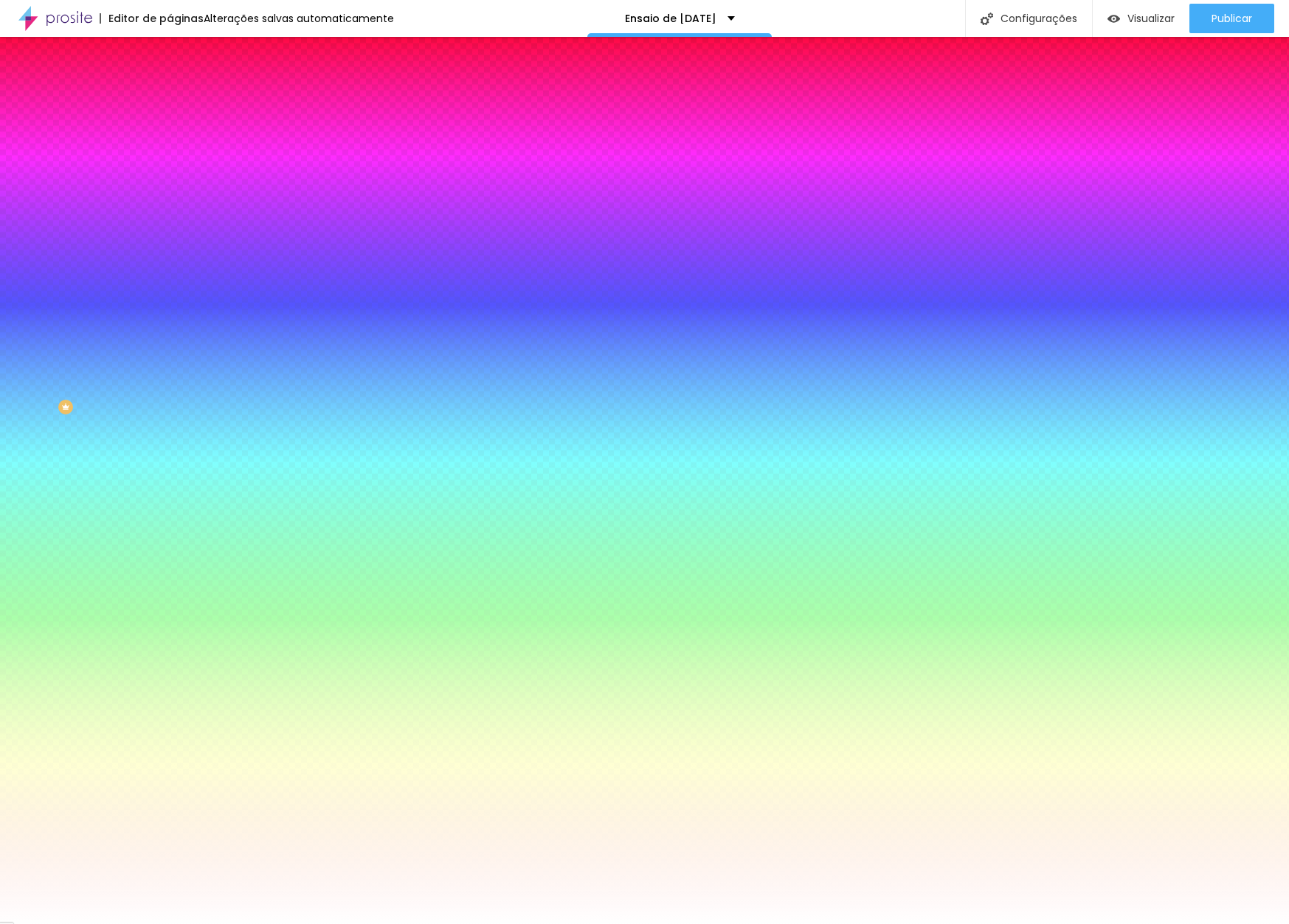
click at [170, 100] on img at bounding box center [176, 106] width 13 height 13
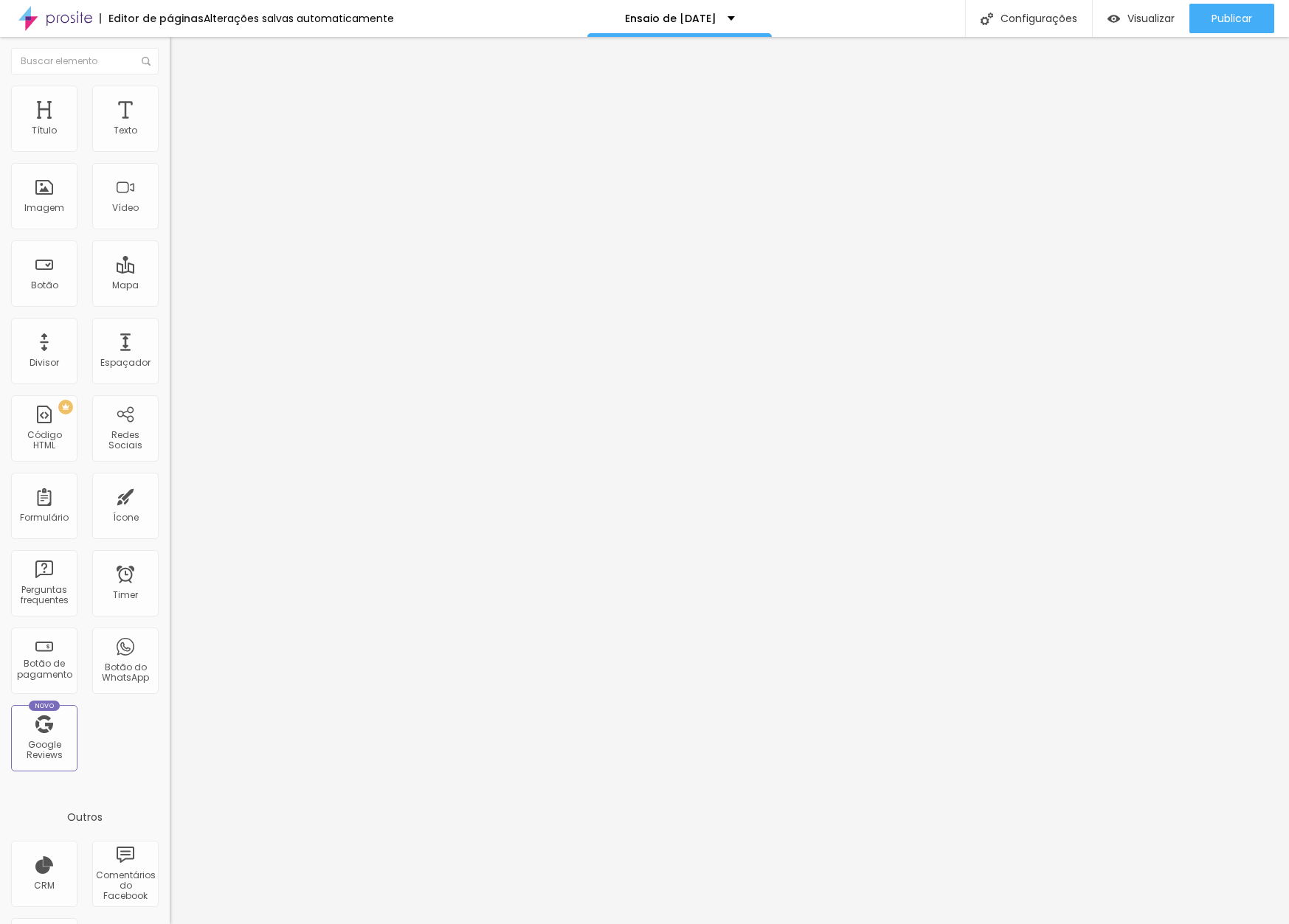
type input "5"
type input "10"
type input "15"
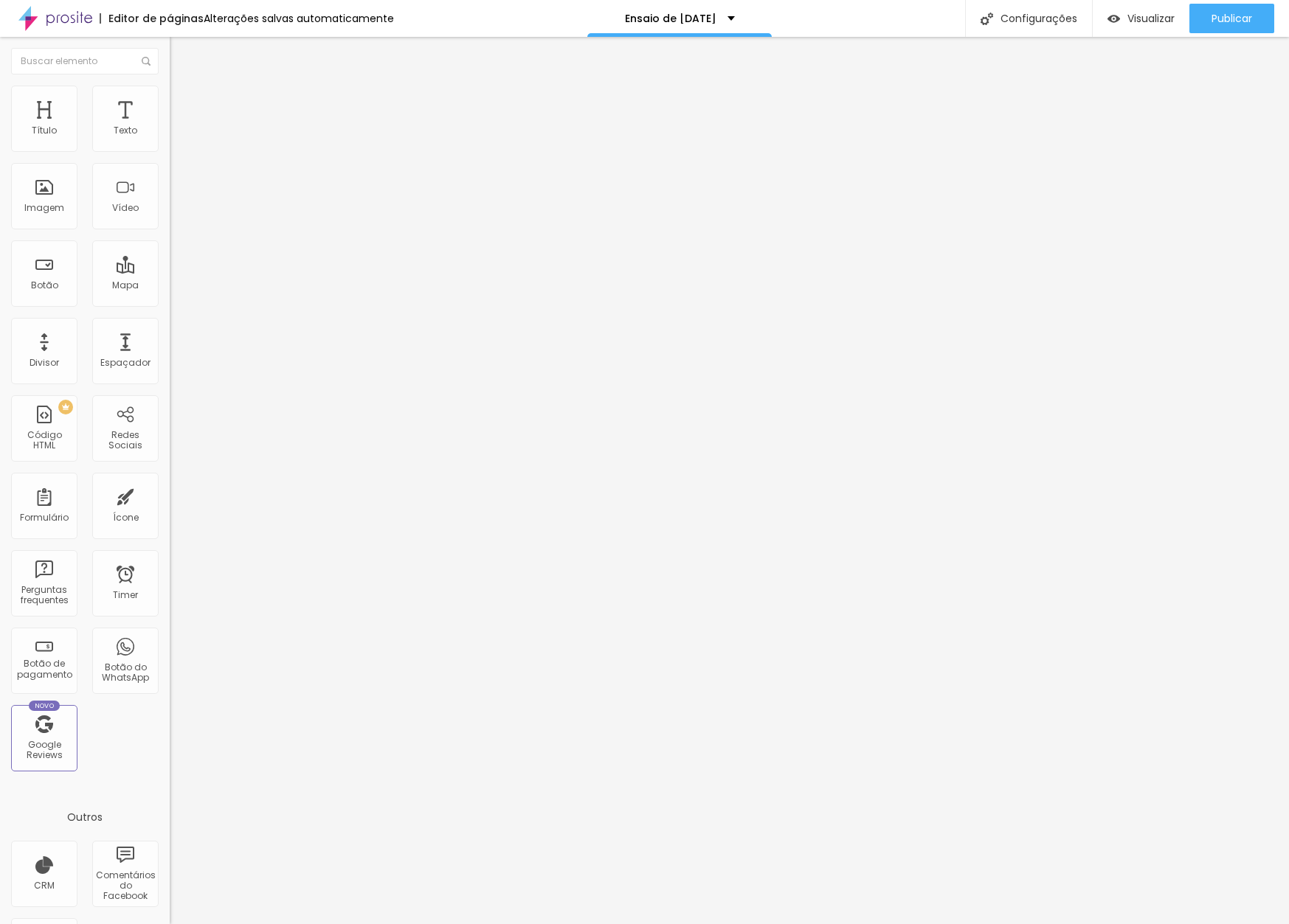
type input "15"
drag, startPoint x: 33, startPoint y: 148, endPoint x: 56, endPoint y: 151, distance: 23.2
type input "15"
click at [170, 286] on input "range" at bounding box center [218, 291] width 95 height 12
click at [183, 101] on span "Avançado" at bounding box center [207, 95] width 48 height 12
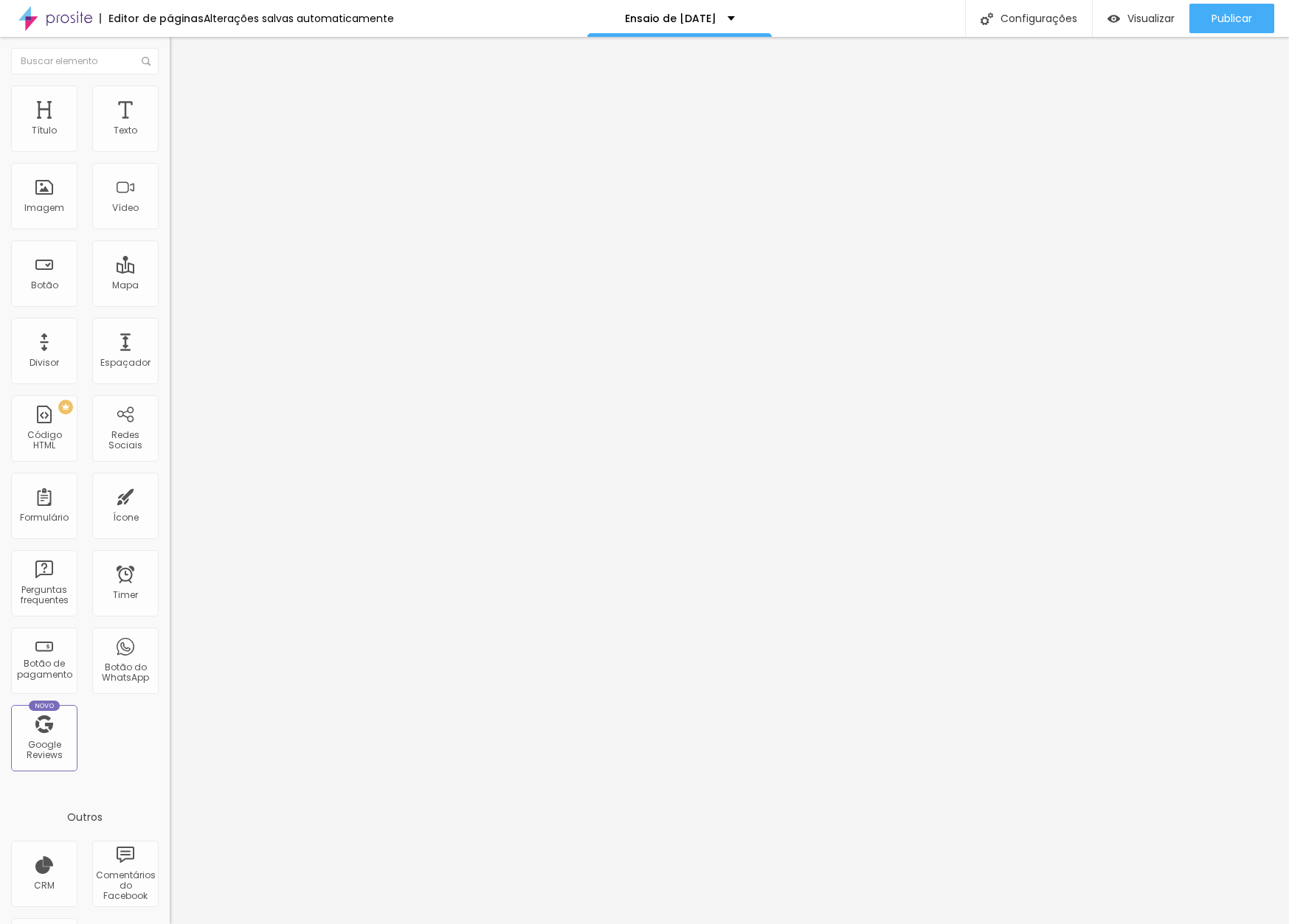
type input "1"
type input "4"
type input "10"
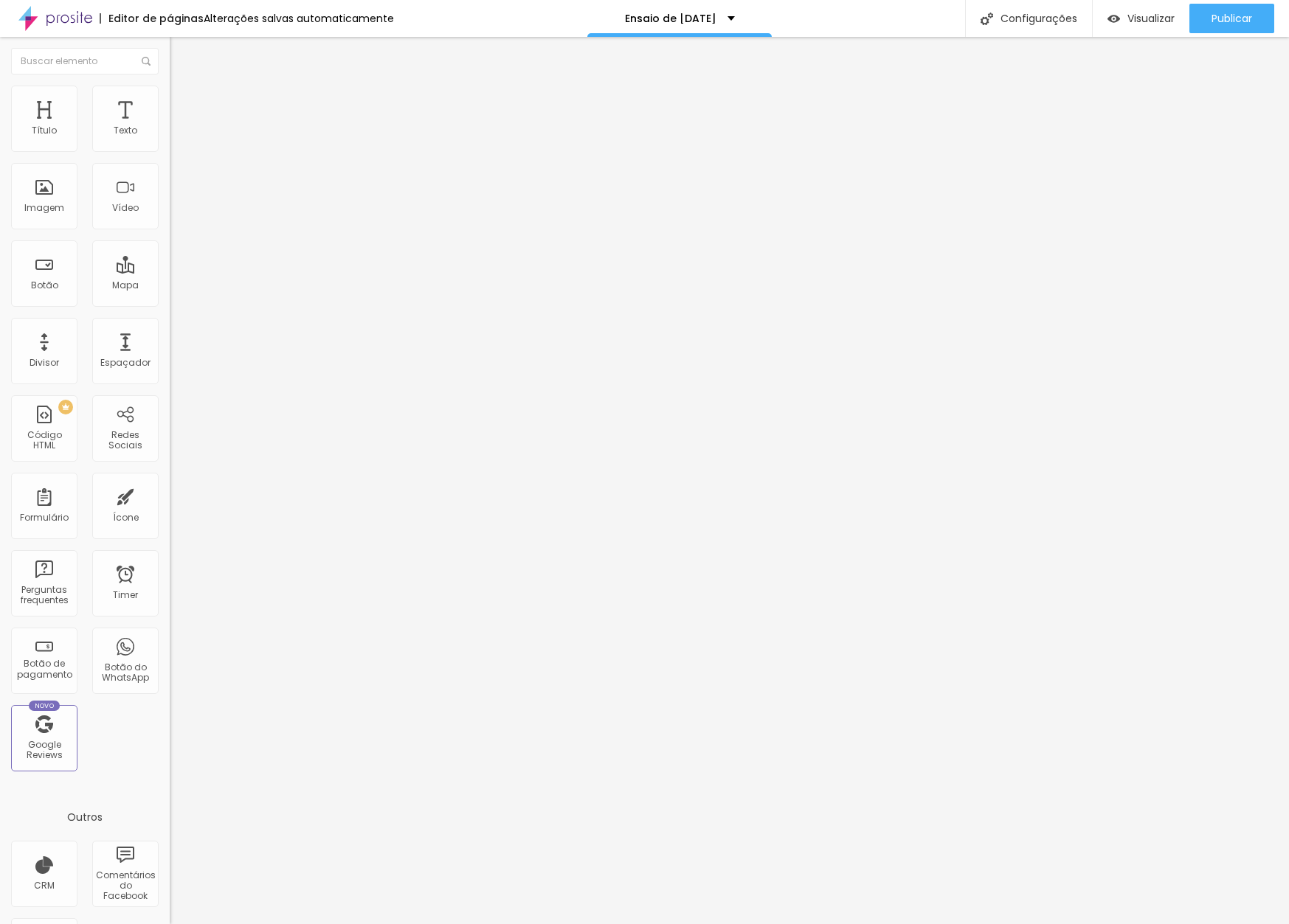
type input "10"
type input "16"
type input "21"
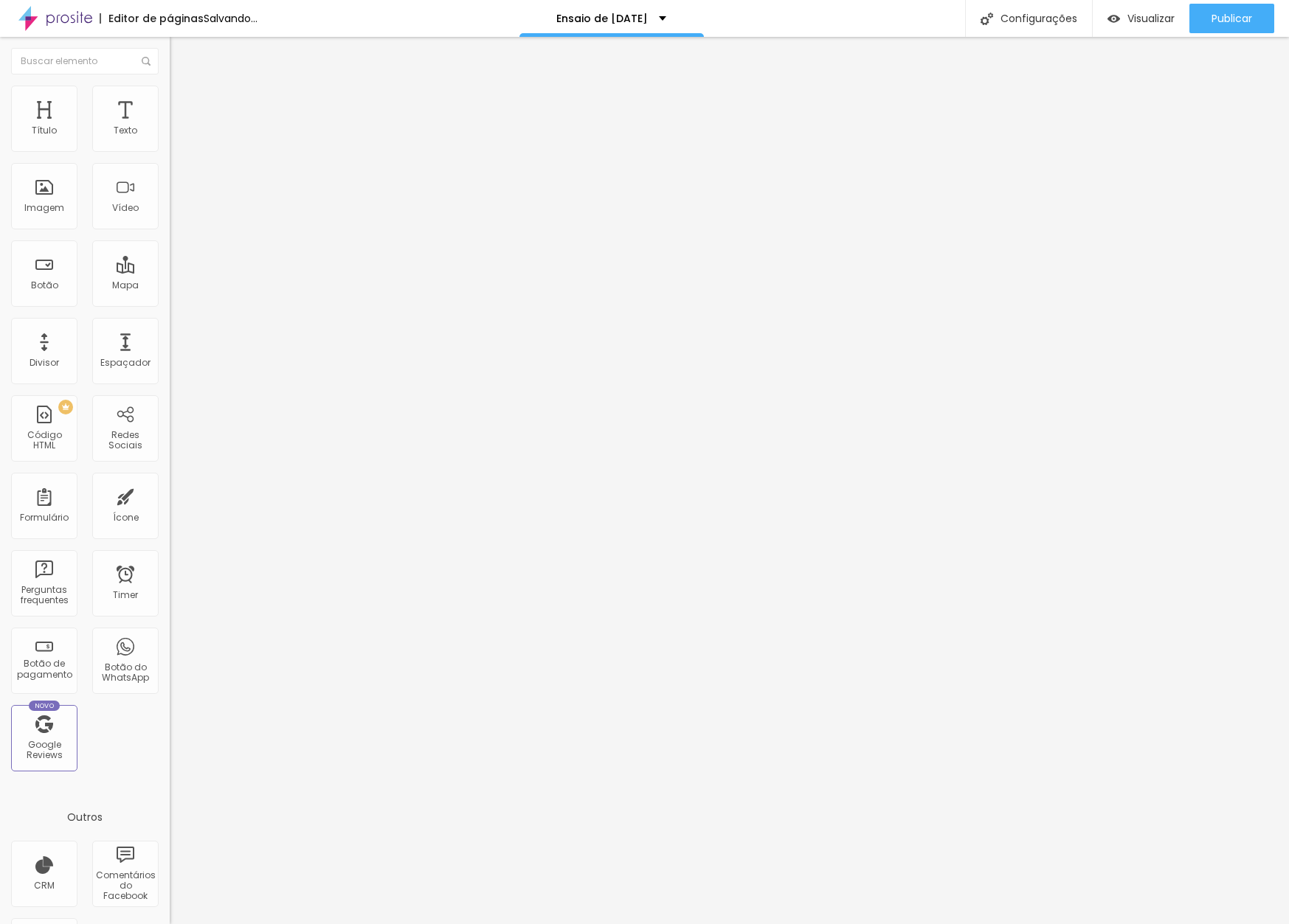
type input "26"
type input "31"
type input "35"
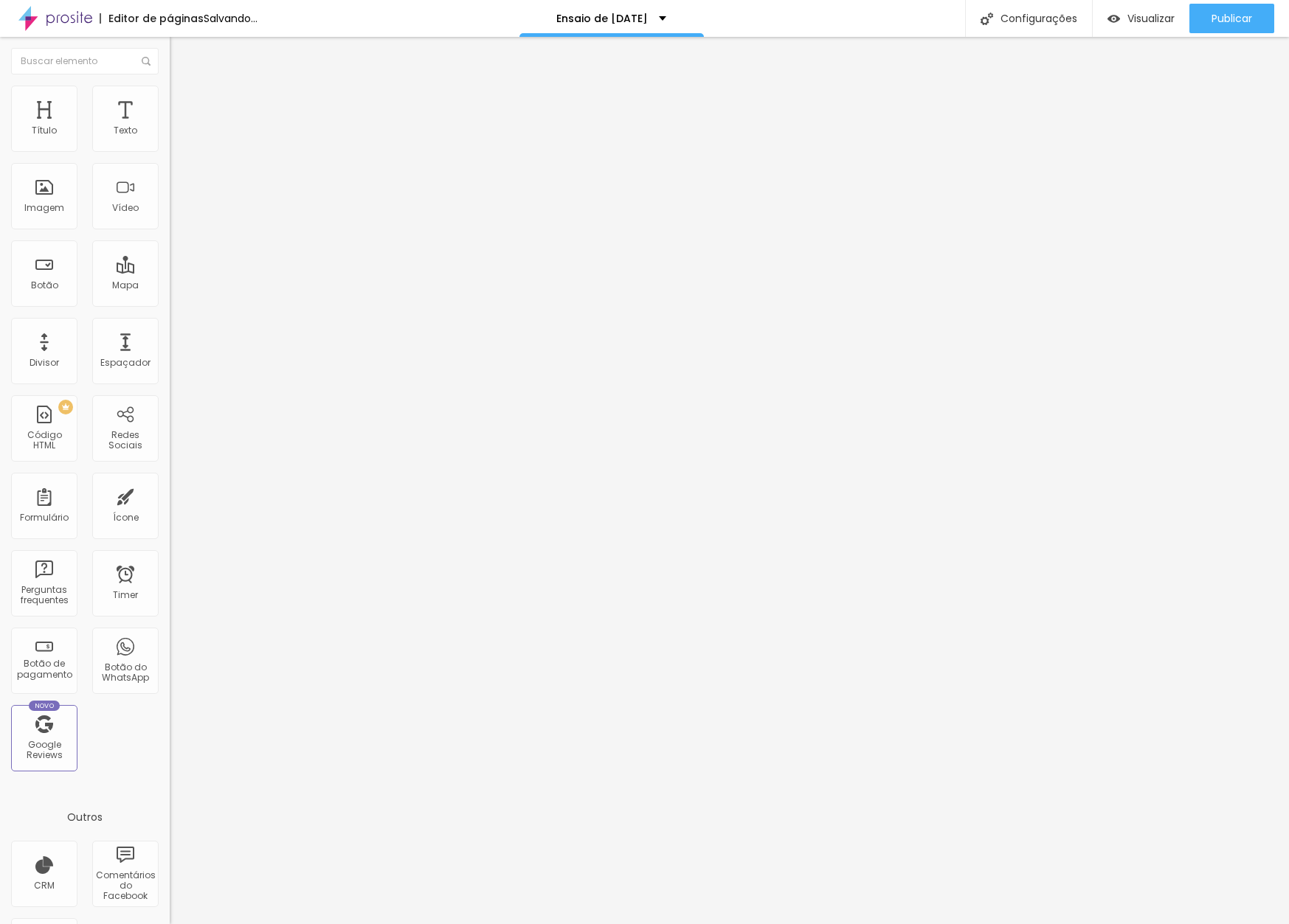
type input "35"
type input "38"
type input "44"
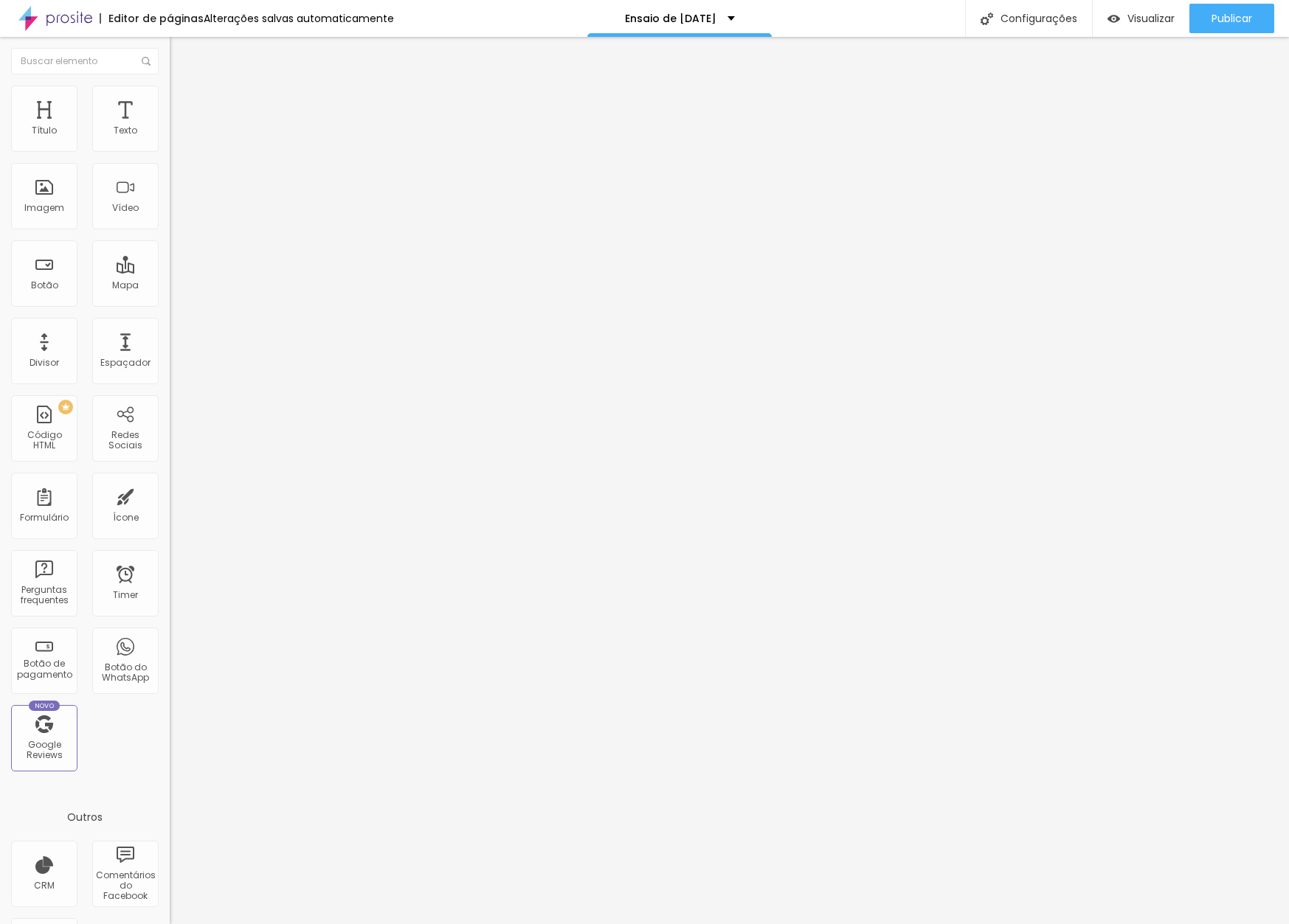
type input "40"
type input "36"
type input "27"
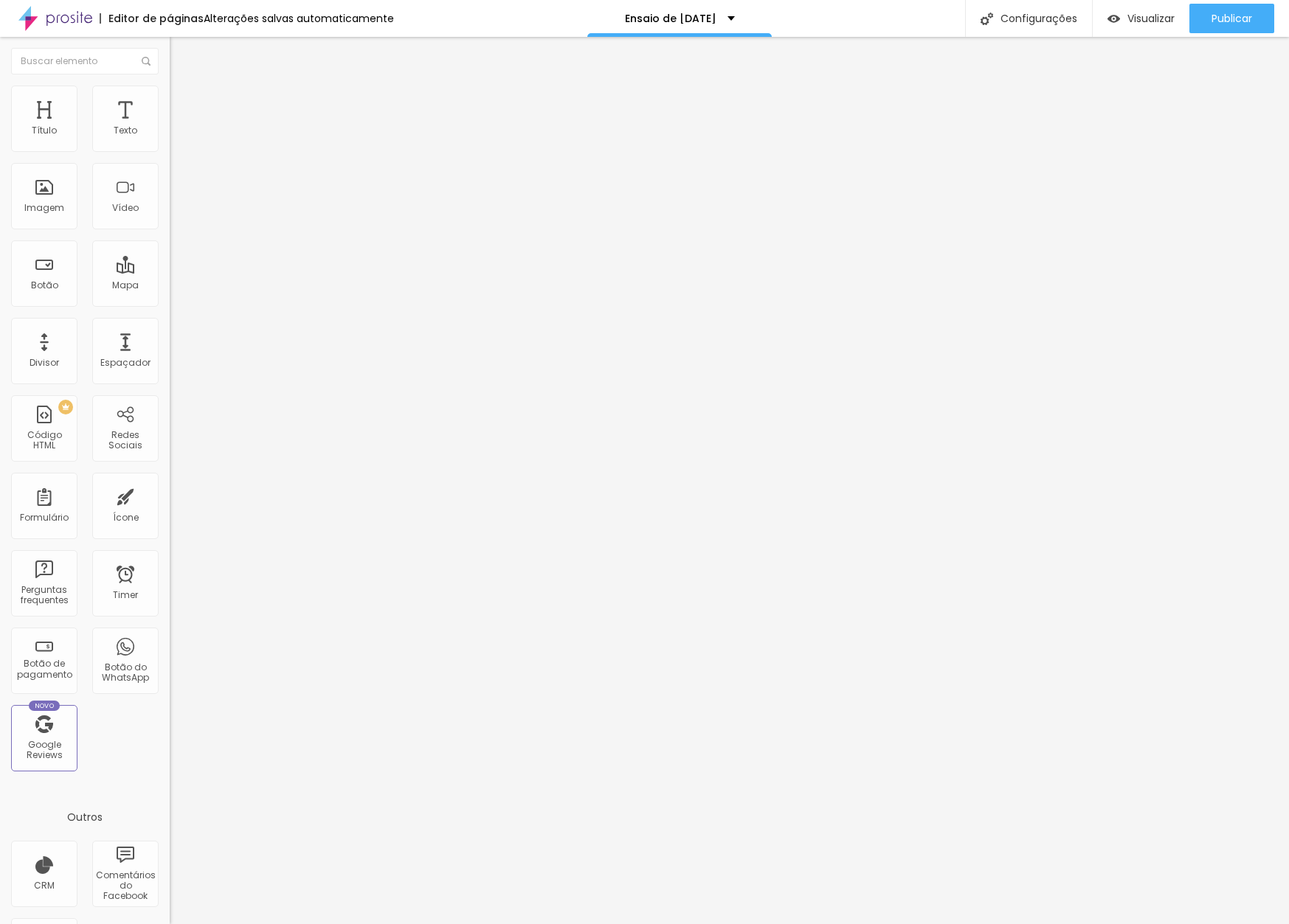
type input "27"
type input "21"
drag, startPoint x: 35, startPoint y: 177, endPoint x: 48, endPoint y: 167, distance: 16.4
type input "20"
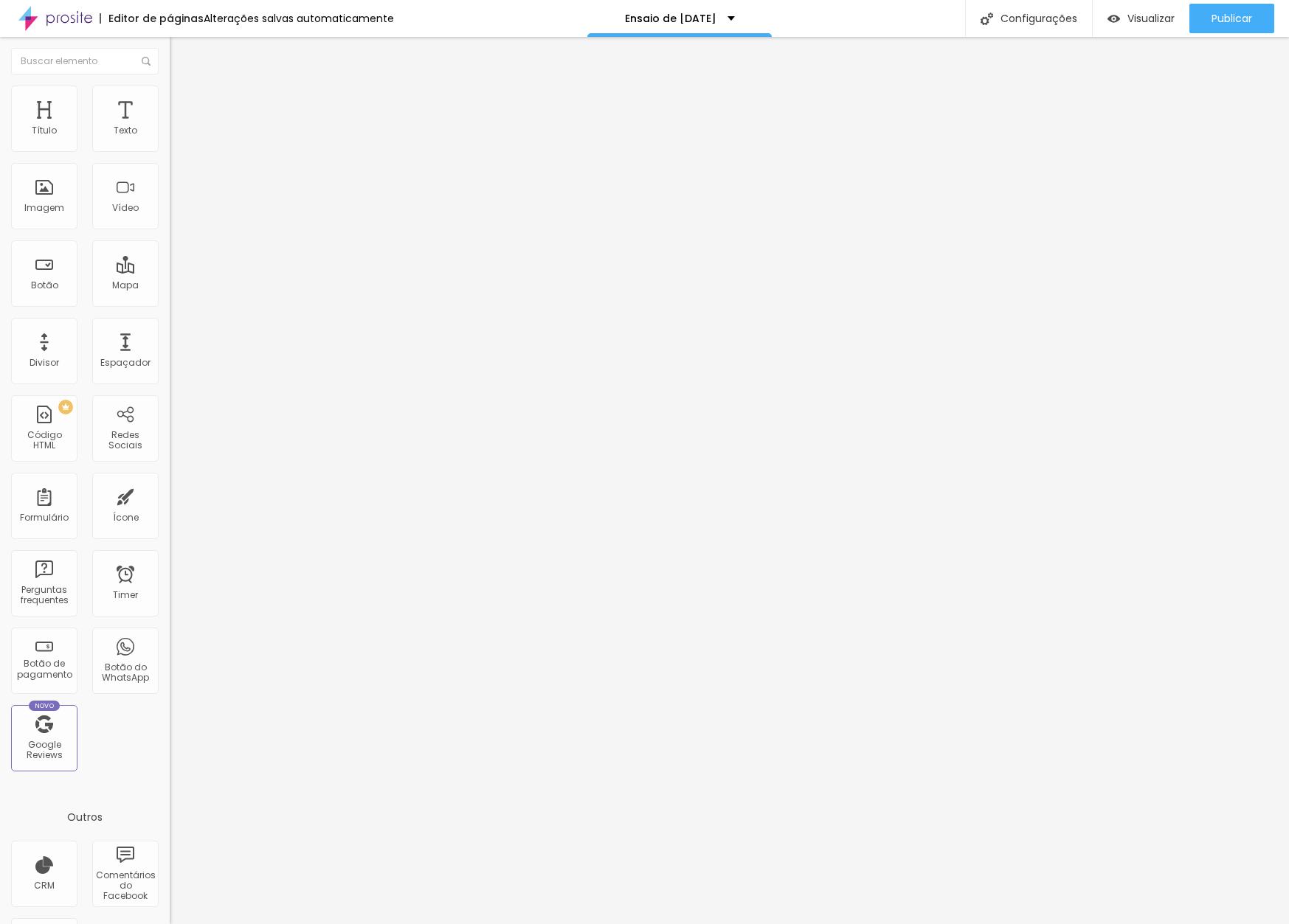
click at [170, 480] on input "range" at bounding box center [218, 486] width 95 height 12
type input "20"
type input "1"
type input "14"
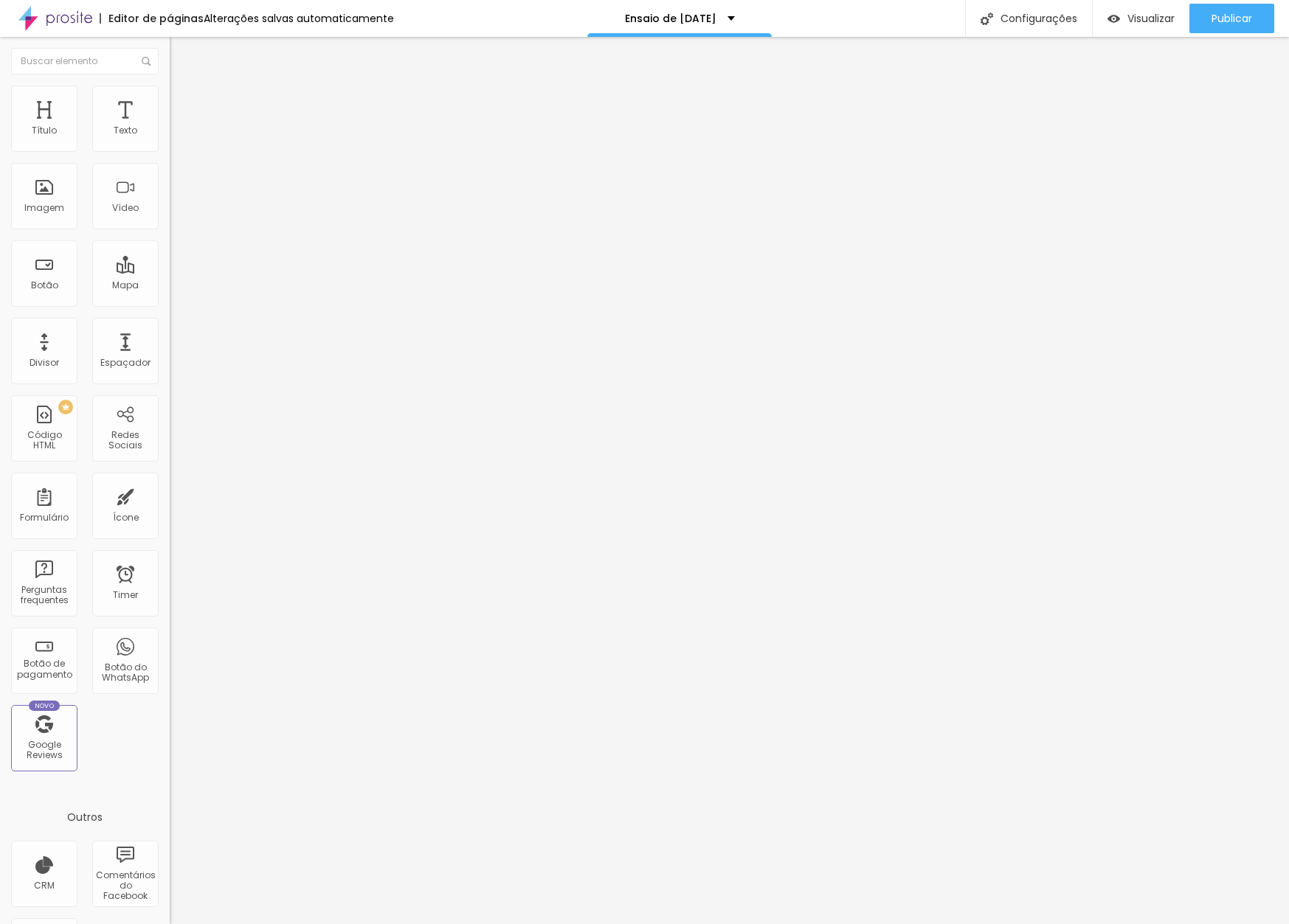
type input "14"
type input "48"
type input "53"
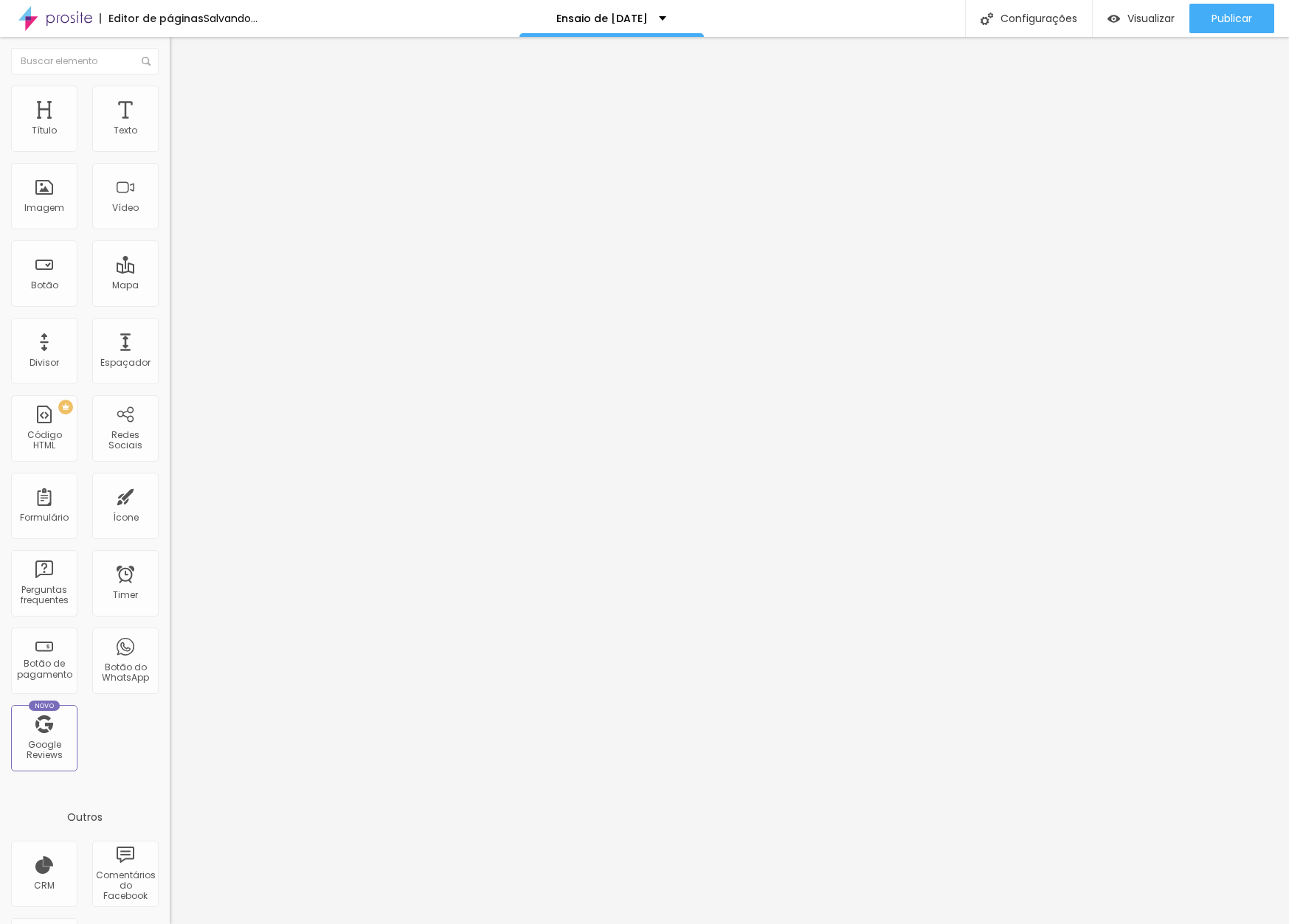
type input "52"
type input "0"
drag, startPoint x: 47, startPoint y: 151, endPoint x: 0, endPoint y: 151, distance: 47.0
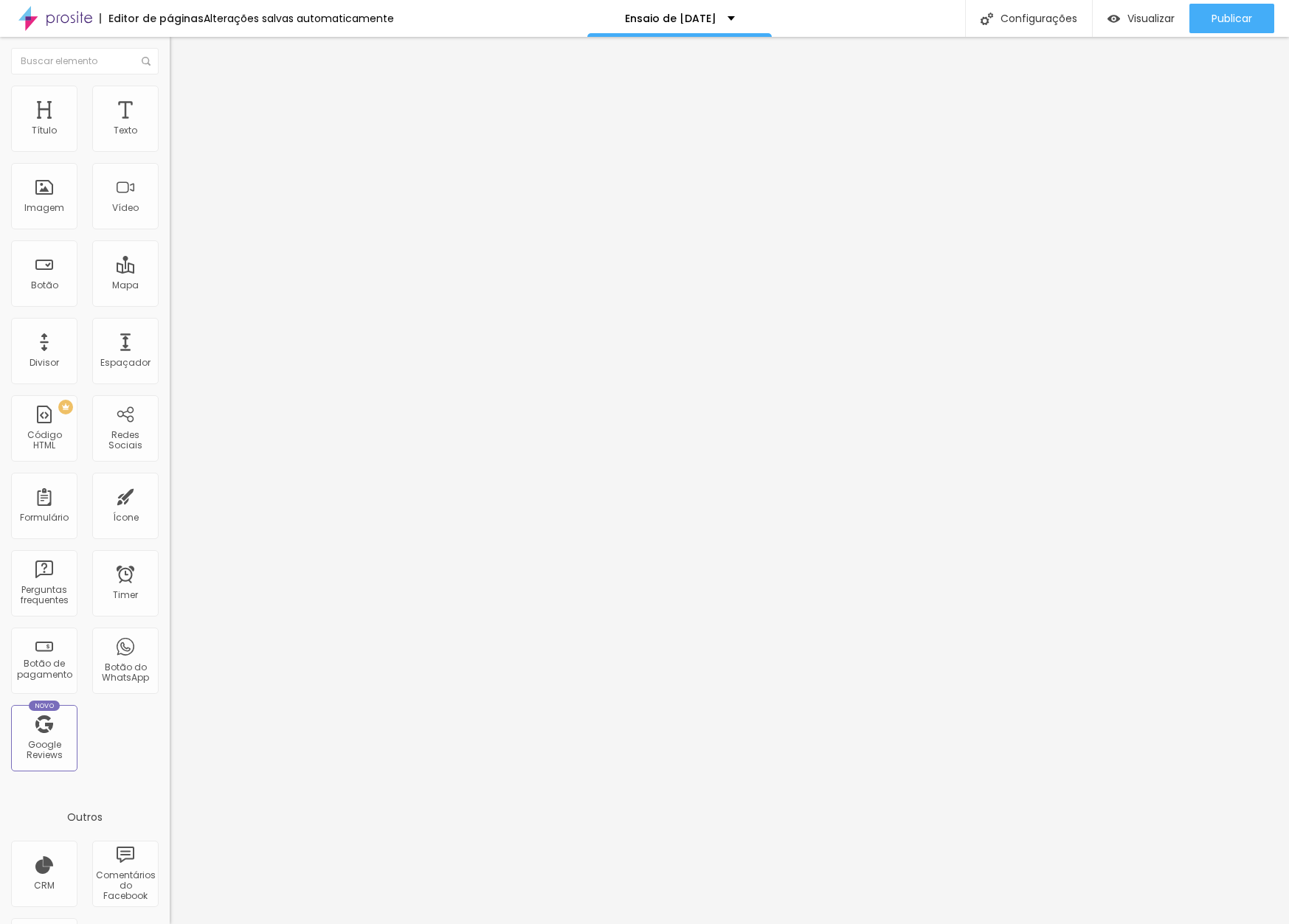
click at [170, 151] on div "0 Espaço de cima 20 Espaço de baixo ID Html Classes Html Visível nos dispositiv…" at bounding box center [255, 368] width 170 height 537
type input "19"
type input "18"
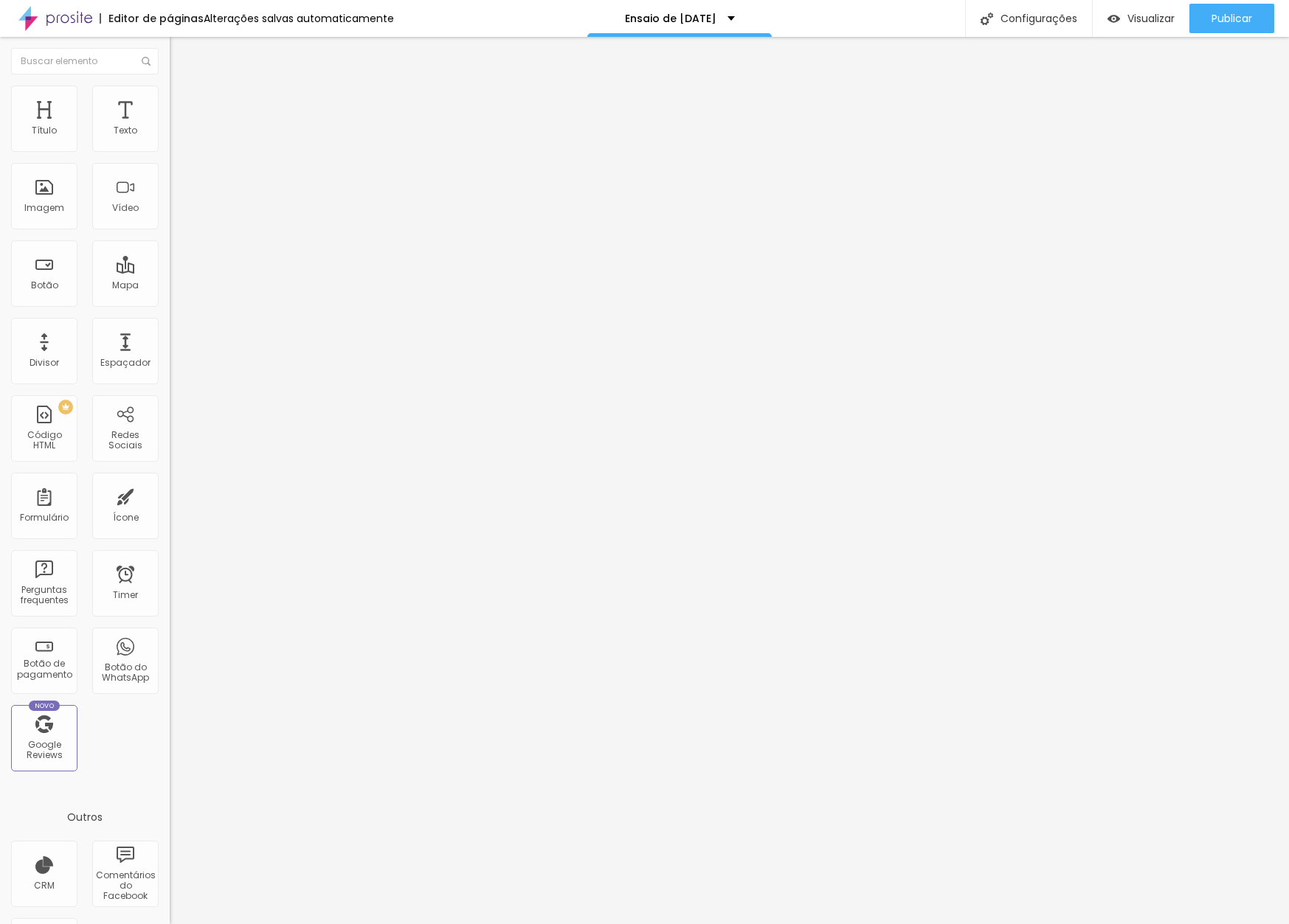
type input "16"
type input "7"
type input "0"
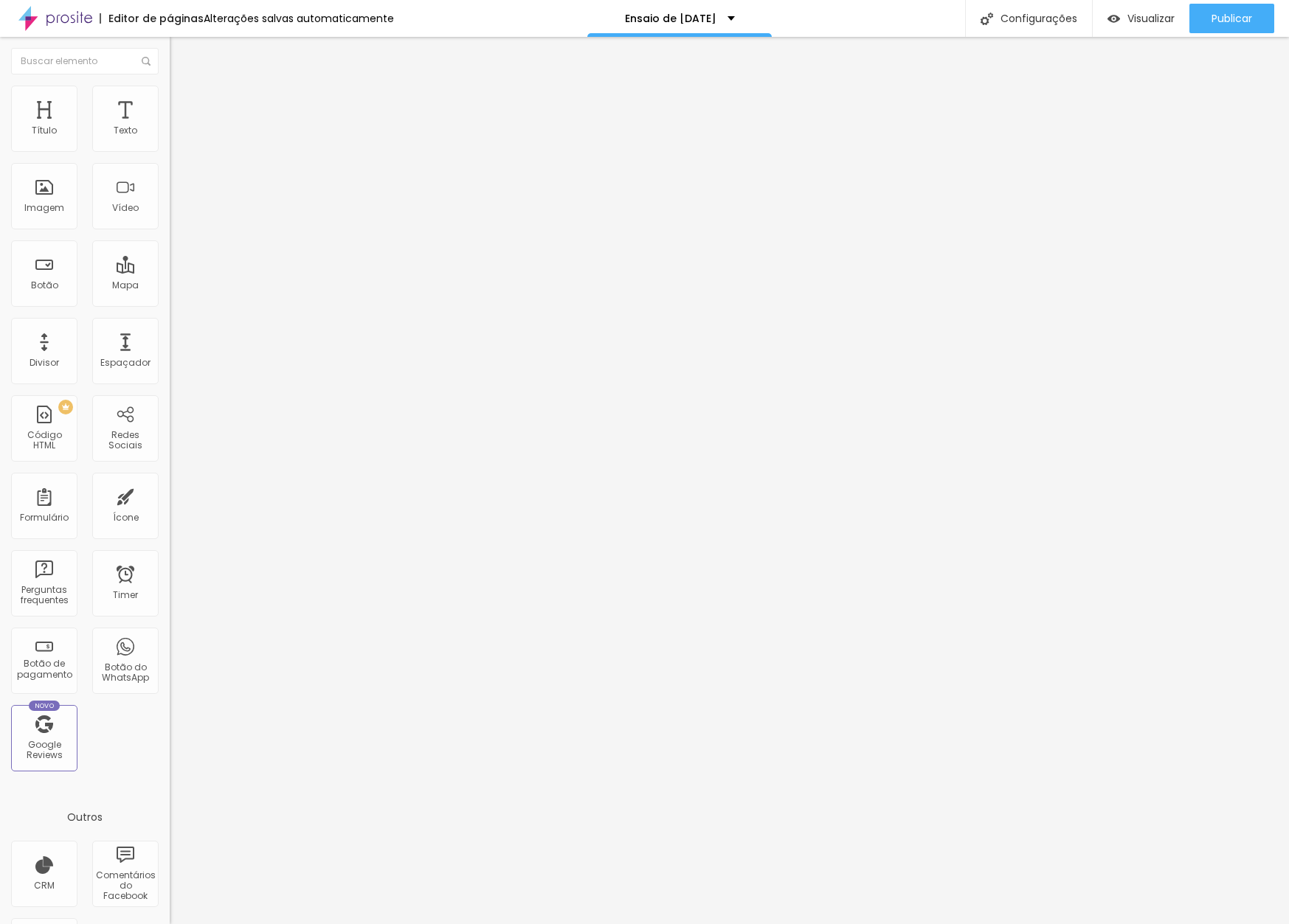
type input "0"
drag, startPoint x: 53, startPoint y: 182, endPoint x: 7, endPoint y: 178, distance: 46.2
type input "0"
click at [170, 309] on div "0 Espaço de baixo" at bounding box center [255, 414] width 170 height 209
